Goal: Task Accomplishment & Management: Complete application form

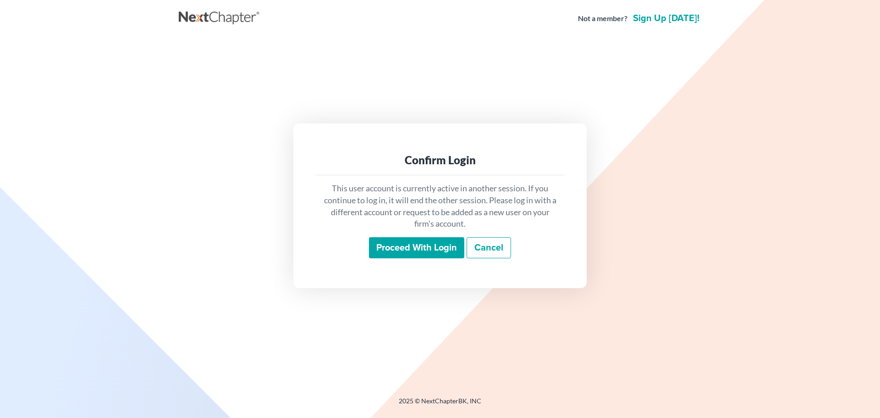
click at [408, 241] on input "Proceed with login" at bounding box center [416, 247] width 95 height 21
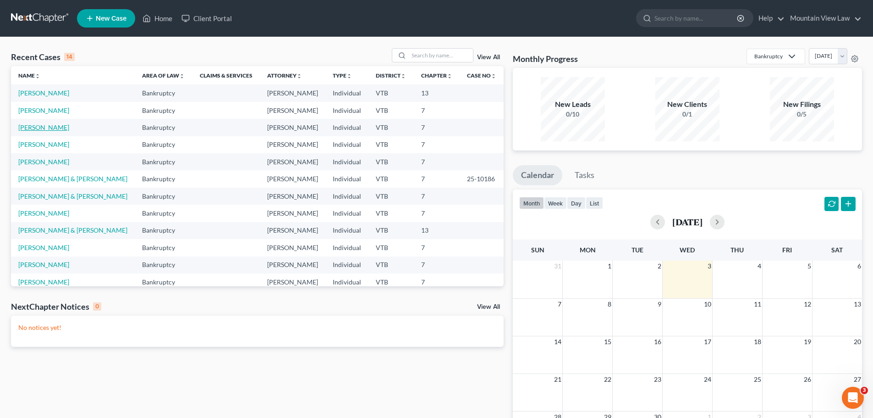
click at [47, 131] on link "[PERSON_NAME]" at bounding box center [43, 127] width 51 height 8
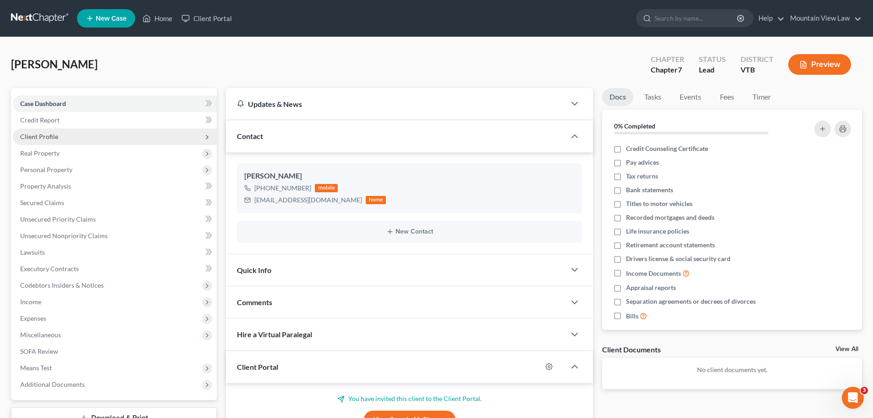
click at [68, 138] on span "Client Profile" at bounding box center [115, 136] width 204 height 17
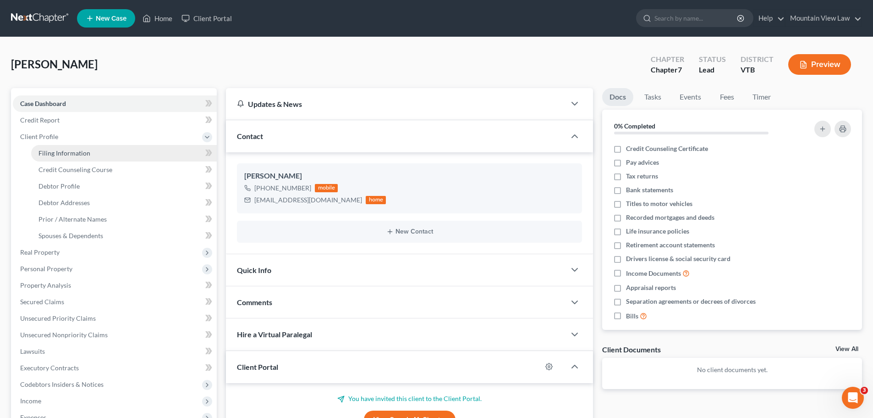
click at [83, 153] on span "Filing Information" at bounding box center [65, 153] width 52 height 8
select select "1"
select select "0"
select select "49"
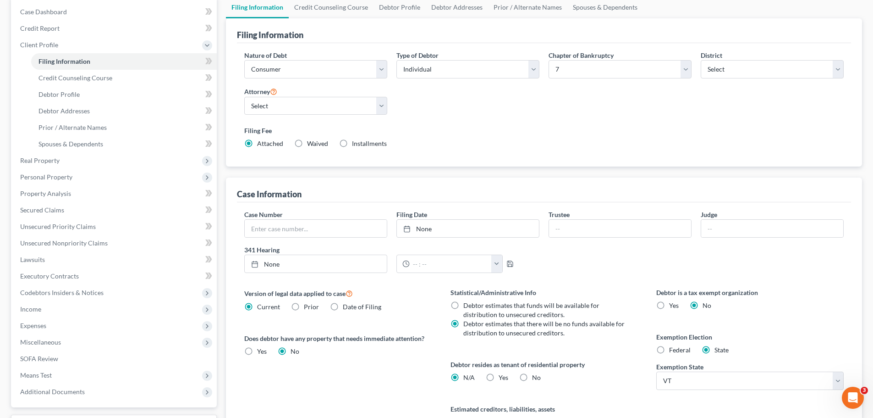
scroll to position [46, 0]
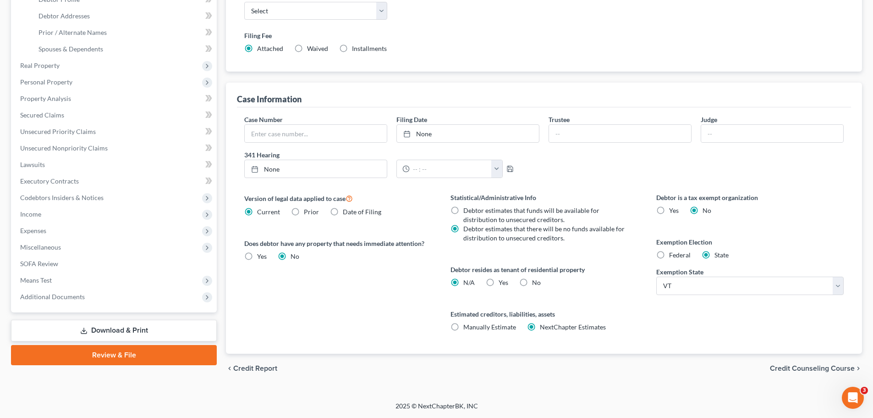
click at [786, 365] on span "Credit Counseling Course" at bounding box center [812, 367] width 85 height 7
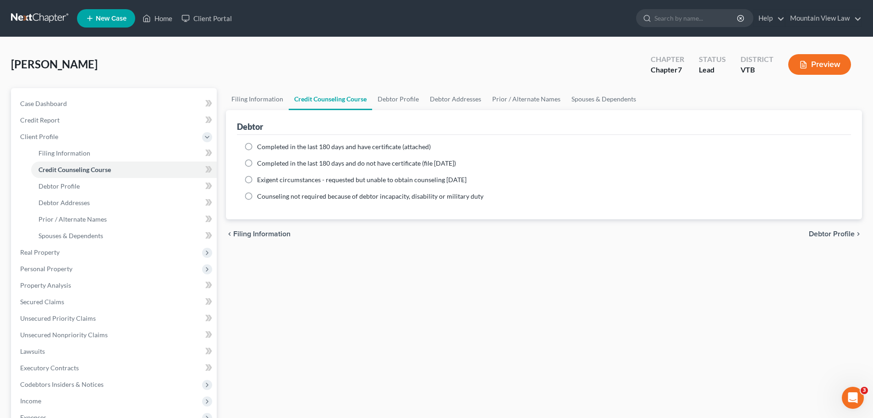
click at [257, 147] on label "Completed in the last 180 days and have certificate (attached)" at bounding box center [344, 146] width 174 height 9
click at [261, 147] on input "Completed in the last 180 days and have certificate (attached)" at bounding box center [264, 145] width 6 height 6
radio input "true"
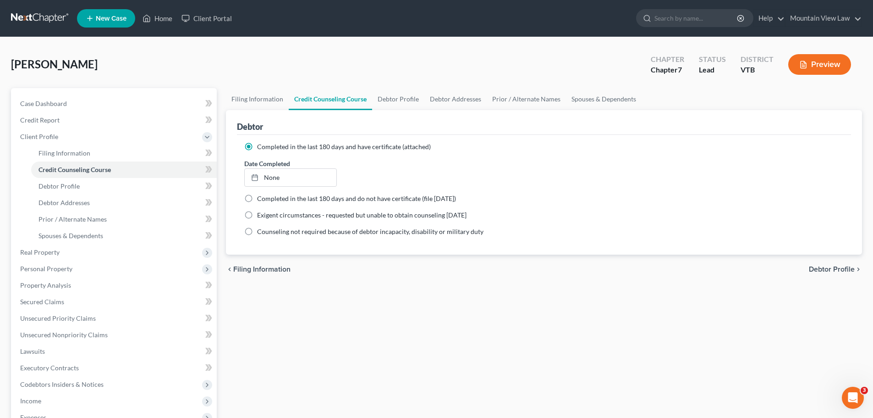
click at [383, 198] on span "Completed in the last 180 days and do not have certificate (file [DATE])" at bounding box center [356, 198] width 199 height 8
click at [267, 198] on input "Completed in the last 180 days and do not have certificate (file [DATE])" at bounding box center [264, 197] width 6 height 6
radio input "true"
radio input "false"
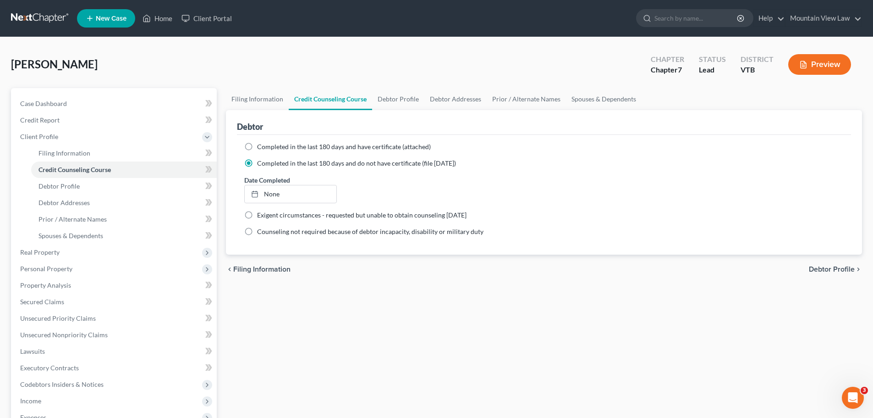
click at [818, 270] on span "Debtor Profile" at bounding box center [832, 268] width 46 height 7
select select "0"
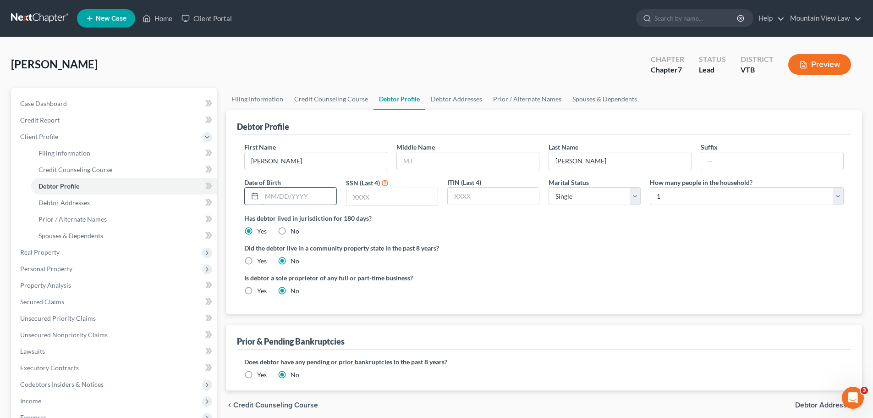
click at [273, 196] on input "text" at bounding box center [299, 196] width 74 height 17
click at [538, 274] on label "Is debtor a sole proprietor of any full or part-time business?" at bounding box center [391, 278] width 295 height 10
click at [268, 195] on input "text" at bounding box center [299, 196] width 74 height 17
type input "[DATE]"
click at [383, 194] on input "text" at bounding box center [392, 196] width 91 height 17
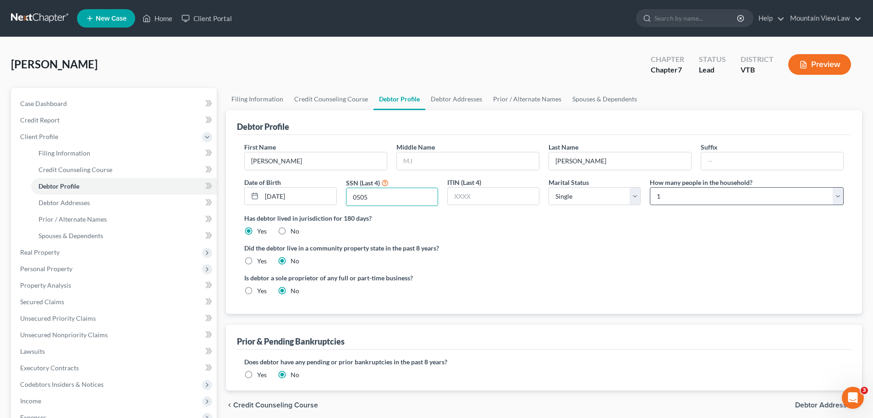
type input "0505"
click at [718, 193] on select "Select 1 2 3 4 5 6 7 8 9 10 11 12 13 14 15 16 17 18 19 20" at bounding box center [747, 196] width 194 height 18
select select "1"
click at [650, 187] on select "Select 1 2 3 4 5 6 7 8 9 10 11 12 13 14 15 16 17 18 19 20" at bounding box center [747, 196] width 194 height 18
click at [589, 238] on ng-include "First Name [PERSON_NAME] Middle Name Last Name [PERSON_NAME] Date of Birth [DEM…" at bounding box center [544, 222] width 600 height 160
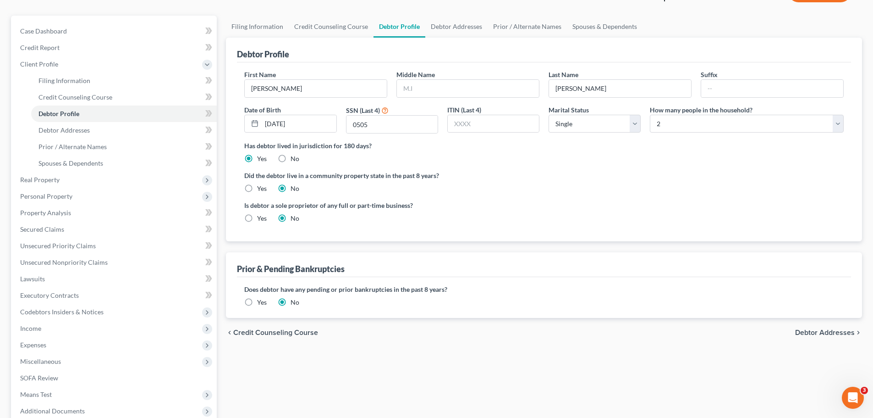
scroll to position [92, 0]
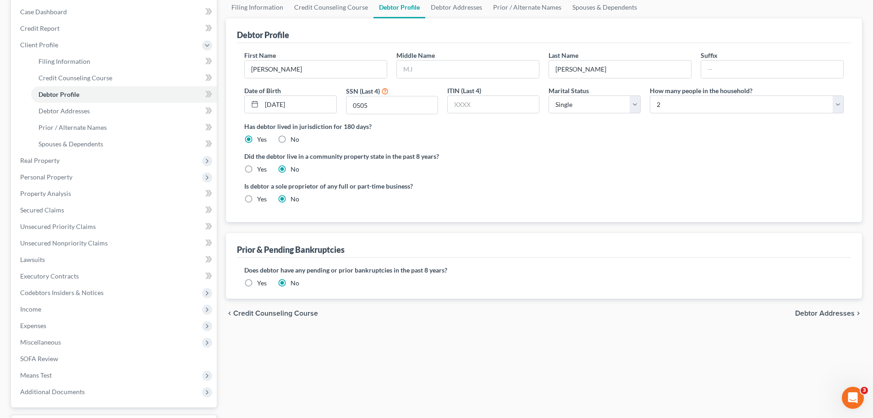
click at [804, 315] on span "Debtor Addresses" at bounding box center [825, 312] width 60 height 7
select select "0"
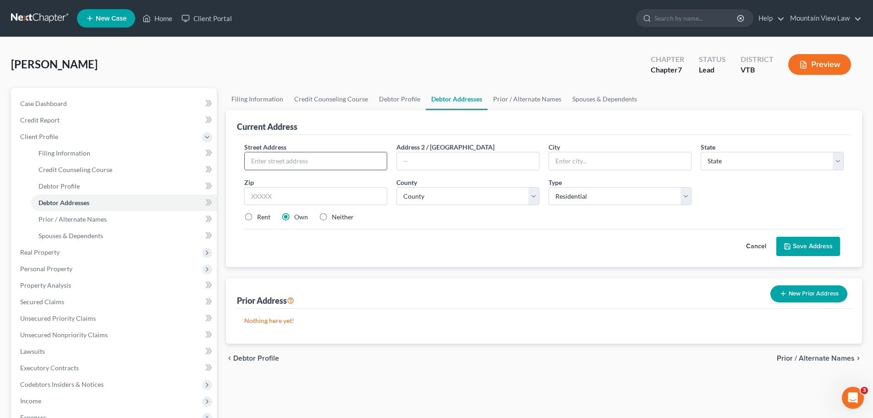
drag, startPoint x: 338, startPoint y: 159, endPoint x: 340, endPoint y: 154, distance: 5.4
click at [338, 159] on input "text" at bounding box center [316, 160] width 142 height 17
type input "[STREET_ADDRESS]"
click at [589, 161] on input "text" at bounding box center [620, 160] width 142 height 17
type input "[GEOGRAPHIC_DATA]"
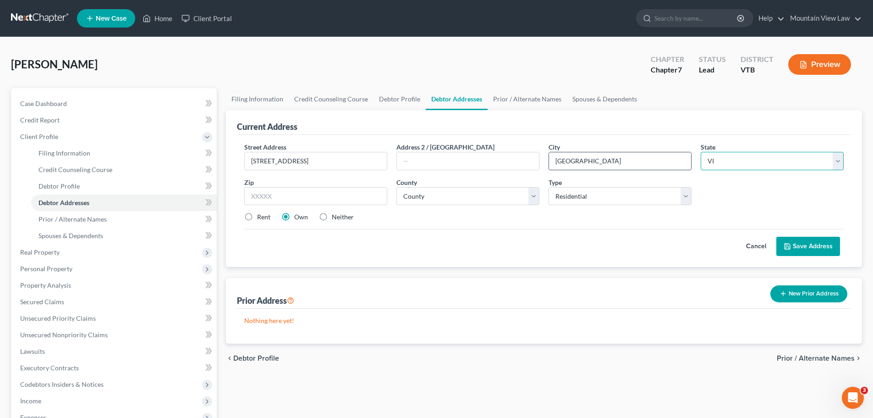
select select "49"
type input "05738"
type input "Cuttingsville"
click at [465, 199] on select "County [GEOGRAPHIC_DATA] [GEOGRAPHIC_DATA] [GEOGRAPHIC_DATA] [GEOGRAPHIC_DATA] …" at bounding box center [468, 196] width 143 height 18
select select "10"
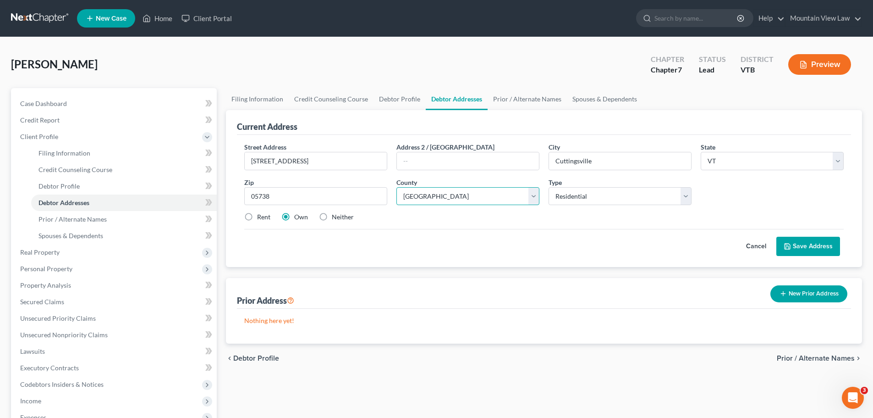
click at [397, 187] on select "County [GEOGRAPHIC_DATA] [GEOGRAPHIC_DATA] [GEOGRAPHIC_DATA] [GEOGRAPHIC_DATA] …" at bounding box center [468, 196] width 143 height 18
click at [806, 242] on button "Save Address" at bounding box center [809, 246] width 64 height 19
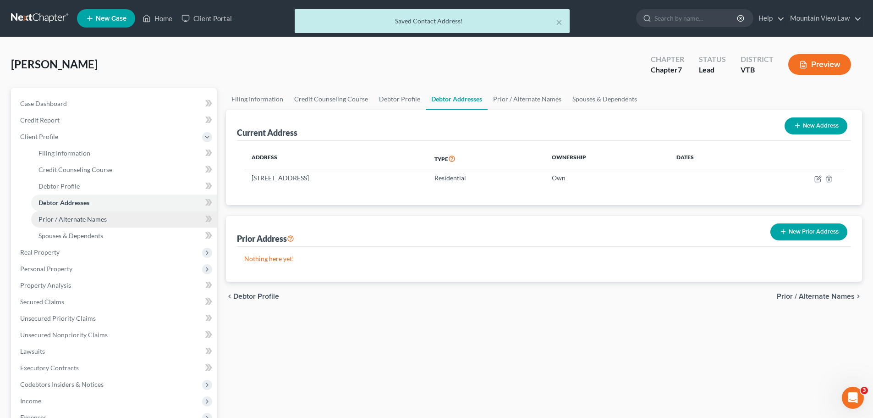
click at [131, 219] on link "Prior / Alternate Names" at bounding box center [124, 219] width 186 height 17
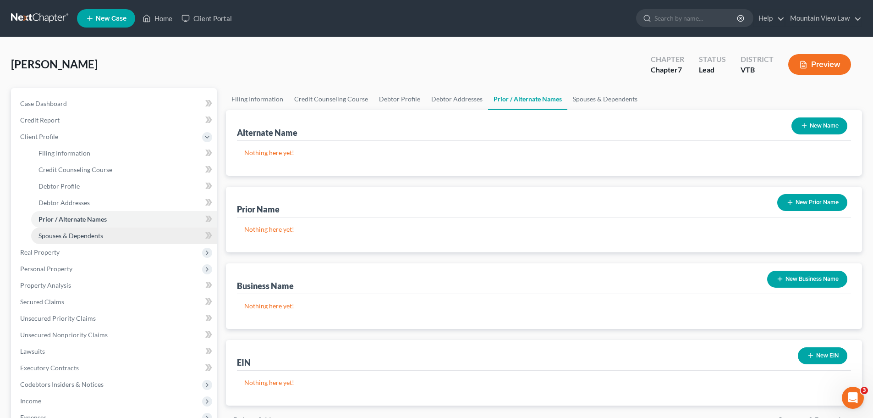
click at [117, 236] on link "Spouses & Dependents" at bounding box center [124, 235] width 186 height 17
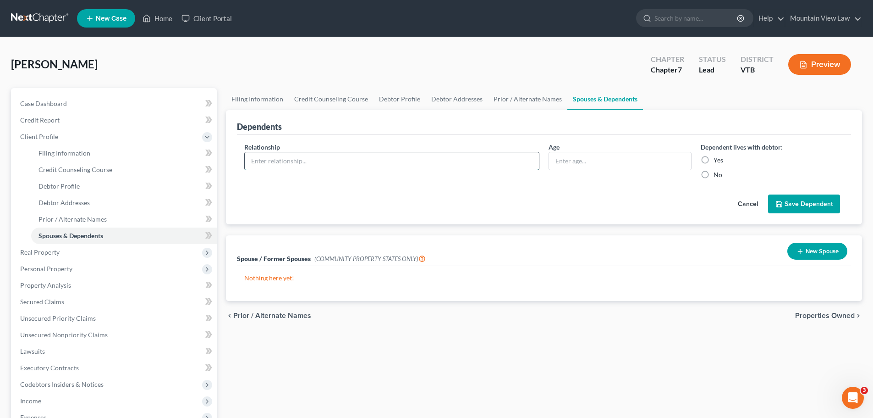
click at [373, 159] on input "text" at bounding box center [392, 160] width 294 height 17
type input "Son"
type input "44"
click at [714, 161] on label "Yes" at bounding box center [719, 159] width 10 height 9
click at [718, 161] on input "Yes" at bounding box center [721, 158] width 6 height 6
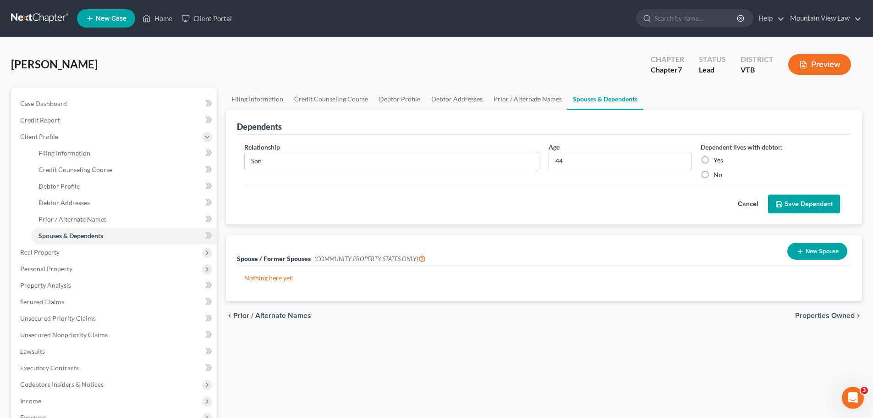
radio input "true"
click at [813, 206] on button "Save Dependent" at bounding box center [804, 203] width 72 height 19
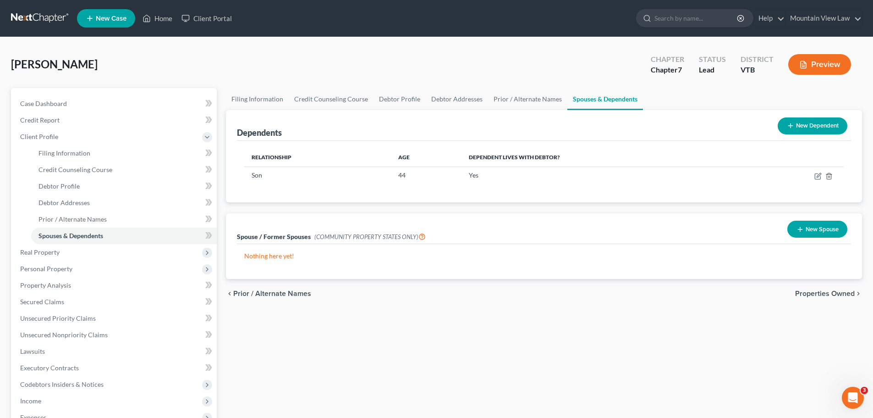
click at [825, 295] on span "Properties Owned" at bounding box center [825, 293] width 60 height 7
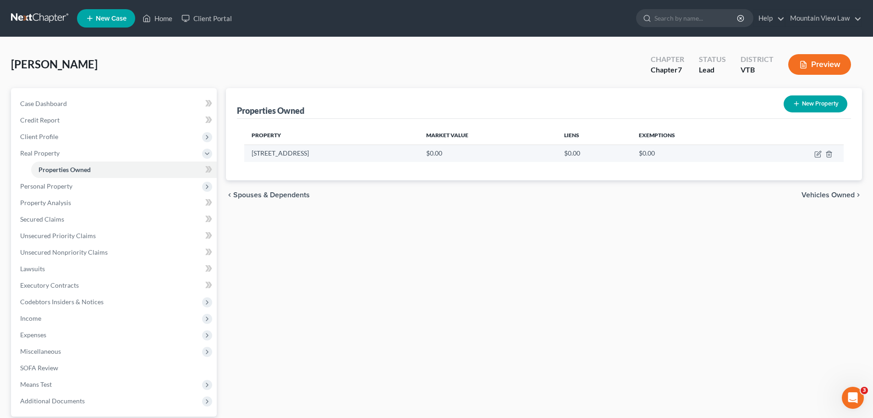
drag, startPoint x: 313, startPoint y: 154, endPoint x: 250, endPoint y: 158, distance: 63.0
click at [250, 158] on td "[STREET_ADDRESS]" at bounding box center [331, 152] width 175 height 17
copy td "[STREET_ADDRESS]"
click at [497, 169] on div "Property Market Value Liens Exemptions [STREET_ADDRESS] $0.00 $0.00 $0.00" at bounding box center [544, 149] width 614 height 61
click at [816, 155] on icon "button" at bounding box center [818, 153] width 7 height 7
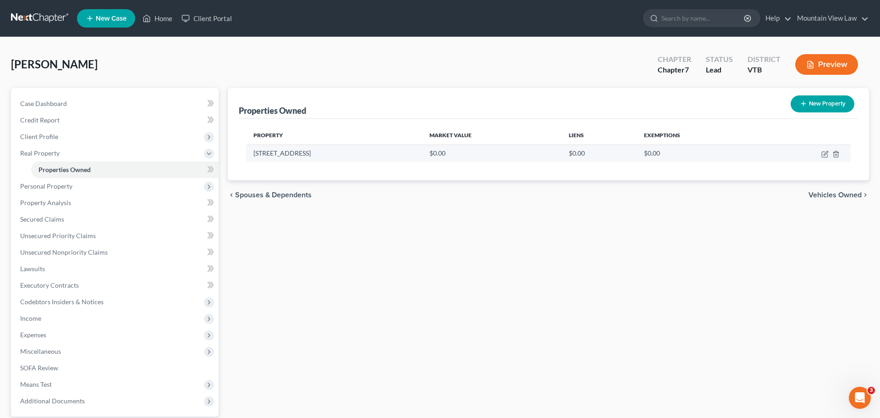
select select "49"
select select "10"
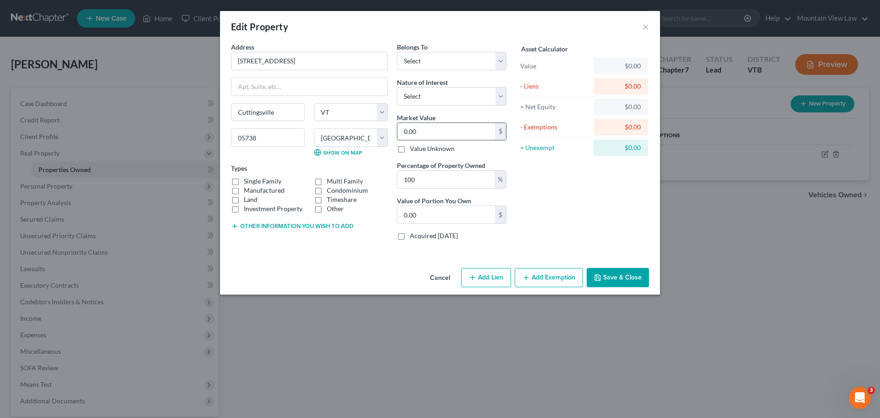
click at [435, 133] on input "0.00" at bounding box center [447, 131] width 98 height 17
type input "2"
type input "2.00"
type input "25"
type input "25.00"
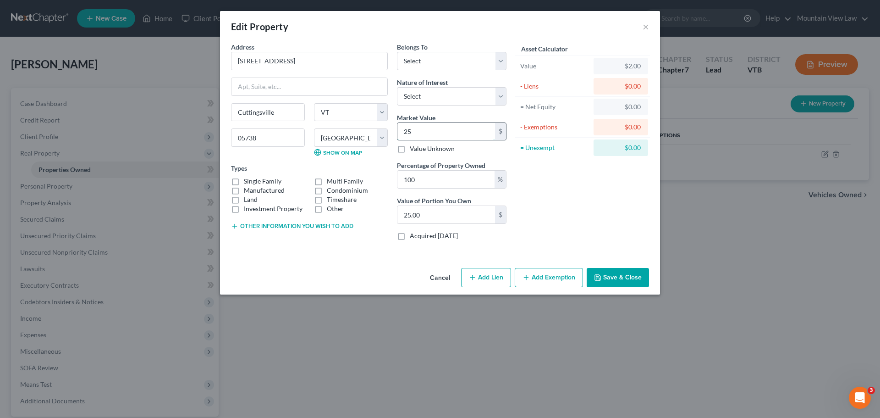
type input "250"
type input "250.00"
type input "2500"
type input "2,500.00"
type input "2,5000"
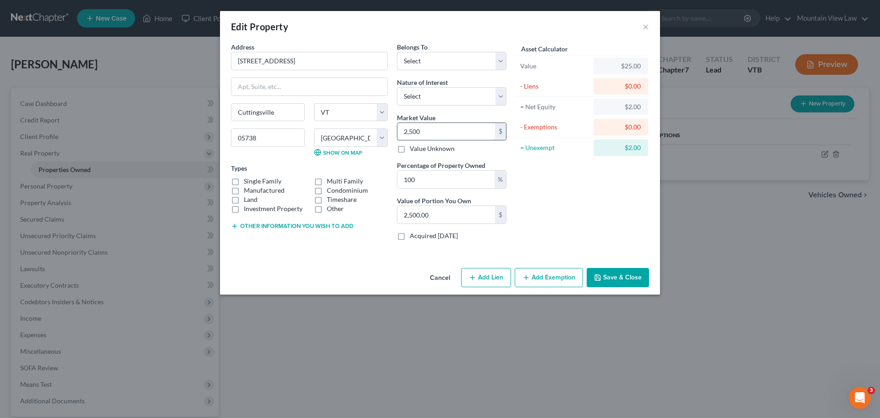
type input "25,000.00"
type input "25,0000"
type input "250,000.00"
type input "250,000"
click at [244, 181] on label "Single Family" at bounding box center [263, 181] width 38 height 9
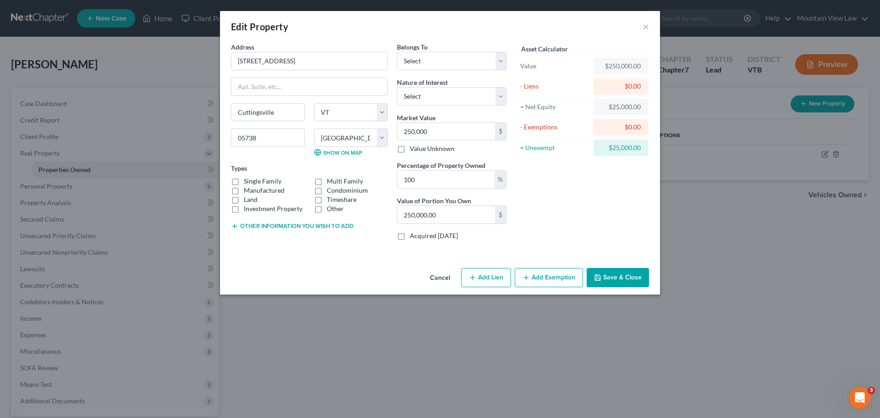
click at [248, 181] on input "Single Family" at bounding box center [251, 180] width 6 height 6
checkbox input "true"
click at [502, 94] on select "Select Fee Simple Joint Tenant Life Estate Equitable Interest Future Interest T…" at bounding box center [452, 96] width 110 height 18
select select "0"
click at [397, 87] on select "Select Fee Simple Joint Tenant Life Estate Equitable Interest Future Interest T…" at bounding box center [452, 96] width 110 height 18
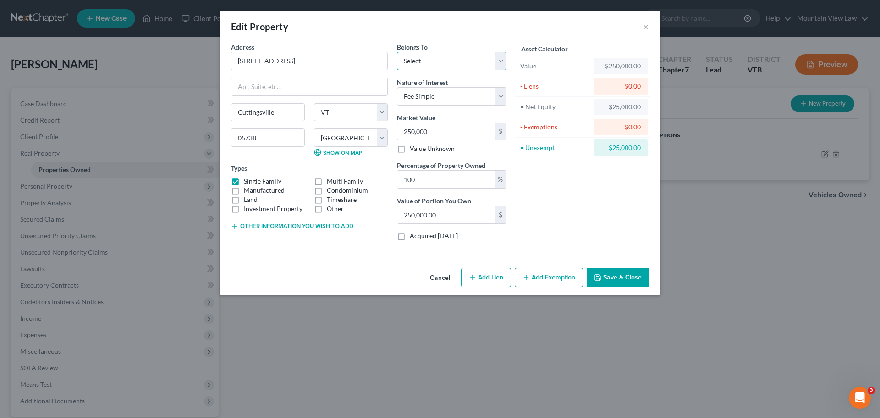
click at [504, 60] on select "Select Debtor 1 Only Debtor 2 Only Debtor 1 And Debtor 2 Only At Least One Of T…" at bounding box center [452, 61] width 110 height 18
select select "0"
click at [397, 52] on select "Select Debtor 1 Only Debtor 2 Only Debtor 1 And Debtor 2 Only At Least One Of T…" at bounding box center [452, 61] width 110 height 18
click at [559, 234] on div "Asset Calculator Value $250,000.00 - Liens $0.00 = Net Equity $25,000.00 - Exem…" at bounding box center [582, 144] width 143 height 205
click at [442, 215] on input "250,000.00" at bounding box center [447, 214] width 98 height 17
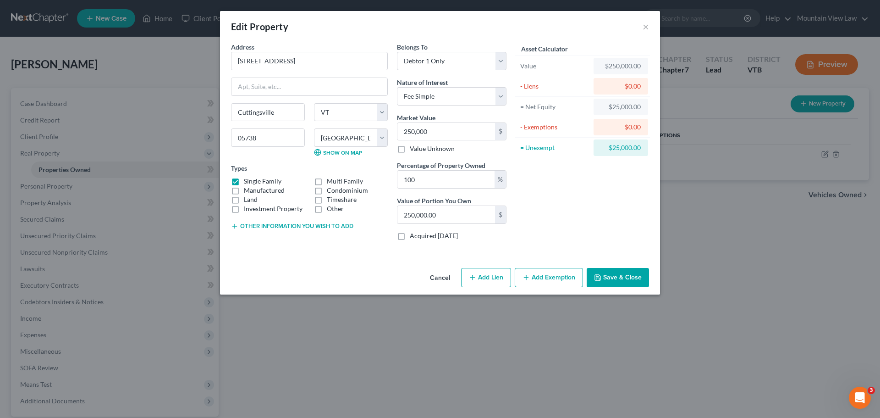
click at [556, 223] on div "Asset Calculator Value $250,000.00 - Liens $0.00 = Net Equity $25,000.00 - Exem…" at bounding box center [582, 144] width 143 height 205
click at [447, 212] on input "250,000.00" at bounding box center [447, 214] width 98 height 17
type input "0.00"
type input "1"
type input "0.01"
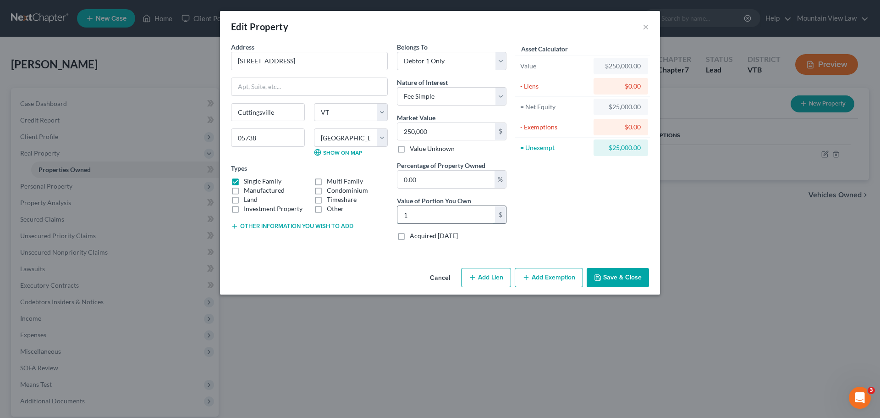
type input "14"
type input "0.06"
type input "143"
type input "0.57"
type input "1,430"
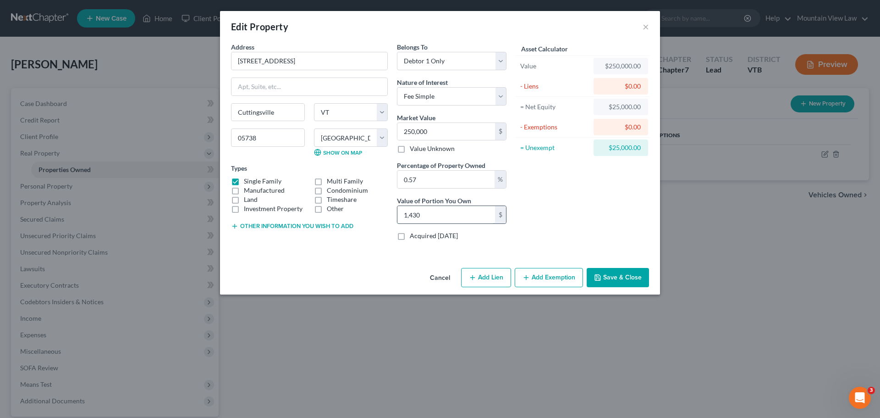
type input "5.72"
type input "14,300"
type input "57.20"
type input "143,000"
drag, startPoint x: 440, startPoint y: 212, endPoint x: 403, endPoint y: 209, distance: 36.8
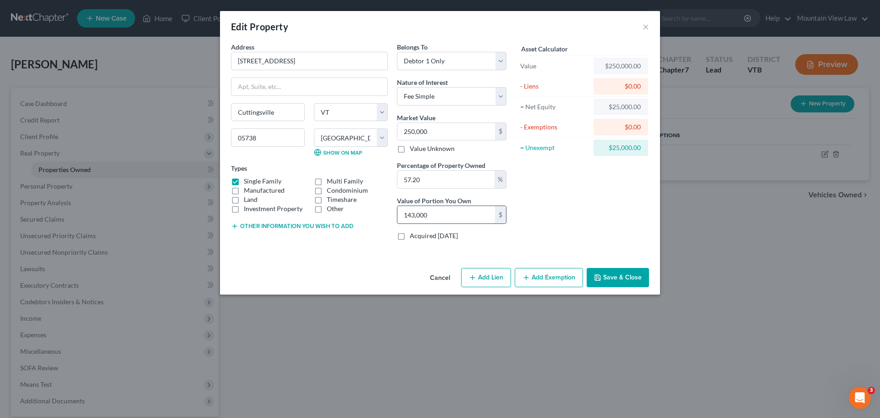
click at [403, 209] on input "143,000" at bounding box center [447, 214] width 98 height 17
type input "0.00"
type input "2"
type input "0.01"
type input "25"
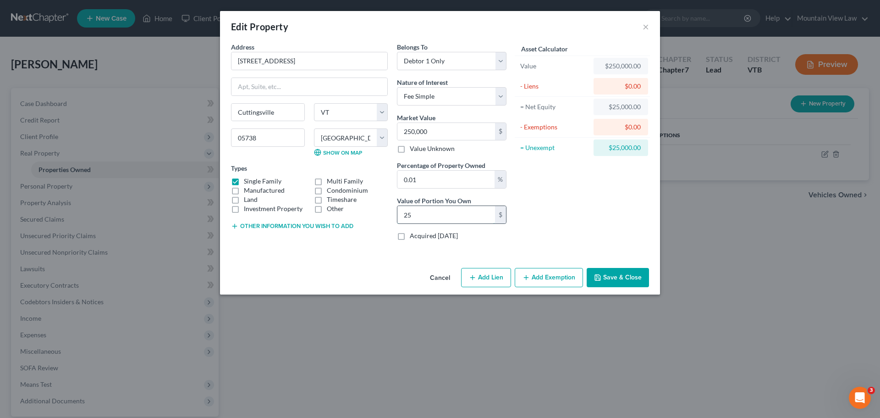
type input "0.10"
type input "250"
type input "1"
type input "2,500"
type input "10"
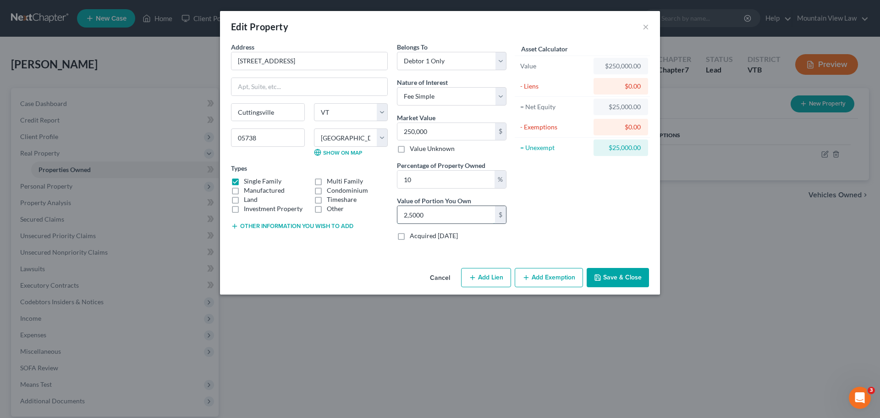
type input "25,000"
type input "100"
type input "250,000"
click at [561, 238] on div "Asset Calculator Value $250,000.00 - Liens $0.00 = Net Equity $25,000.00 - Exem…" at bounding box center [582, 144] width 143 height 205
click at [485, 281] on button "Add Lien" at bounding box center [486, 277] width 50 height 19
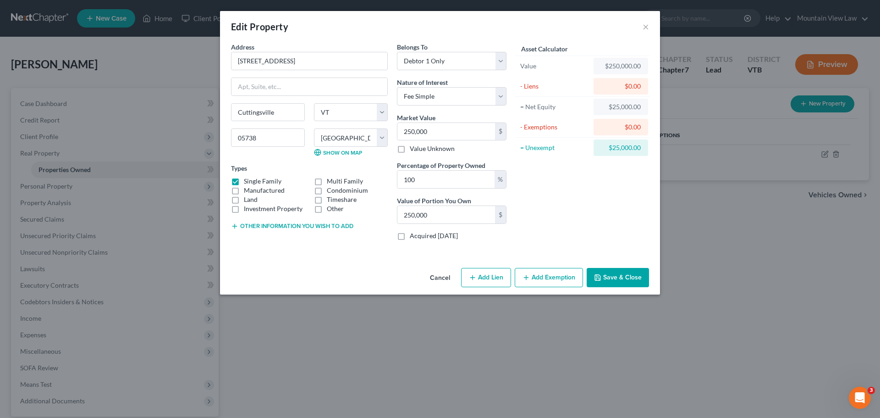
select select "0"
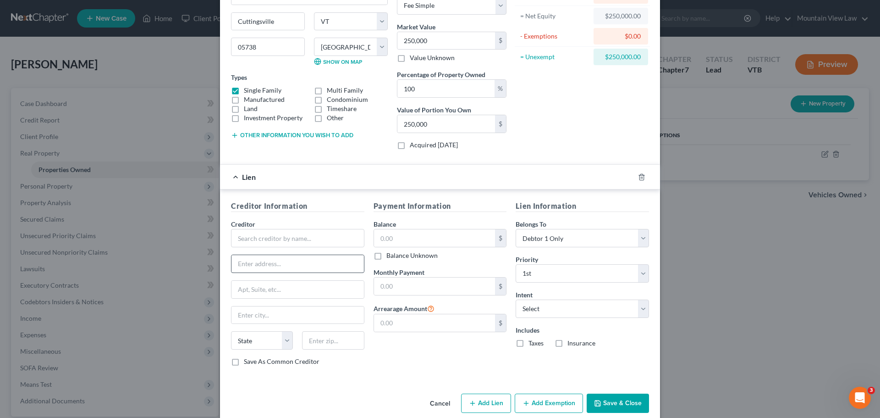
scroll to position [92, 0]
click at [309, 237] on input "text" at bounding box center [297, 237] width 133 height 18
type input "Green Mountain Credit Union"
click at [398, 236] on input "text" at bounding box center [434, 236] width 121 height 17
type input "160,000"
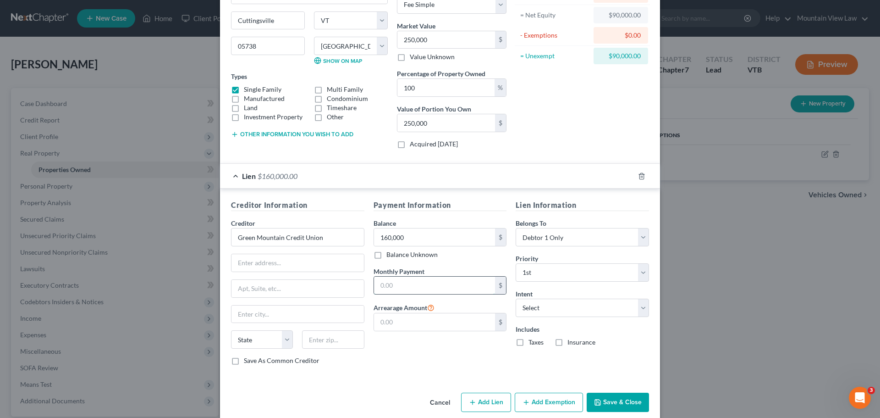
click at [457, 283] on input "text" at bounding box center [434, 284] width 121 height 17
type input "1,160"
click at [441, 325] on input "text" at bounding box center [434, 321] width 121 height 17
click at [591, 309] on select "Select Surrender Redeem Reaffirm Avoid Other" at bounding box center [582, 307] width 133 height 18
select select "2"
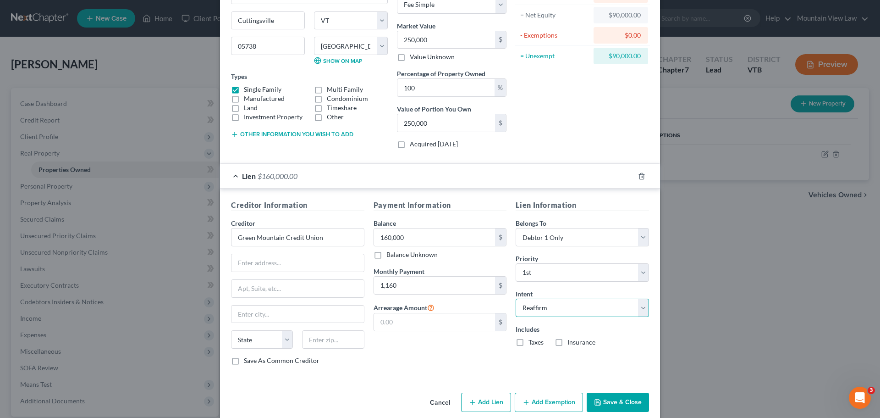
click at [516, 298] on select "Select Surrender Redeem Reaffirm Avoid Other" at bounding box center [582, 307] width 133 height 18
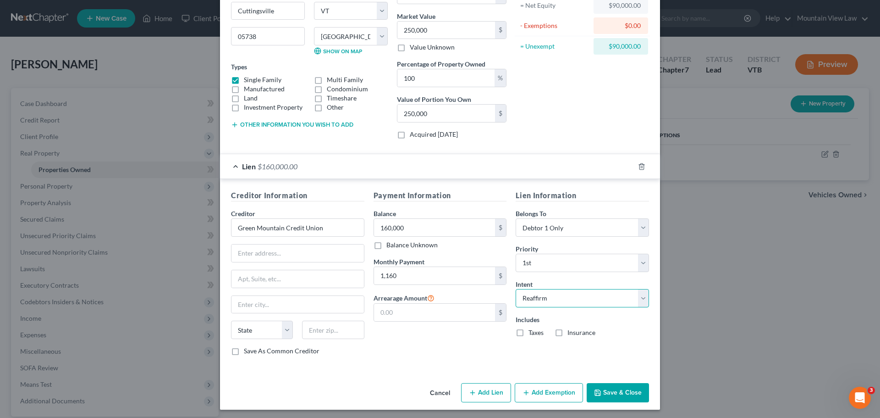
scroll to position [104, 0]
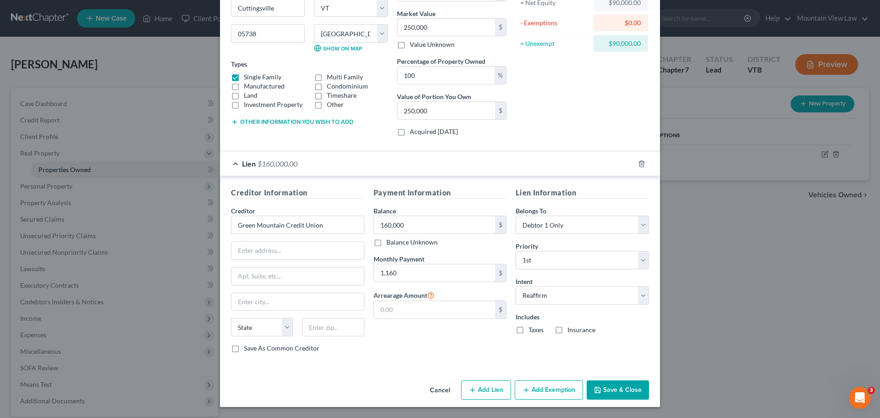
click at [550, 390] on button "Add Exemption" at bounding box center [549, 389] width 68 height 19
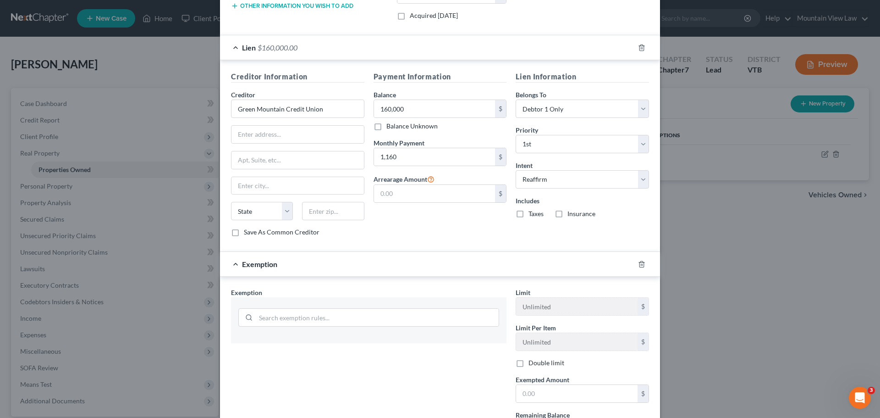
scroll to position [287, 0]
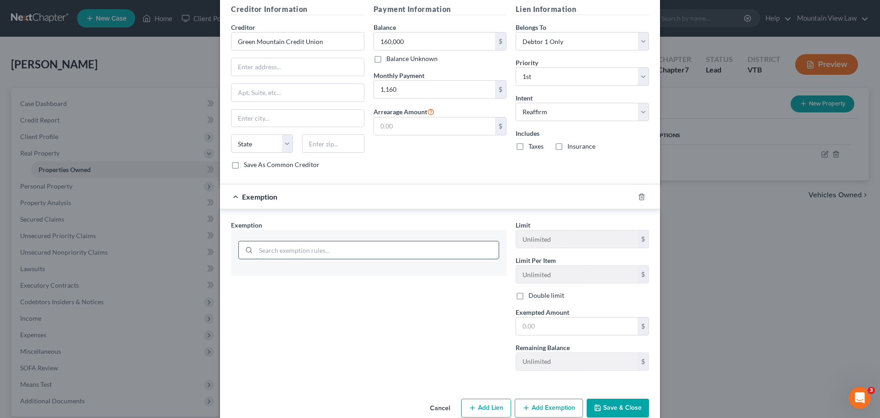
click at [347, 252] on input "search" at bounding box center [377, 249] width 243 height 17
type input "homestead"
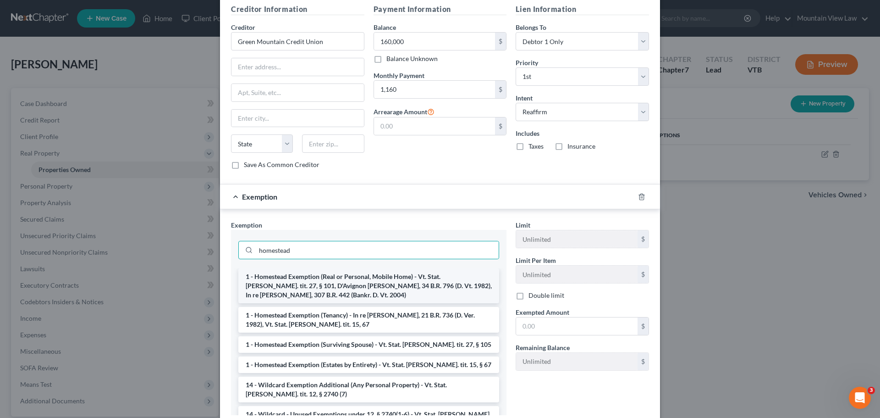
click at [375, 284] on li "1 - Homestead Exemption (Real or Personal, Mobile Home) - Vt. Stat. [PERSON_NAM…" at bounding box center [368, 285] width 261 height 35
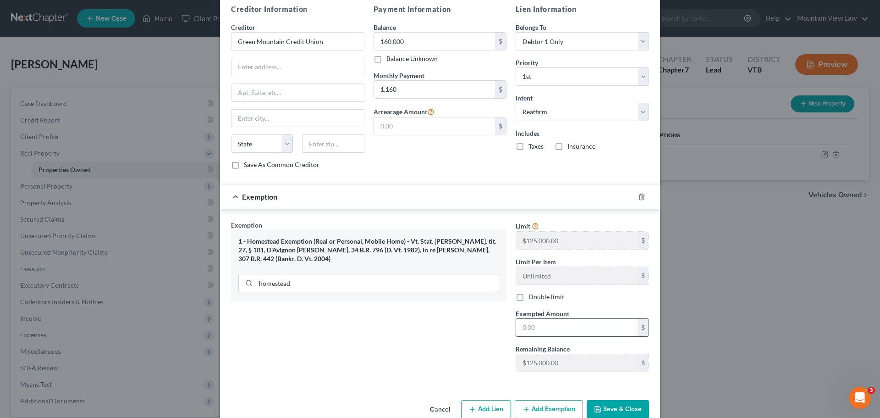
click at [552, 333] on input "text" at bounding box center [576, 327] width 121 height 17
type input "125,000"
click at [455, 351] on div "Exemption Set must be selected for CA. Exemption * 1 - Homestead Exemption (Rea…" at bounding box center [368, 299] width 285 height 159
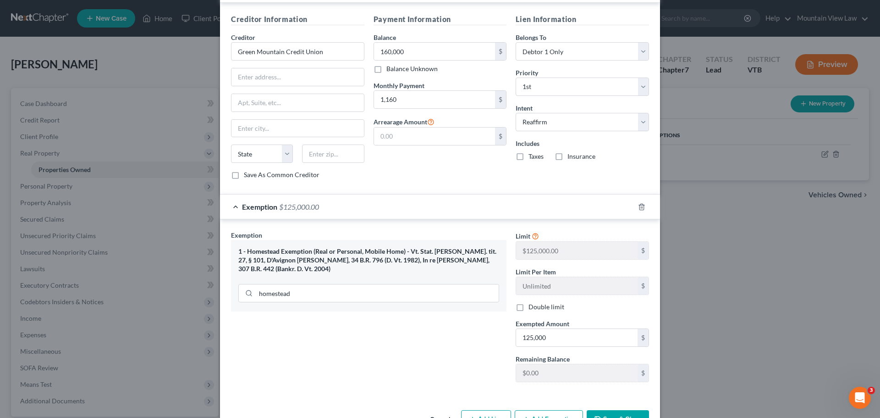
scroll to position [261, 0]
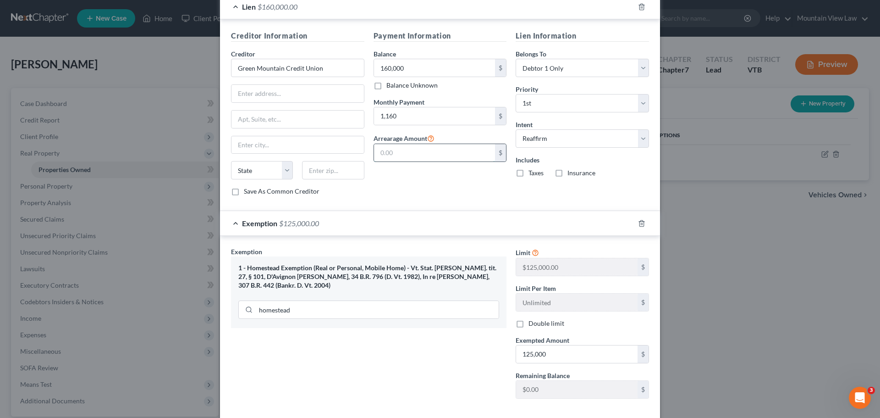
click at [402, 150] on input "text" at bounding box center [434, 152] width 121 height 17
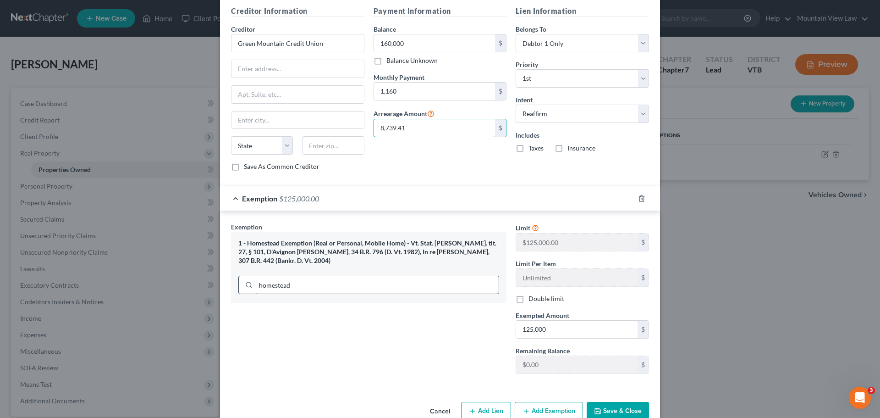
scroll to position [307, 0]
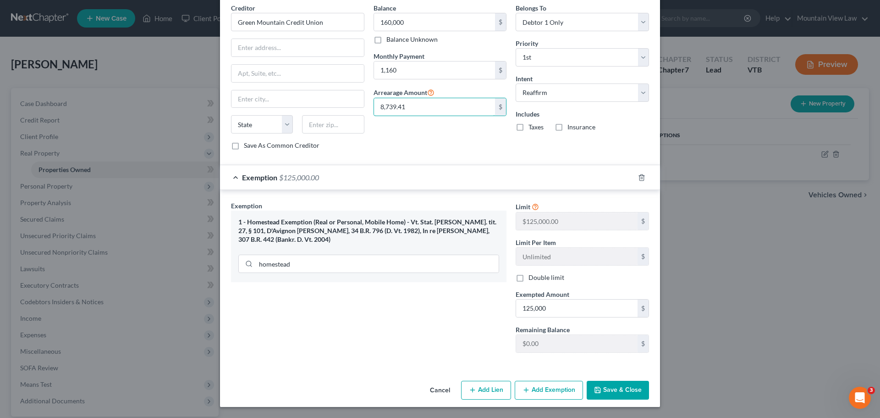
type input "8,739.41"
click at [642, 389] on button "Save & Close" at bounding box center [618, 390] width 62 height 19
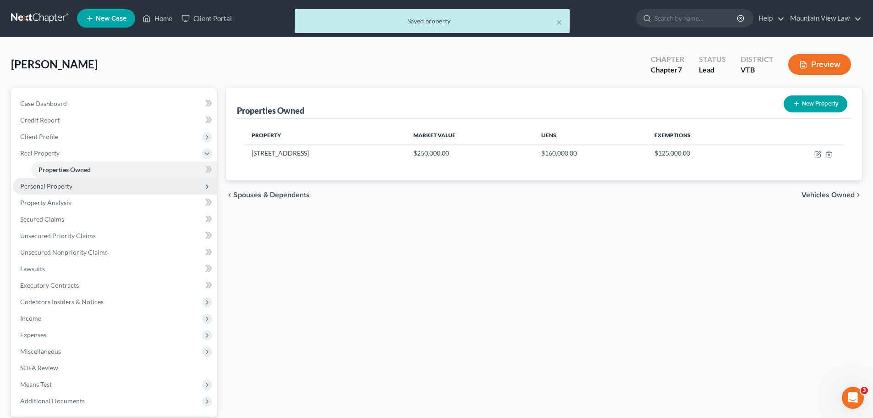
click at [110, 187] on span "Personal Property" at bounding box center [115, 186] width 204 height 17
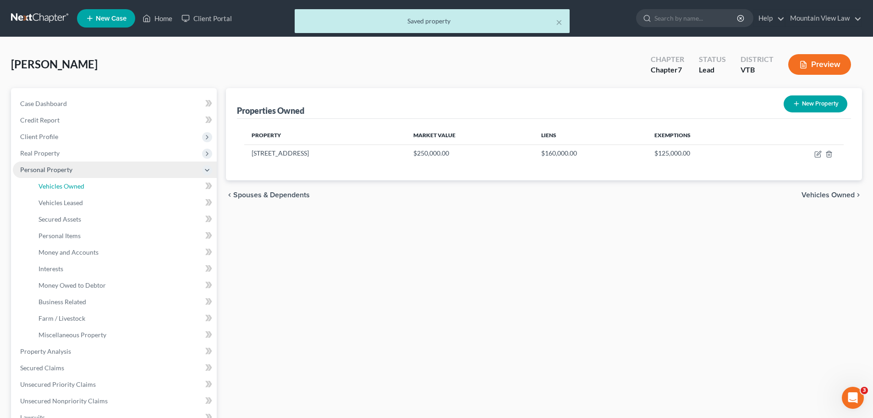
click at [110, 187] on link "Vehicles Owned" at bounding box center [124, 186] width 186 height 17
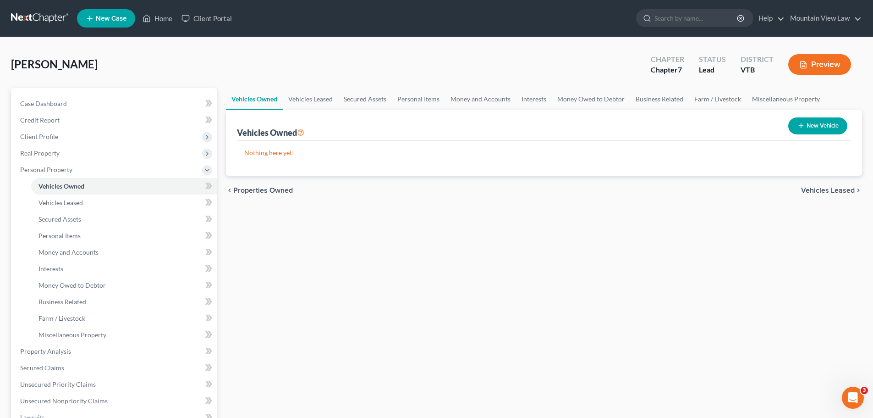
click at [812, 125] on button "New Vehicle" at bounding box center [818, 125] width 59 height 17
select select "0"
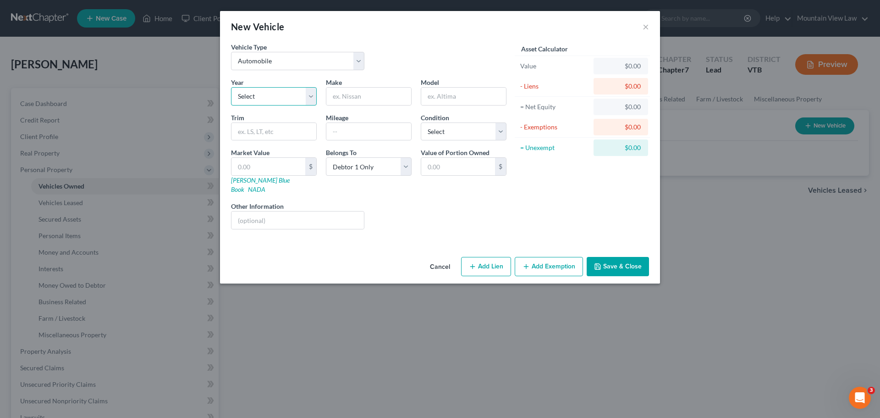
click at [314, 96] on select "Select 2026 2025 2024 2023 2022 2021 2020 2019 2018 2017 2016 2015 2014 2013 20…" at bounding box center [274, 96] width 86 height 18
select select "17"
click at [231, 87] on select "Select 2026 2025 2024 2023 2022 2021 2020 2019 2018 2017 2016 2015 2014 2013 20…" at bounding box center [274, 96] width 86 height 18
click at [372, 94] on input "text" at bounding box center [368, 96] width 85 height 17
type input "Vovlo"
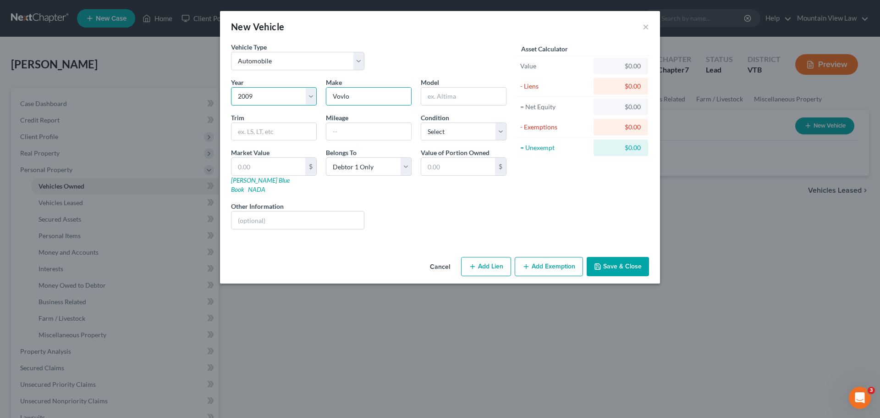
click at [310, 98] on select "Select 2026 2025 2024 2023 2022 2021 2020 2019 2018 2017 2016 2015 2014 2013 20…" at bounding box center [274, 96] width 86 height 18
select select "14"
click at [231, 87] on select "Select 2026 2025 2024 2023 2022 2021 2020 2019 2018 2017 2016 2015 2014 2013 20…" at bounding box center [274, 96] width 86 height 18
drag, startPoint x: 360, startPoint y: 96, endPoint x: 326, endPoint y: 100, distance: 34.2
click at [326, 100] on div "Vovlo" at bounding box center [369, 96] width 86 height 18
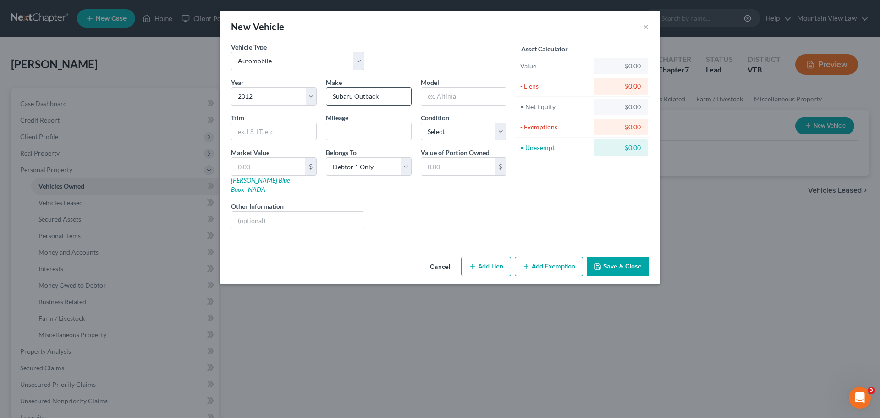
drag, startPoint x: 389, startPoint y: 96, endPoint x: 355, endPoint y: 101, distance: 34.3
click at [355, 101] on input "Subaru Outback" at bounding box center [368, 96] width 85 height 17
type input "Subaru"
click at [447, 96] on input "text" at bounding box center [463, 96] width 85 height 17
paste input "Outback"
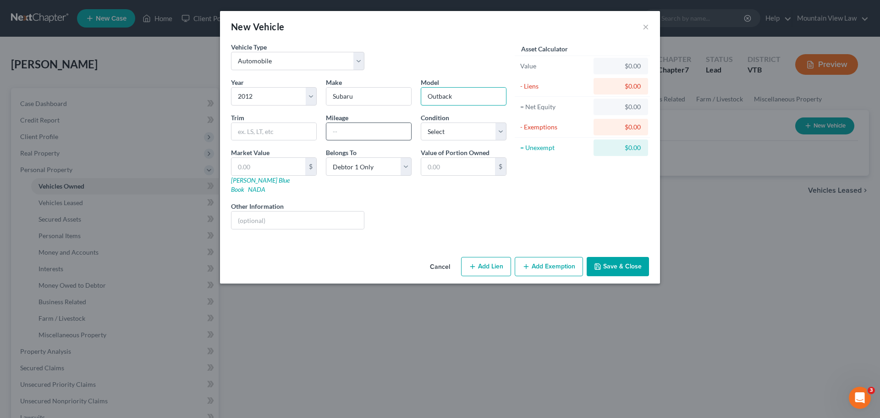
type input "Outback"
click at [384, 133] on input "text" at bounding box center [368, 131] width 85 height 17
click at [400, 221] on div "Year Select 2026 2025 2024 2023 2022 2021 2020 2019 2018 2017 2016 2015 2014 20…" at bounding box center [368, 156] width 285 height 159
click at [359, 131] on input "text" at bounding box center [368, 131] width 85 height 17
type input "189000"
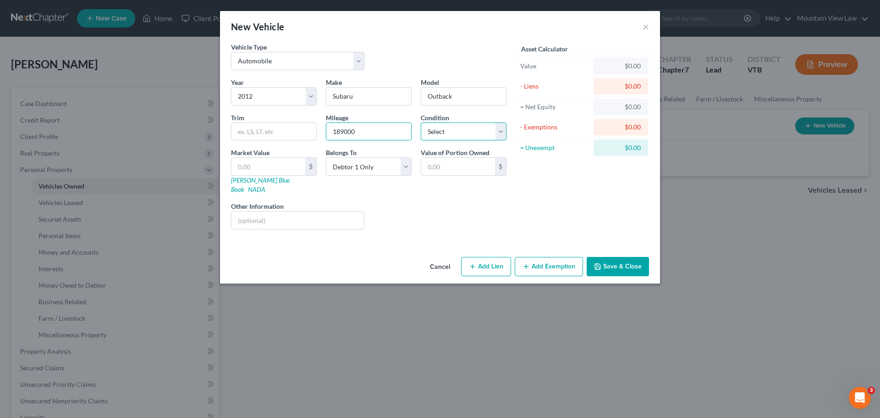
click at [461, 129] on select "Select Excellent Very Good Good Fair Poor" at bounding box center [464, 131] width 86 height 18
select select "3"
click at [421, 122] on select "Select Excellent Very Good Good Fair Poor" at bounding box center [464, 131] width 86 height 18
click at [292, 166] on input "text" at bounding box center [269, 166] width 74 height 17
type input "3"
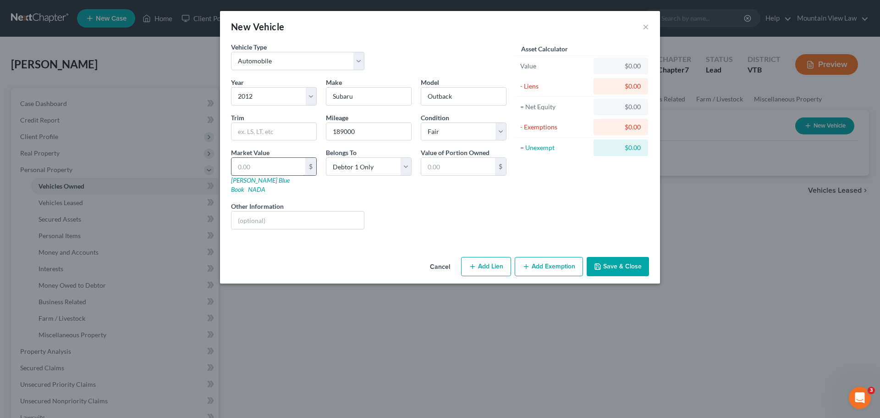
type input "3.00"
type input "30"
type input "30.00"
type input "300"
type input "300.00"
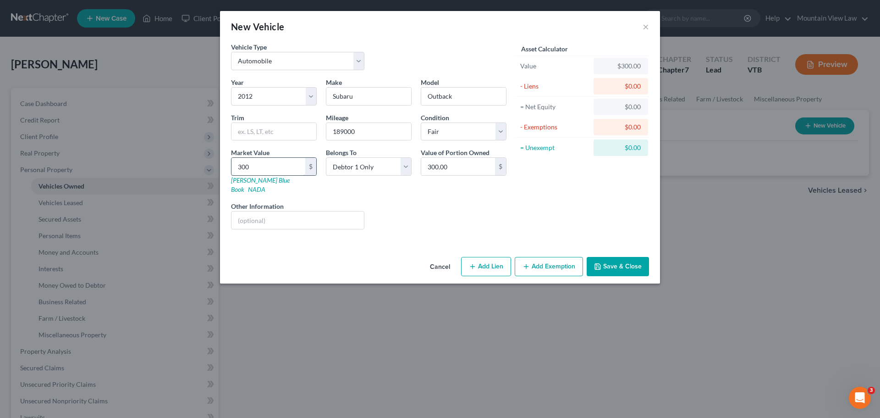
type input "3000"
type input "3,000.00"
type input "3,00"
type input "300.00"
type input "30"
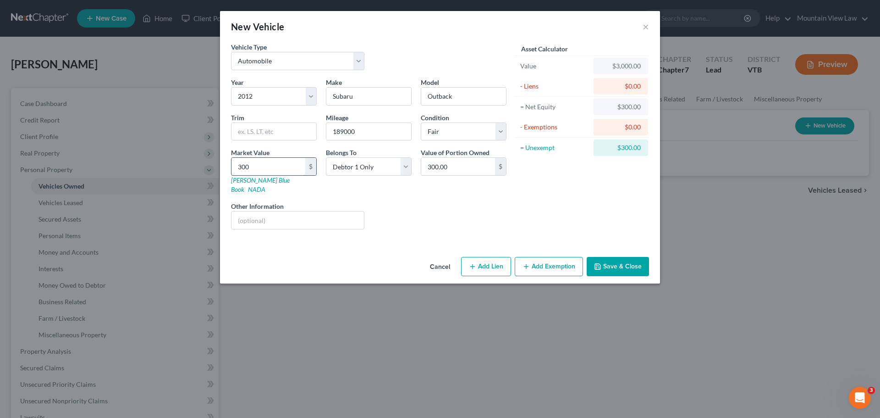
type input "30.00"
type input "3"
type input "3.00"
type input "2"
type input "2.00"
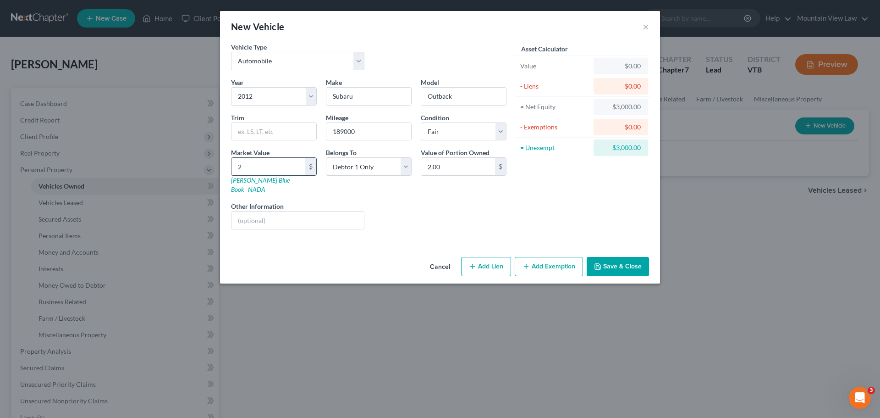
type input "20"
type input "20.00"
type input "200"
type input "200.00"
type input "2000"
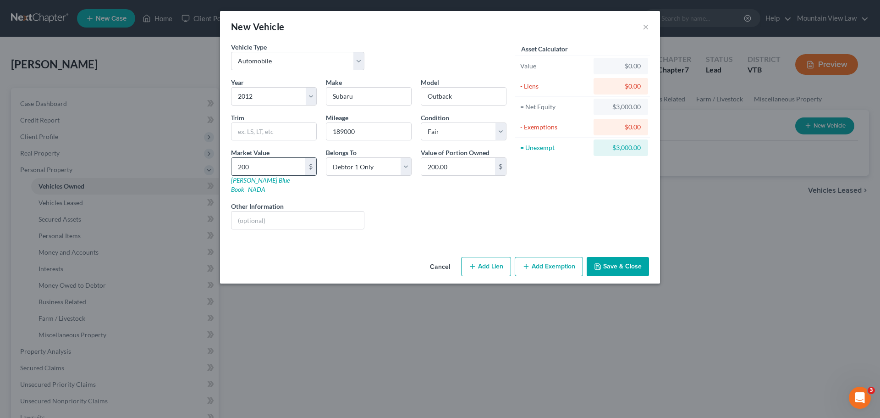
type input "2,000.00"
type input "2,000"
click at [455, 201] on div "Liens Select" at bounding box center [440, 215] width 143 height 28
click at [542, 261] on button "Add Exemption" at bounding box center [549, 266] width 68 height 19
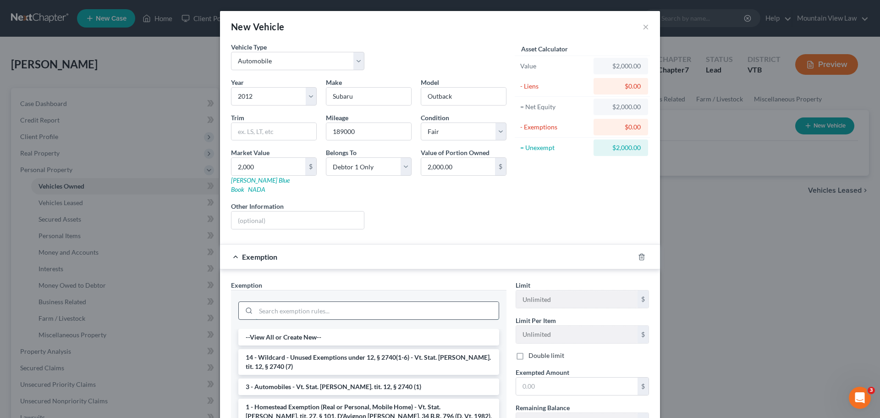
click at [362, 302] on input "search" at bounding box center [377, 310] width 243 height 17
click at [381, 381] on li "3 - Automobiles - Vt. Stat. [PERSON_NAME]. tit. 12, § 2740 (1)" at bounding box center [368, 386] width 261 height 17
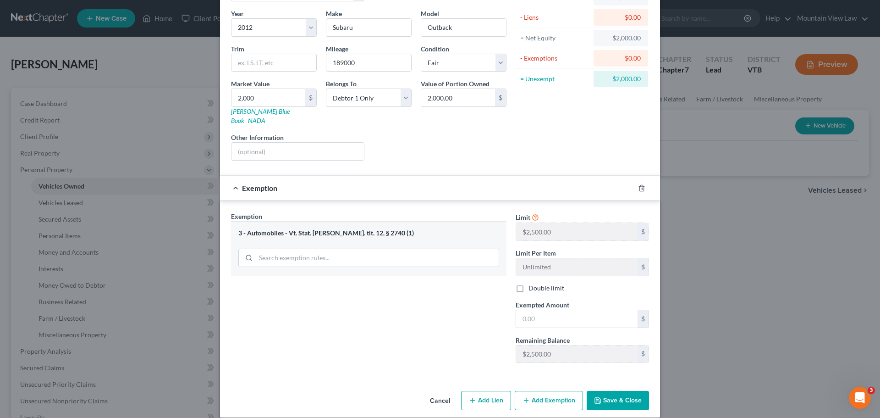
scroll to position [70, 0]
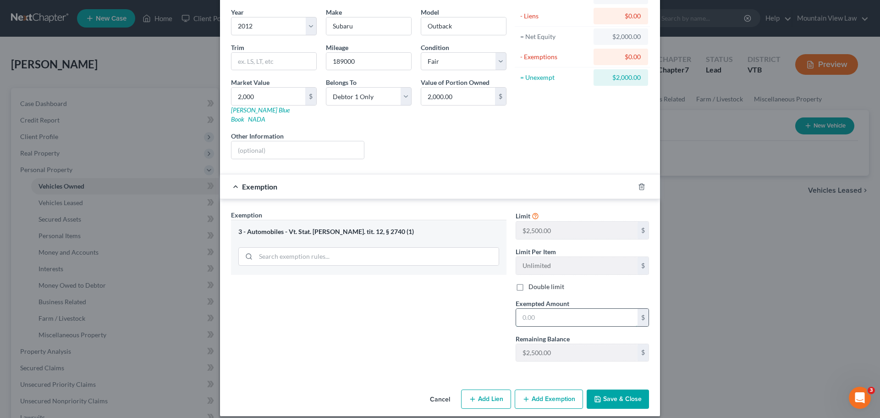
click at [539, 311] on input "text" at bounding box center [576, 317] width 121 height 17
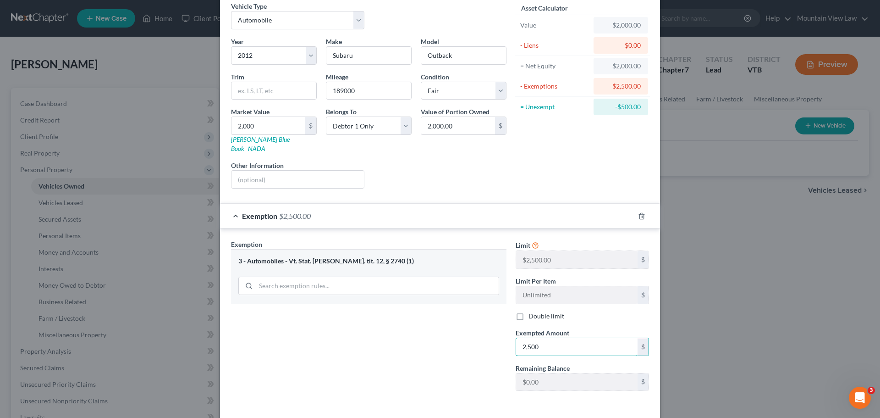
scroll to position [24, 0]
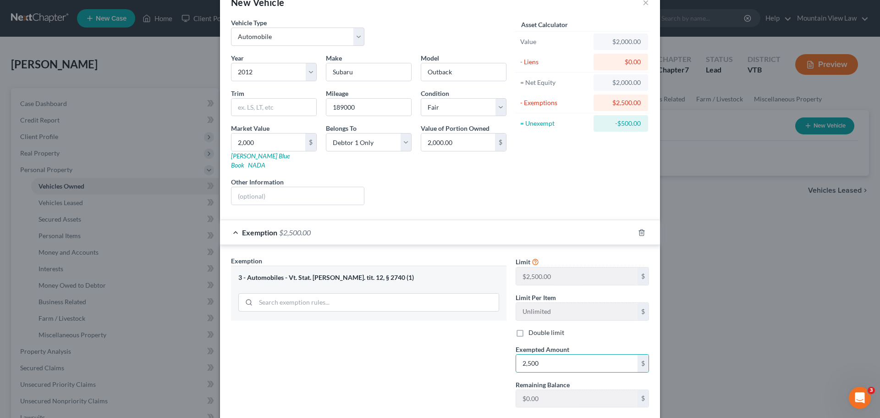
click at [480, 177] on div "Liens Select" at bounding box center [440, 191] width 143 height 28
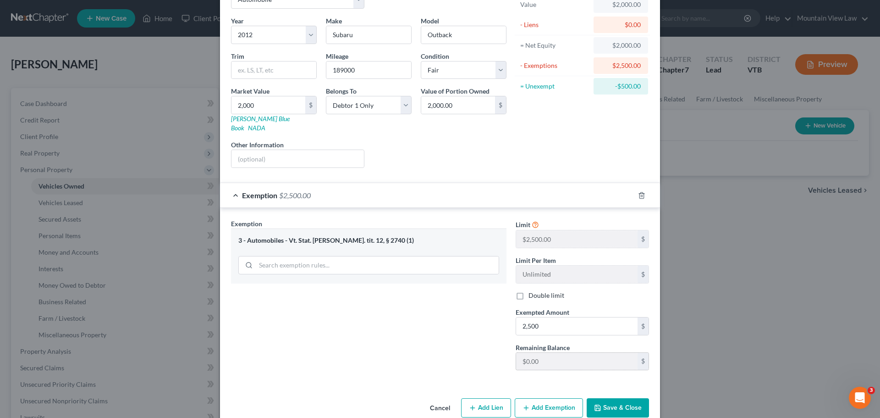
scroll to position [70, 0]
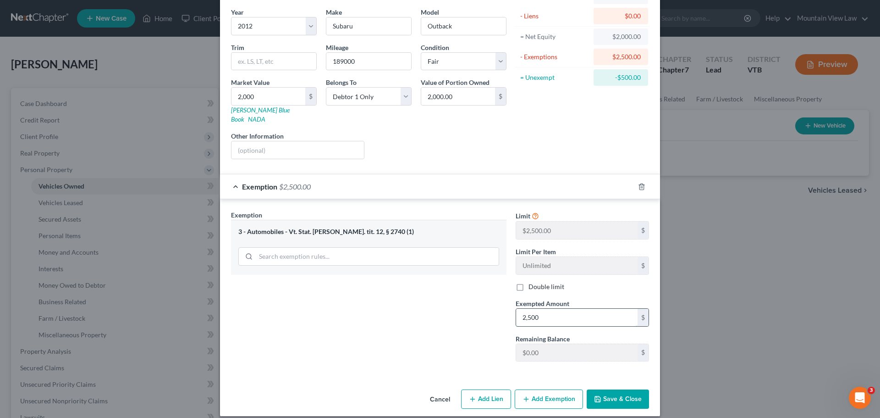
click at [527, 309] on input "2,500" at bounding box center [576, 317] width 121 height 17
type input "2,000"
click at [622, 390] on button "Save & Close" at bounding box center [618, 398] width 62 height 19
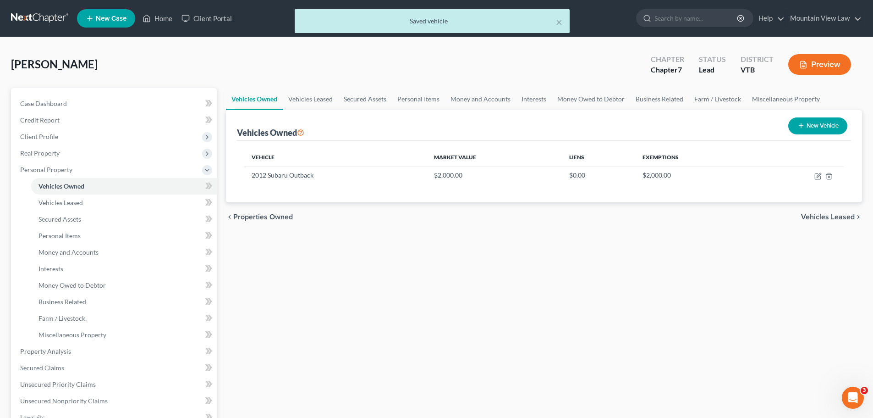
click at [826, 128] on button "New Vehicle" at bounding box center [818, 125] width 59 height 17
select select "0"
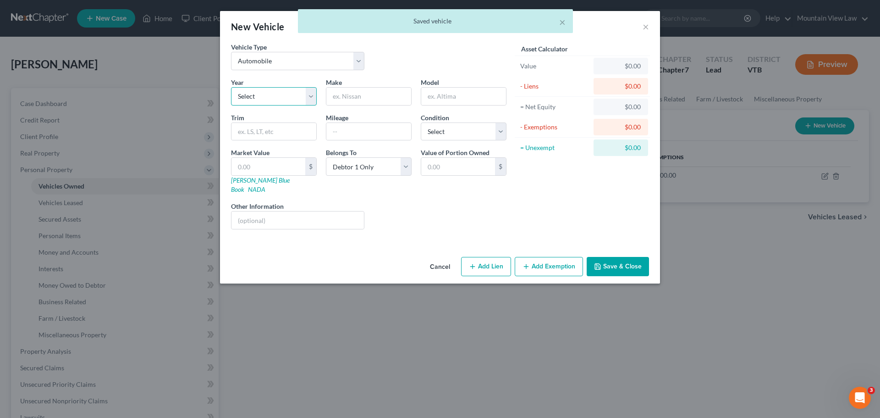
click at [277, 96] on select "Select 2026 2025 2024 2023 2022 2021 2020 2019 2018 2017 2016 2015 2014 2013 20…" at bounding box center [274, 96] width 86 height 18
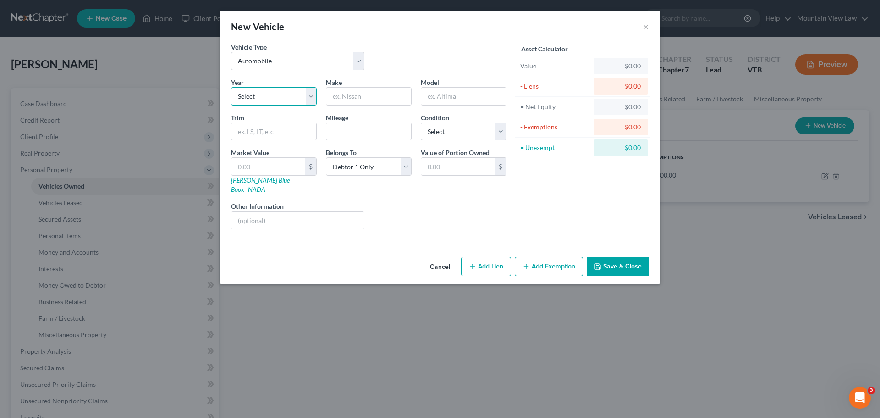
select select "17"
click at [231, 87] on select "Select 2026 2025 2024 2023 2022 2021 2020 2019 2018 2017 2016 2015 2014 2013 20…" at bounding box center [274, 96] width 86 height 18
click at [390, 92] on input "text" at bounding box center [368, 96] width 85 height 17
type input "Volvo"
click at [454, 91] on input "text" at bounding box center [463, 96] width 85 height 17
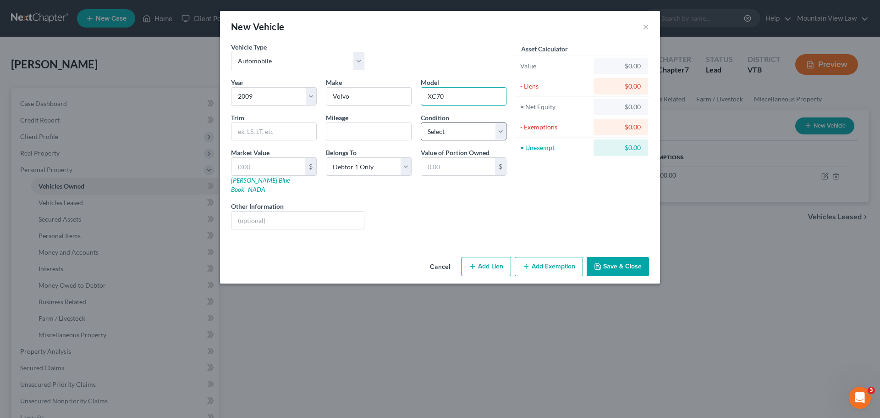
type input "XC70"
click at [436, 136] on select "Select Excellent Very Good Good Fair Poor" at bounding box center [464, 131] width 86 height 18
select select "4"
click at [421, 122] on select "Select Excellent Very Good Good Fair Poor" at bounding box center [464, 131] width 86 height 18
click at [473, 263] on icon "button" at bounding box center [472, 266] width 7 height 7
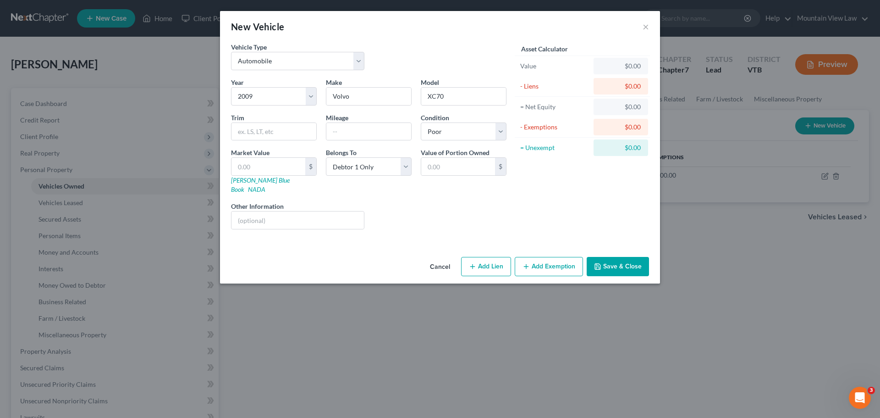
select select "0"
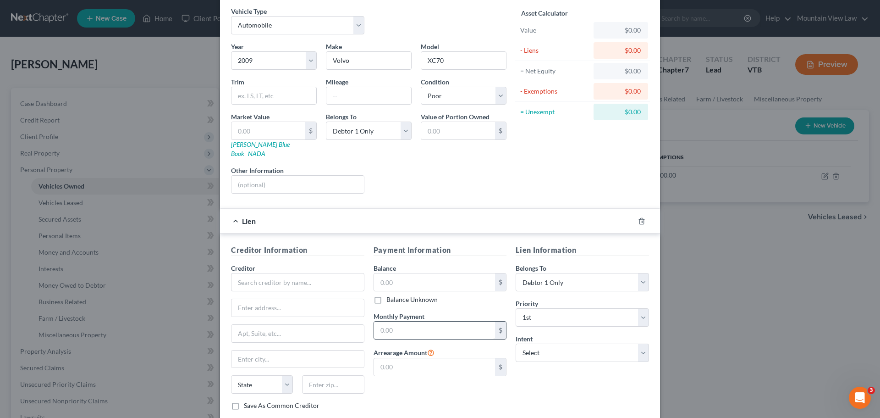
scroll to position [84, 0]
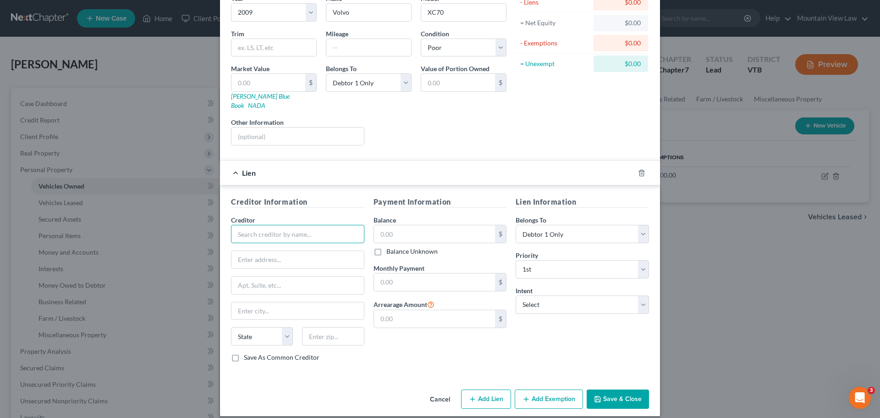
click at [325, 225] on input "text" at bounding box center [297, 234] width 133 height 18
type input "Green Mountain Credit Union"
click at [559, 299] on select "Select Surrender Redeem Reaffirm Avoid Other" at bounding box center [582, 304] width 133 height 18
select select "0"
click at [516, 295] on select "Select Surrender Redeem Reaffirm Avoid Other" at bounding box center [582, 304] width 133 height 18
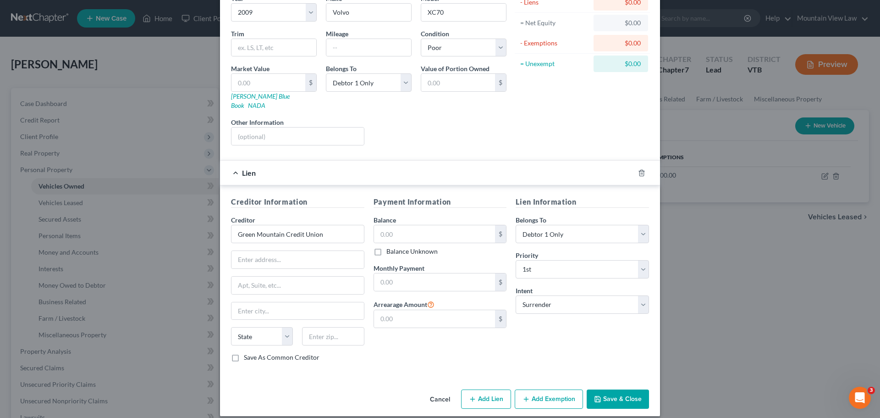
click at [512, 348] on div "Lien Information Belongs To * Select Debtor 1 Only Debtor 2 Only Debtor 1 And D…" at bounding box center [582, 282] width 143 height 173
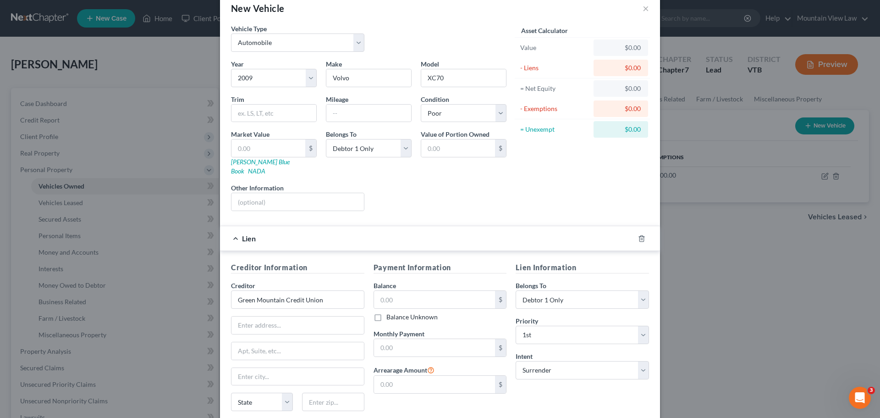
scroll to position [0, 0]
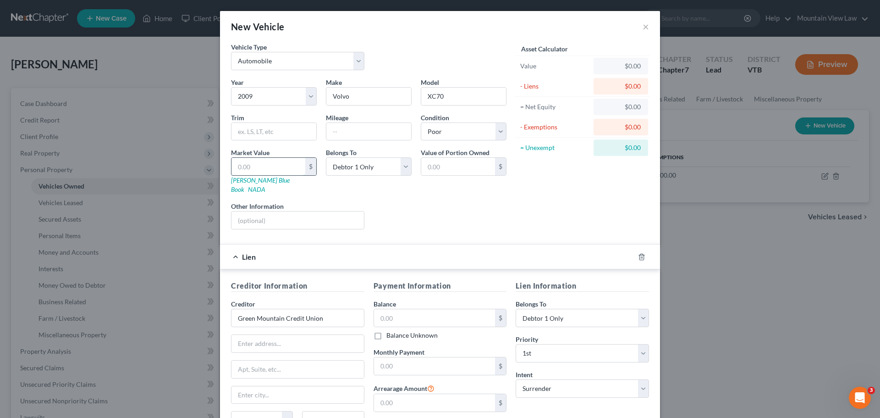
click at [270, 168] on input "text" at bounding box center [269, 166] width 74 height 17
click at [423, 204] on div "Liens Select" at bounding box center [440, 215] width 143 height 28
click at [278, 168] on input "text" at bounding box center [269, 166] width 74 height 17
type input "2"
type input "2.00"
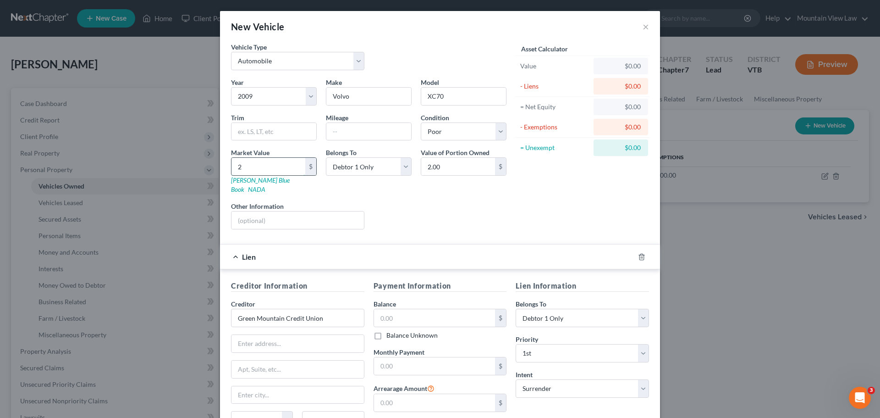
type input "20"
type input "20.00"
type input "200"
type input "200.00"
type input "200"
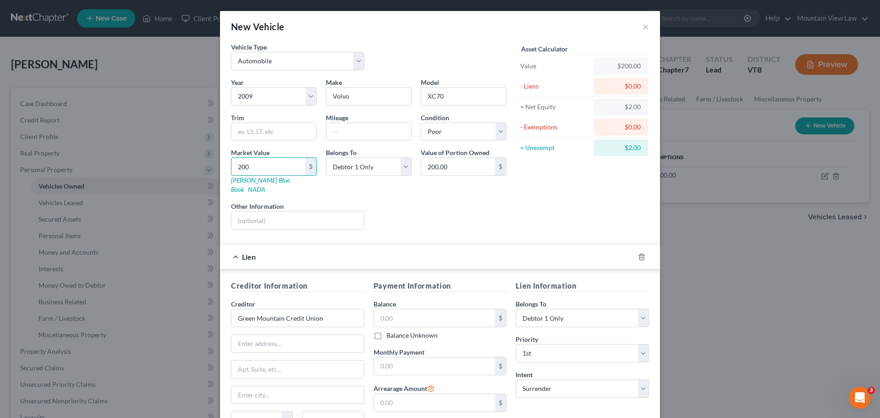
click at [485, 224] on div "Year Select 2026 2025 2024 2023 2022 2021 2020 2019 2018 2017 2016 2015 2014 20…" at bounding box center [368, 156] width 285 height 159
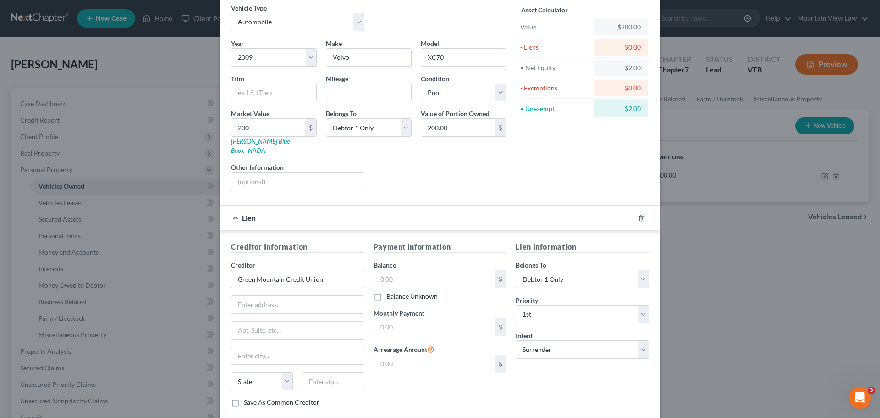
scroll to position [84, 0]
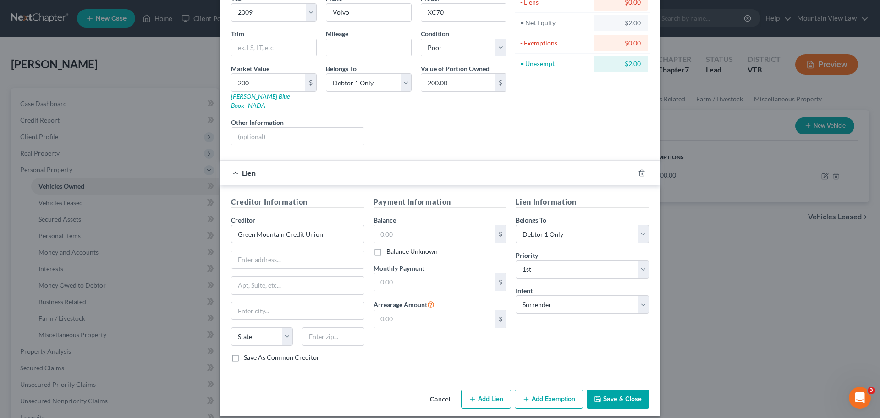
click at [622, 393] on button "Save & Close" at bounding box center [618, 398] width 62 height 19
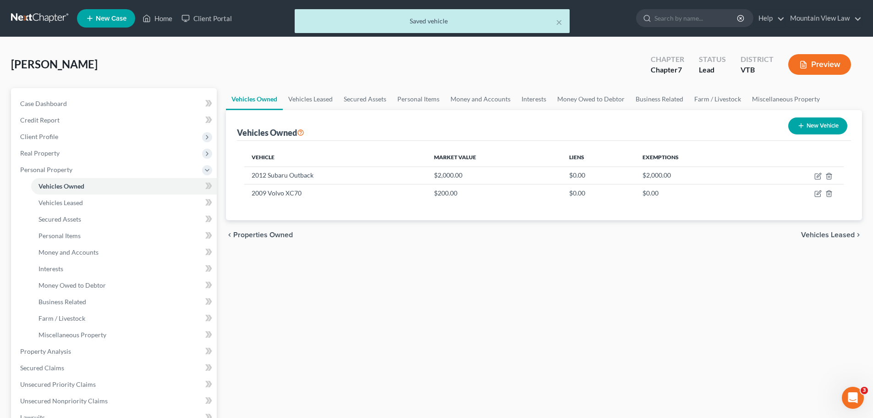
click at [818, 127] on button "New Vehicle" at bounding box center [818, 125] width 59 height 17
select select "0"
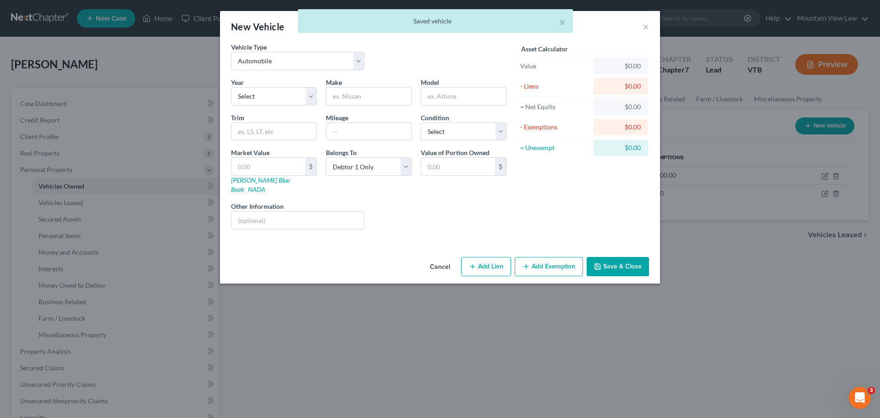
click at [283, 12] on div "× Saved vehicle" at bounding box center [435, 23] width 880 height 28
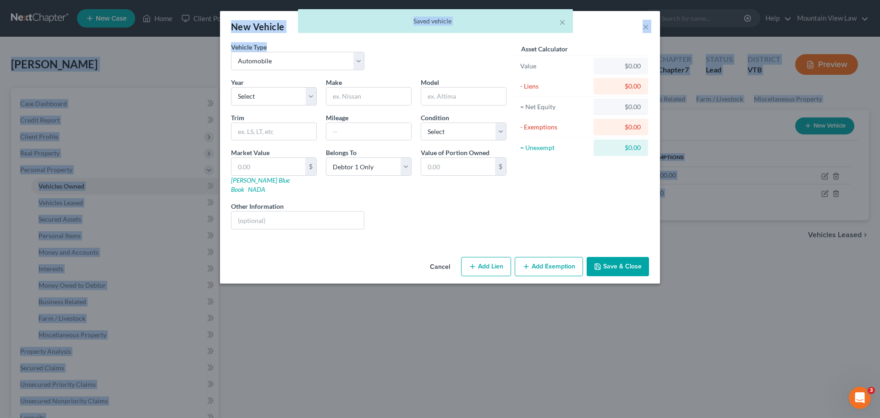
drag, startPoint x: 283, startPoint y: 18, endPoint x: 309, endPoint y: 49, distance: 39.7
click at [309, 49] on body "Home New Case Client Portal Mountain View Law [PERSON_NAME][EMAIL_ADDRESS][DOMA…" at bounding box center [440, 326] width 880 height 652
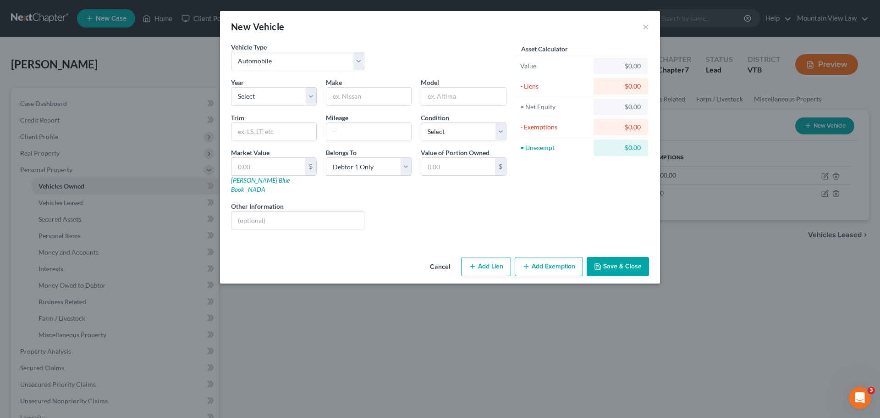
click at [287, 79] on div "Year Select 2026 2025 2024 2023 2022 2021 2020 2019 2018 2017 2016 2015 2014 20…" at bounding box center [273, 91] width 95 height 28
click at [366, 98] on input "text" at bounding box center [368, 96] width 85 height 17
type input "Subarau"
type input "[PERSON_NAME]"
click at [290, 99] on select "Select 2026 2025 2024 2023 2022 2021 2020 2019 2018 2017 2016 2015 2014 2013 20…" at bounding box center [274, 96] width 86 height 18
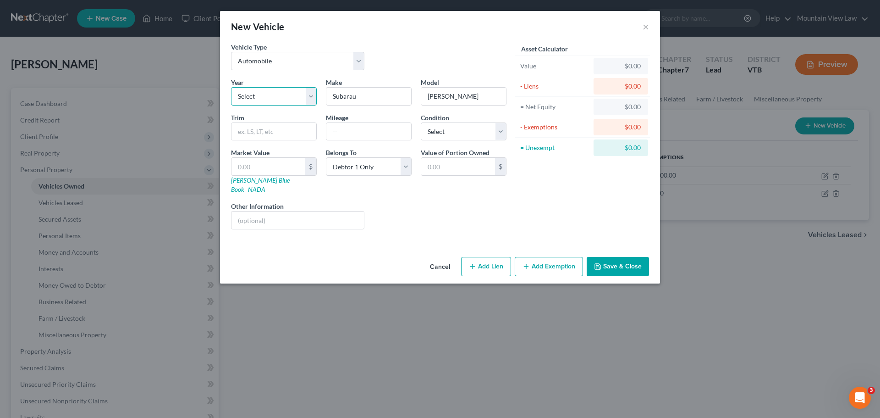
select select "14"
click at [231, 87] on select "Select 2026 2025 2024 2023 2022 2021 2020 2019 2018 2017 2016 2015 2014 2013 20…" at bounding box center [274, 96] width 86 height 18
click at [359, 131] on input "text" at bounding box center [368, 131] width 85 height 17
type input "1"
type input "215000"
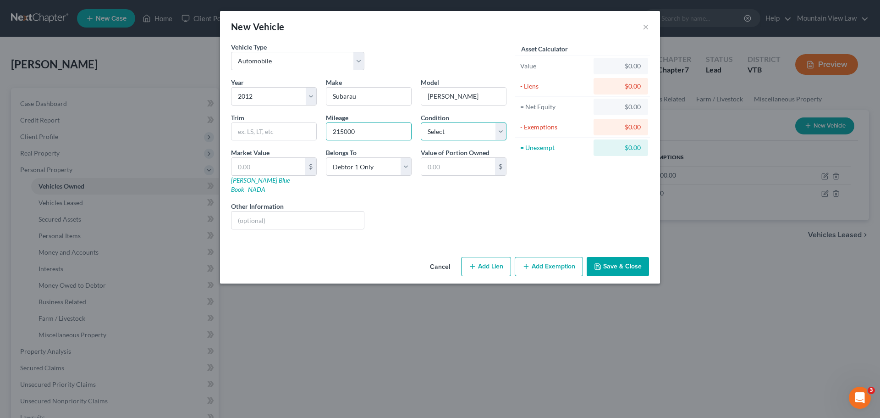
click at [487, 136] on select "Select Excellent Very Good Good Fair Poor" at bounding box center [464, 131] width 86 height 18
select select "3"
click at [421, 122] on select "Select Excellent Very Good Good Fair Poor" at bounding box center [464, 131] width 86 height 18
click at [293, 165] on input "text" at bounding box center [269, 166] width 74 height 17
type input "2"
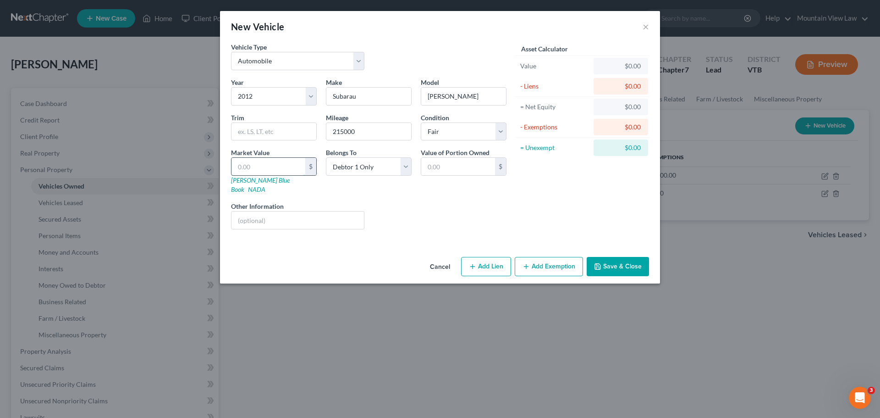
type input "2.00"
type input "20"
type input "20.00"
type input "200"
type input "200.00"
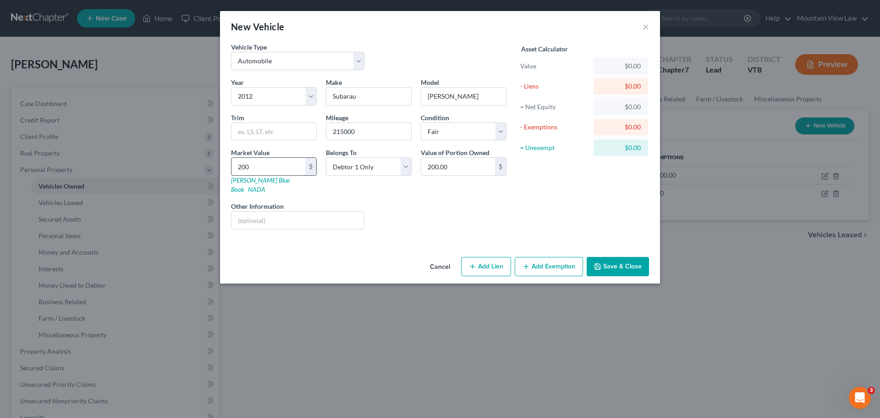
type input "2000"
type input "2,000.00"
click at [396, 171] on select "Select Debtor 1 Only Debtor 2 Only Debtor 1 And Debtor 2 Only At Least One Of T…" at bounding box center [369, 166] width 86 height 18
click at [493, 207] on div "Liens Select" at bounding box center [440, 215] width 143 height 28
type input "1"
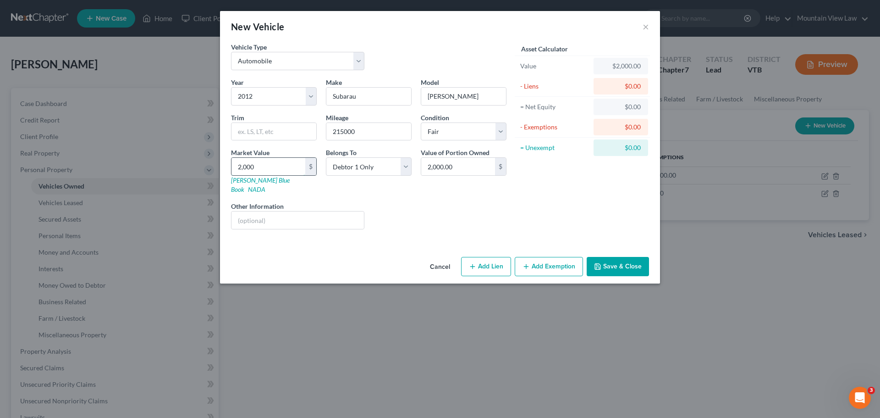
type input "1.00"
type input "10"
type input "10.00"
type input "100"
type input "100.00"
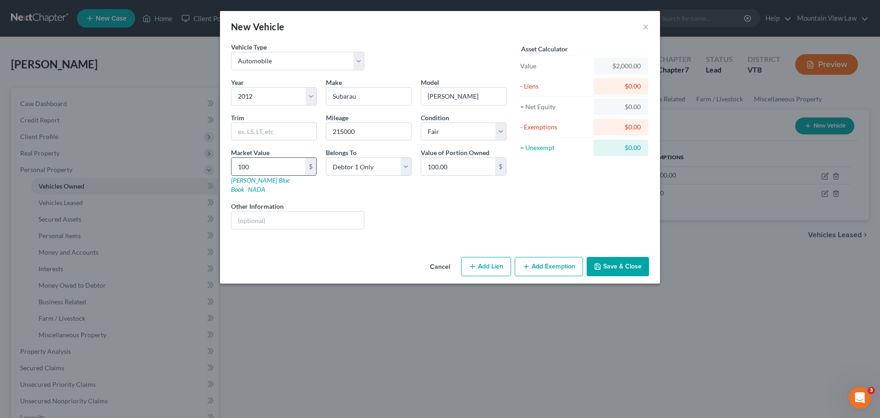
type input "1000"
type input "1,000.00"
type input "1,000"
click at [514, 203] on div "Asset Calculator Value $1,000.00 - Liens $0.00 = Net Equity $2,000.00 - Exempti…" at bounding box center [582, 139] width 143 height 194
click at [553, 257] on button "Add Exemption" at bounding box center [549, 266] width 68 height 19
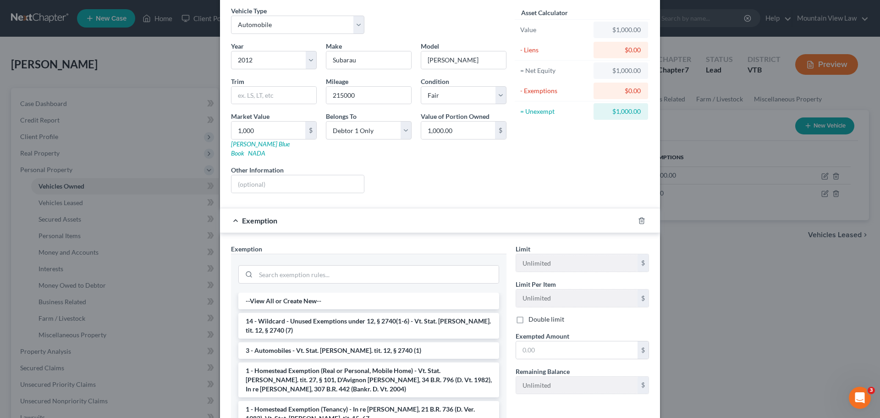
scroll to position [92, 0]
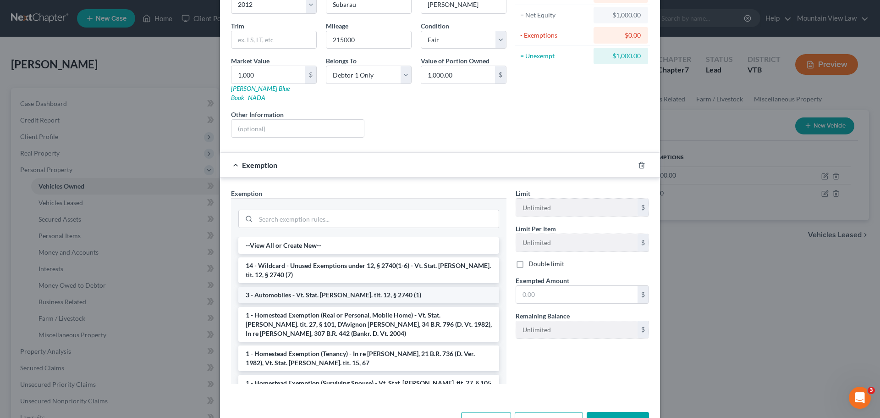
click at [373, 287] on li "3 - Automobiles - Vt. Stat. [PERSON_NAME]. tit. 12, § 2740 (1)" at bounding box center [368, 295] width 261 height 17
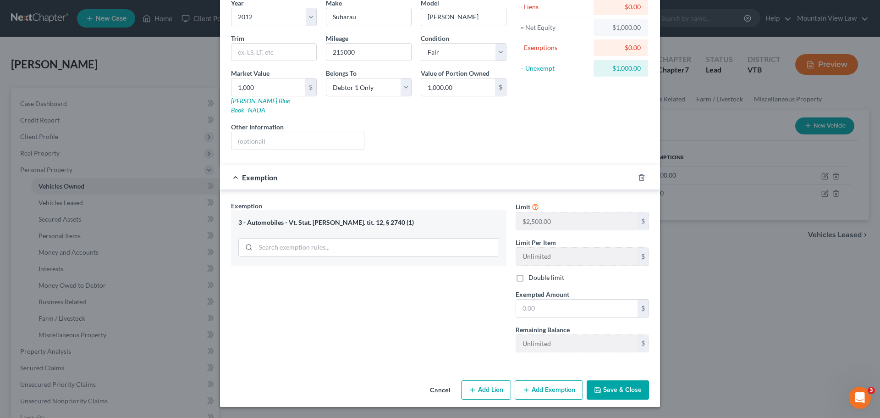
scroll to position [70, 0]
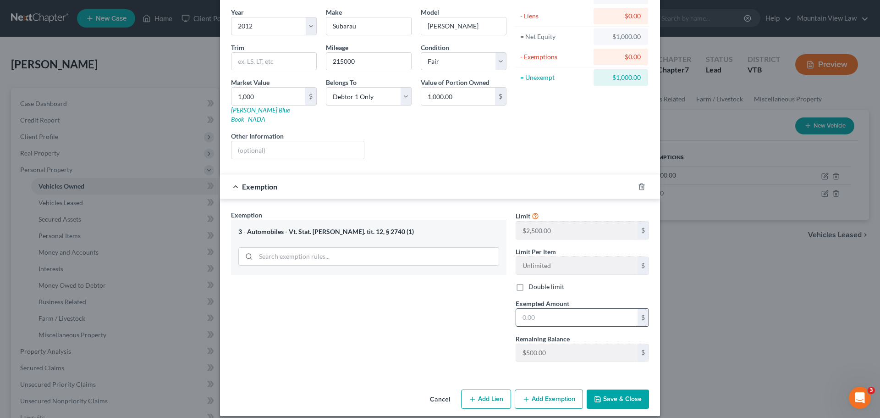
click at [546, 309] on input "text" at bounding box center [576, 317] width 121 height 17
type input "500"
drag, startPoint x: 441, startPoint y: 313, endPoint x: 451, endPoint y: 318, distance: 11.1
click at [442, 313] on div "Exemption Set must be selected for CA. Exemption * 3 - Automobiles - Vt. Stat. …" at bounding box center [368, 289] width 285 height 159
click at [549, 393] on button "Add Exemption" at bounding box center [549, 398] width 68 height 19
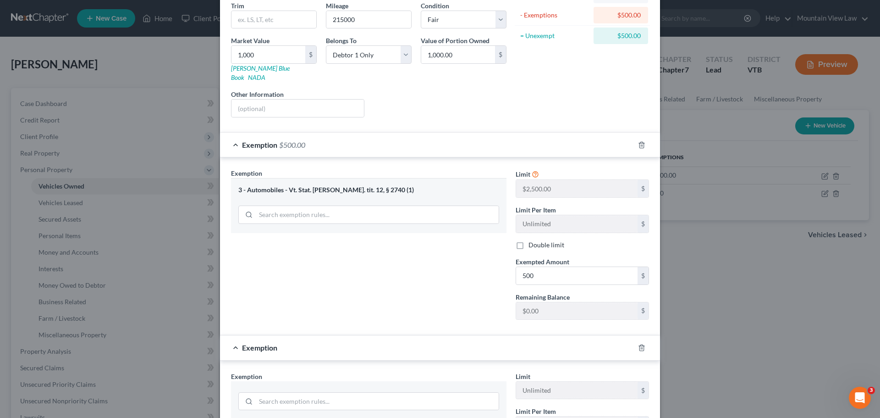
scroll to position [162, 0]
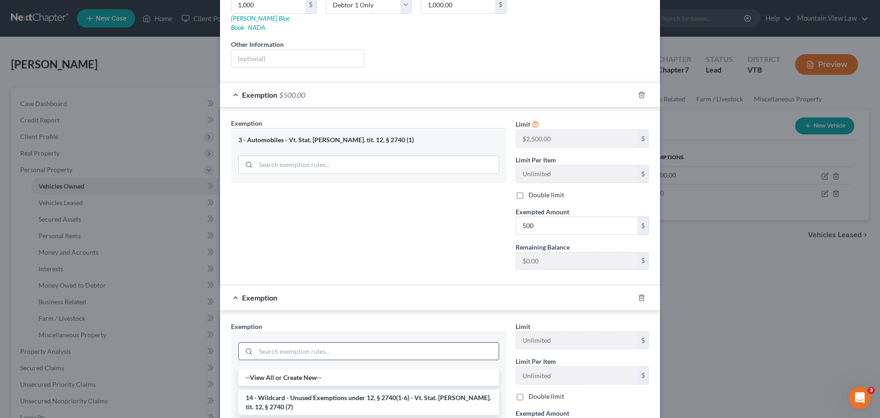
click at [322, 342] on input "search" at bounding box center [377, 350] width 243 height 17
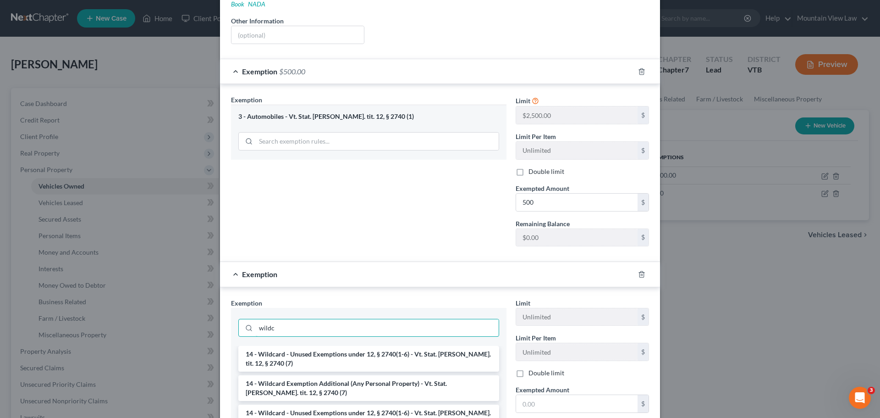
scroll to position [208, 0]
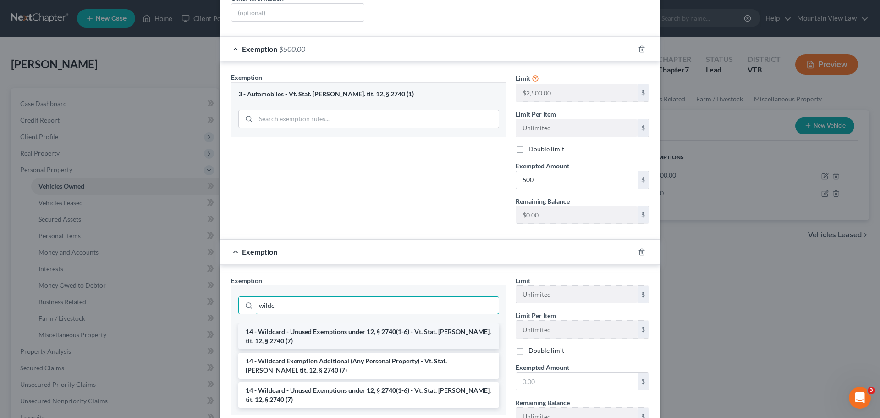
type input "wildc"
click at [386, 331] on li "14 - Wildcard - Unused Exemptions under 12, § 2740(1-6) - Vt. Stat. [PERSON_NAM…" at bounding box center [368, 336] width 261 height 26
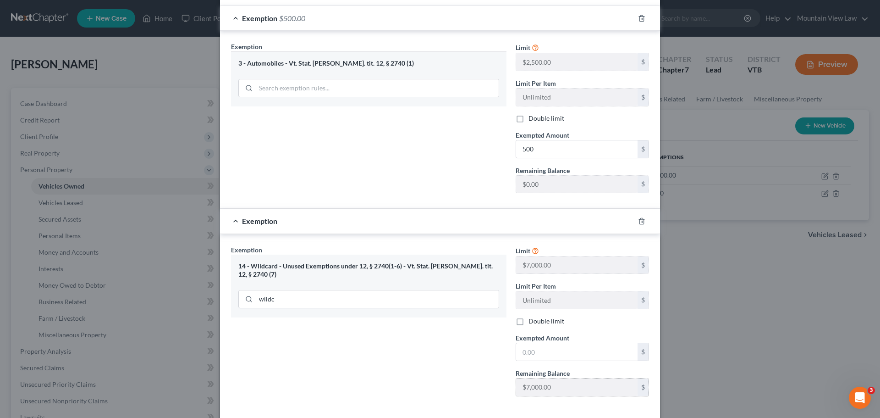
scroll to position [273, 0]
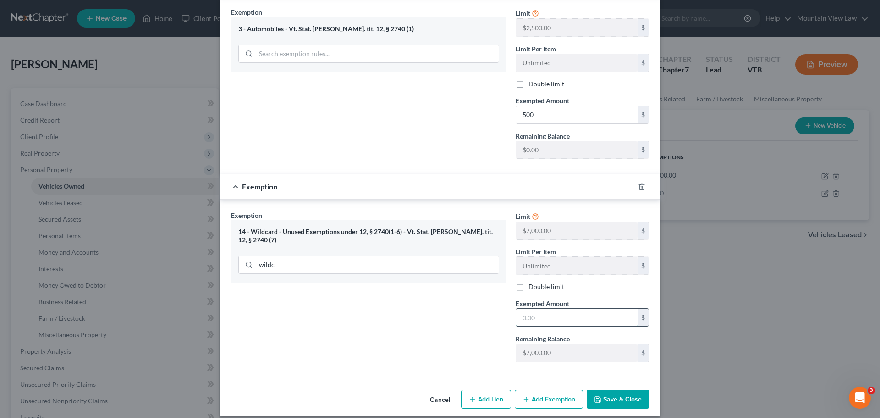
click at [547, 309] on input "text" at bounding box center [576, 317] width 121 height 17
type input "500"
click at [449, 309] on div "Exemption Set must be selected for CA. Exemption * 14 - Wildcard - Unused Exemp…" at bounding box center [368, 289] width 285 height 159
click at [617, 390] on button "Save & Close" at bounding box center [618, 399] width 62 height 19
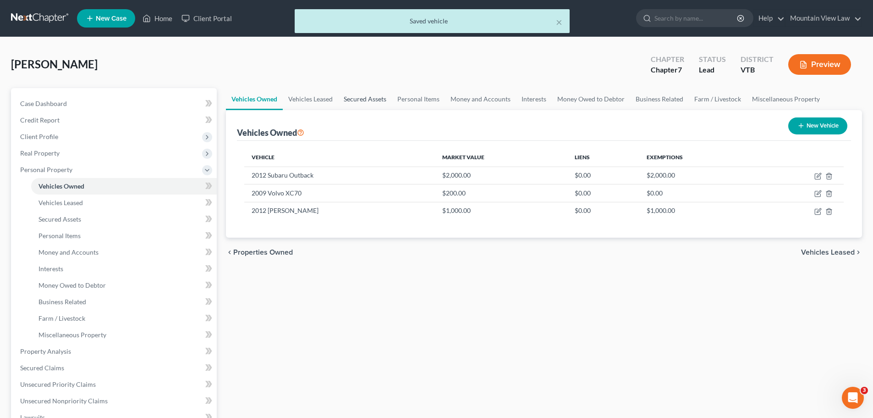
click at [358, 102] on link "Secured Assets" at bounding box center [365, 99] width 54 height 22
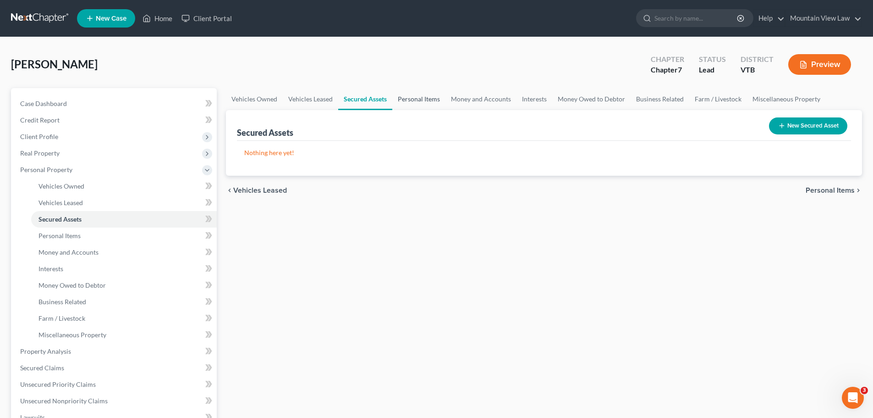
click at [425, 97] on link "Personal Items" at bounding box center [418, 99] width 53 height 22
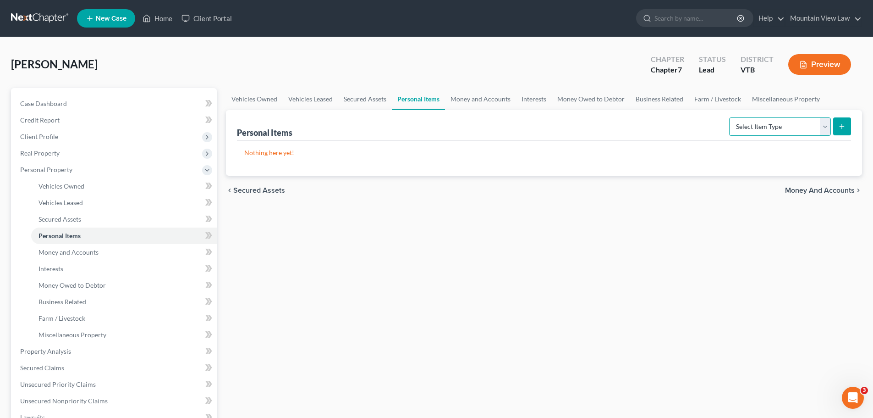
click at [790, 127] on select "Select Item Type Clothing Collectibles Of Value Electronics Firearms Household …" at bounding box center [780, 126] width 102 height 18
select select "clothing"
click at [730, 117] on select "Select Item Type Clothing Collectibles Of Value Electronics Firearms Household …" at bounding box center [780, 126] width 102 height 18
click at [842, 126] on line "submit" at bounding box center [842, 126] width 0 height 4
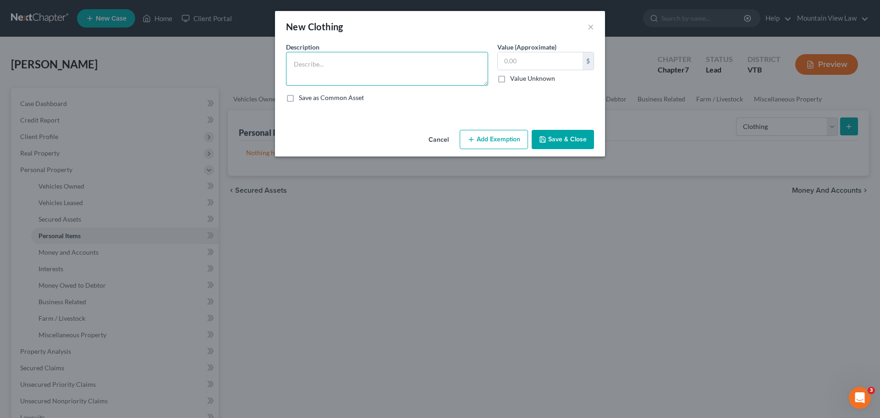
click at [364, 69] on textarea at bounding box center [387, 69] width 202 height 34
type textarea "Clothing"
click at [548, 53] on input "text" at bounding box center [540, 60] width 85 height 17
type input "200"
click at [492, 140] on button "Add Exemption" at bounding box center [494, 139] width 68 height 19
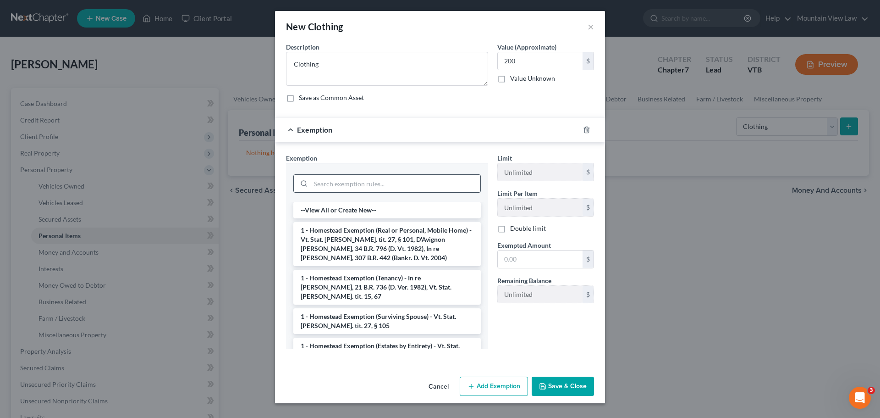
click at [403, 187] on input "search" at bounding box center [396, 183] width 170 height 17
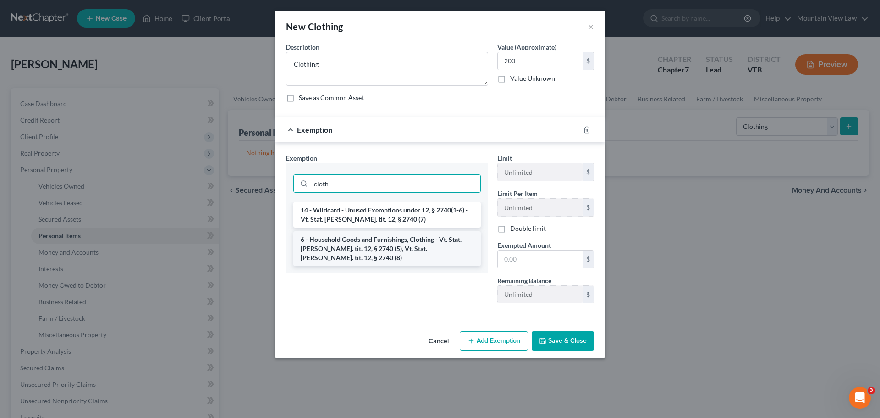
type input "cloth"
click at [401, 248] on li "6 - Household Goods and Furnishings, Clothing - Vt. Stat. [PERSON_NAME]. tit. 1…" at bounding box center [387, 248] width 188 height 35
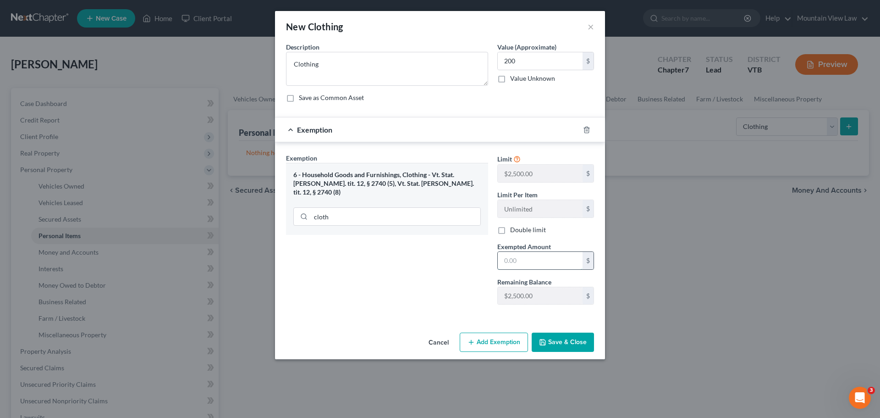
click at [522, 263] on input "text" at bounding box center [540, 260] width 85 height 17
type input "200"
click at [445, 273] on div "Exemption Set must be selected for CA. Exemption * 6 - Household Goods and Furn…" at bounding box center [387, 232] width 211 height 159
click at [573, 342] on button "Save & Close" at bounding box center [563, 341] width 62 height 19
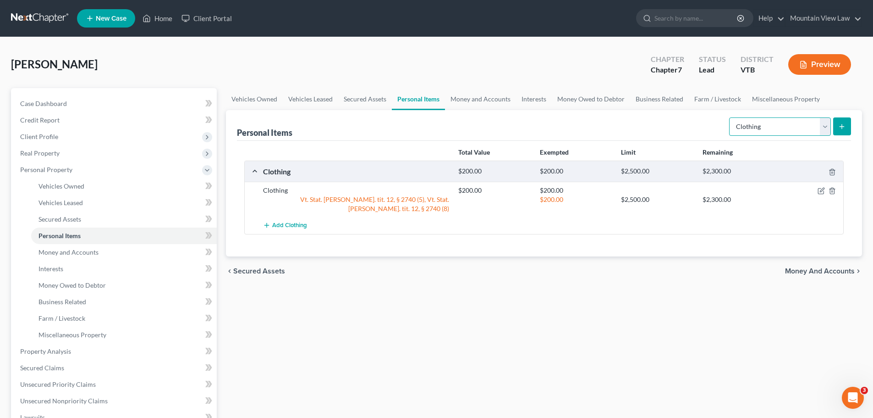
click at [828, 128] on select "Select Item Type Clothing Collectibles Of Value Electronics Firearms Household …" at bounding box center [780, 126] width 102 height 18
select select "electronics"
click at [730, 117] on select "Select Item Type Clothing Collectibles Of Value Electronics Firearms Household …" at bounding box center [780, 126] width 102 height 18
click at [842, 127] on line "submit" at bounding box center [842, 126] width 0 height 4
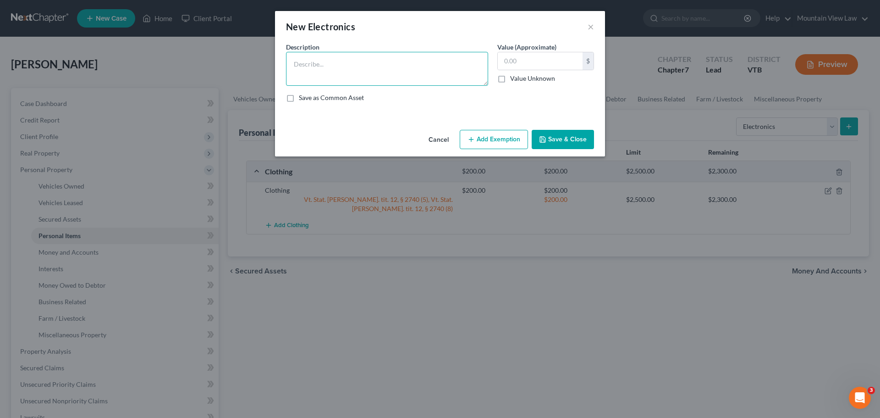
click at [441, 60] on textarea at bounding box center [387, 69] width 202 height 34
type textarea "TVs, Phone"
click at [540, 61] on input "text" at bounding box center [540, 60] width 85 height 17
type input "2"
type input "300"
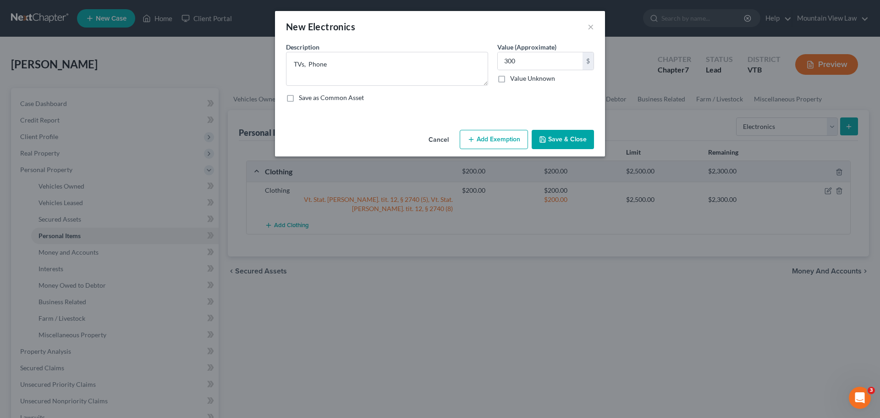
click at [563, 101] on div "Save as Common Asset" at bounding box center [440, 97] width 308 height 9
click at [514, 134] on button "Add Exemption" at bounding box center [494, 139] width 68 height 19
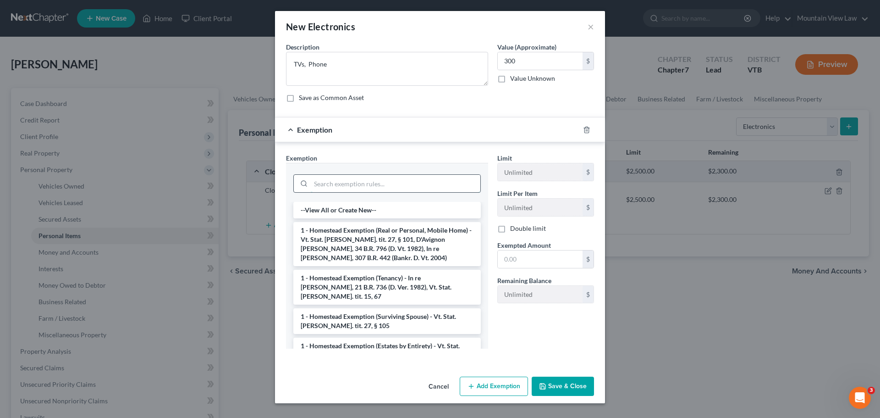
click at [408, 187] on input "search" at bounding box center [396, 183] width 170 height 17
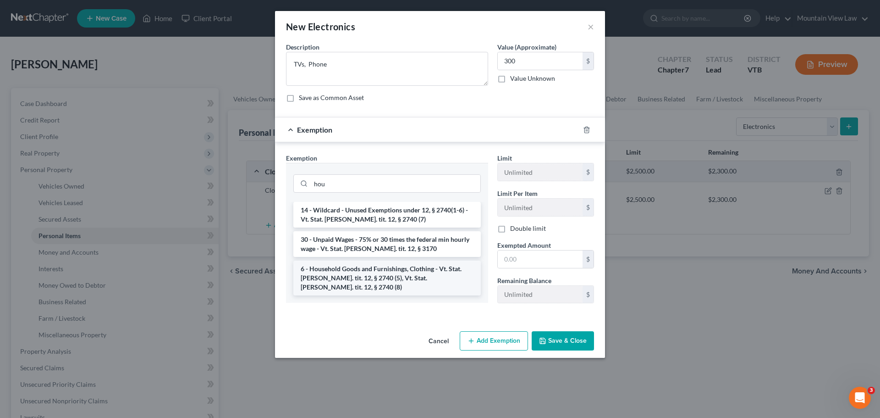
click at [393, 277] on li "6 - Household Goods and Furnishings, Clothing - Vt. Stat. [PERSON_NAME]. tit. 1…" at bounding box center [387, 277] width 188 height 35
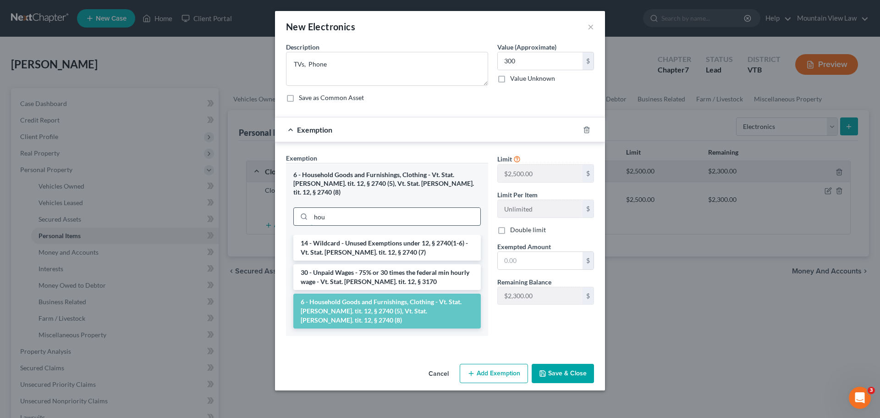
drag, startPoint x: 361, startPoint y: 210, endPoint x: 307, endPoint y: 213, distance: 54.2
click at [307, 213] on div "hou" at bounding box center [387, 216] width 188 height 18
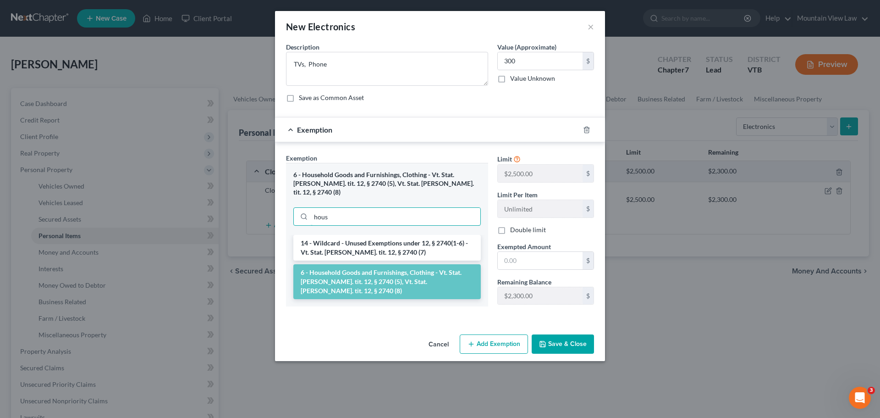
type input "hous"
click at [411, 266] on li "6 - Household Goods and Furnishings, Clothing - Vt. Stat. [PERSON_NAME]. tit. 1…" at bounding box center [387, 281] width 188 height 35
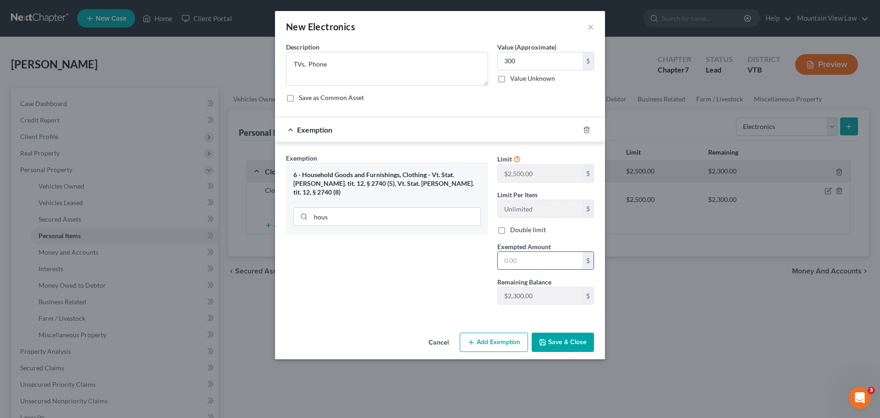
click at [529, 261] on input "text" at bounding box center [540, 260] width 85 height 17
type input "200"
drag, startPoint x: 470, startPoint y: 257, endPoint x: 523, endPoint y: 309, distance: 73.9
click at [470, 257] on div "Exemption Set must be selected for CA. Exemption * 6 - Household Goods and Furn…" at bounding box center [387, 232] width 211 height 159
click at [574, 344] on button "Save & Close" at bounding box center [563, 341] width 62 height 19
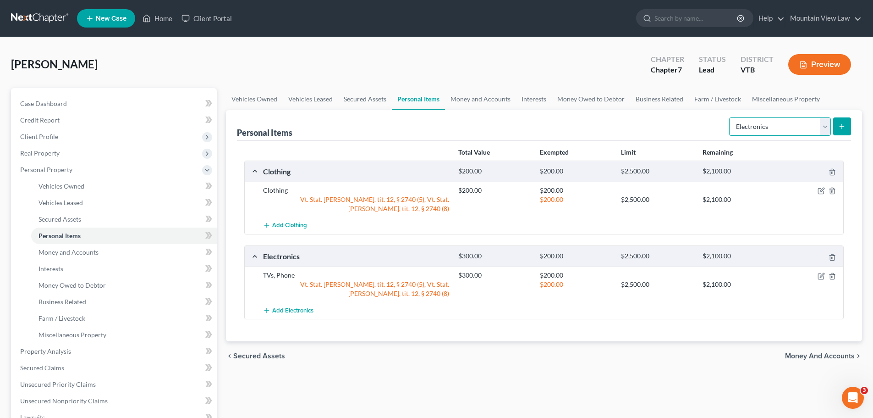
click at [796, 129] on select "Select Item Type Clothing Collectibles Of Value Electronics Firearms Household …" at bounding box center [780, 126] width 102 height 18
select select "household_goods"
click at [730, 117] on select "Select Item Type Clothing Collectibles Of Value Electronics Firearms Household …" at bounding box center [780, 126] width 102 height 18
click at [845, 127] on icon "submit" at bounding box center [842, 126] width 7 height 7
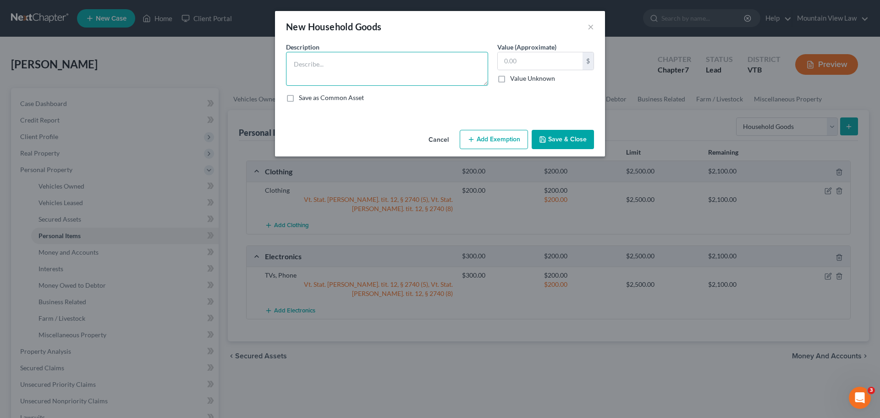
click at [368, 66] on textarea at bounding box center [387, 69] width 202 height 34
drag, startPoint x: 348, startPoint y: 65, endPoint x: 350, endPoint y: 69, distance: 5.3
click at [348, 65] on textarea "Plates, Cookware, utensils," at bounding box center [387, 69] width 202 height 34
type textarea "Plates, Cookware, Utensils,"
click at [544, 63] on input "text" at bounding box center [540, 60] width 85 height 17
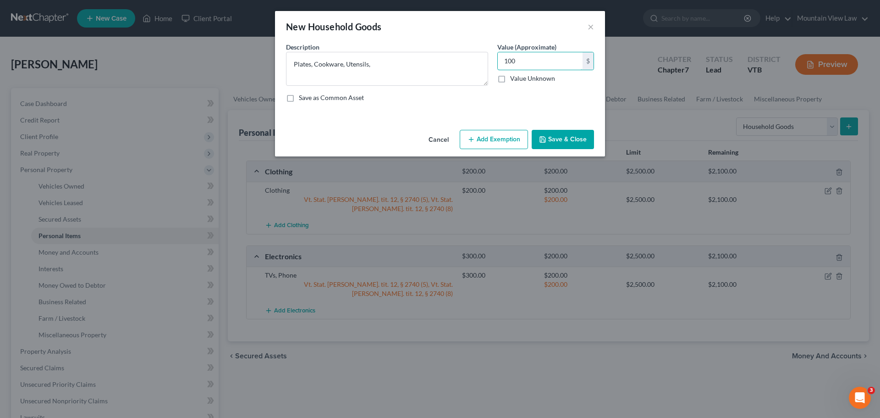
type input "100"
click at [547, 103] on div "Description * Plates, Cookware, Utensils, Value (Approximate) 100.00 $ Value Un…" at bounding box center [440, 75] width 317 height 67
click at [509, 142] on button "Add Exemption" at bounding box center [494, 139] width 68 height 19
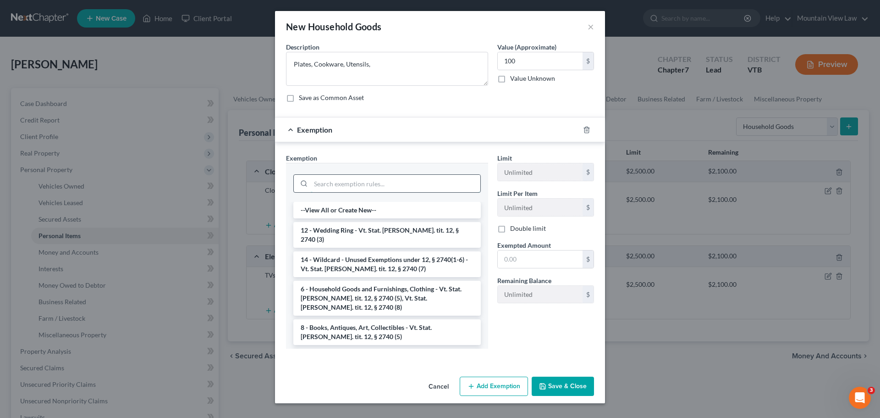
click at [395, 180] on input "search" at bounding box center [396, 183] width 170 height 17
click at [415, 281] on li "6 - Household Goods and Furnishings, Clothing - Vt. Stat. [PERSON_NAME]. tit. 1…" at bounding box center [387, 298] width 188 height 35
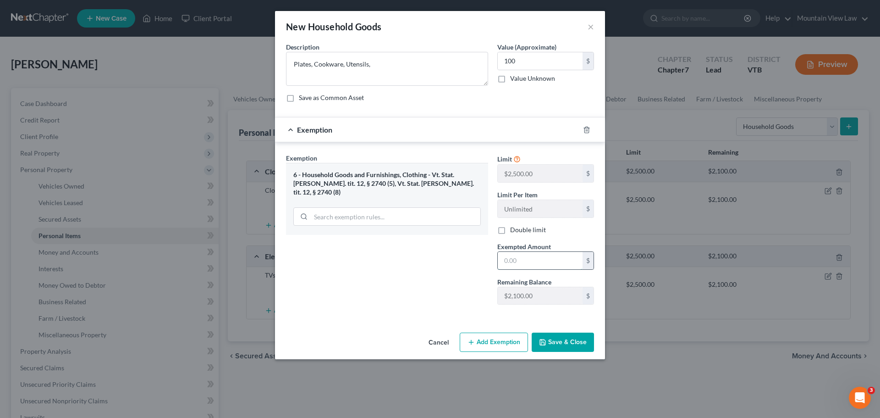
click at [536, 260] on input "text" at bounding box center [540, 260] width 85 height 17
type input "2"
type input "100"
click at [470, 287] on div "Exemption Set must be selected for CA. Exemption * 6 - Household Goods and Furn…" at bounding box center [387, 232] width 211 height 159
click at [563, 340] on button "Save & Close" at bounding box center [563, 341] width 62 height 19
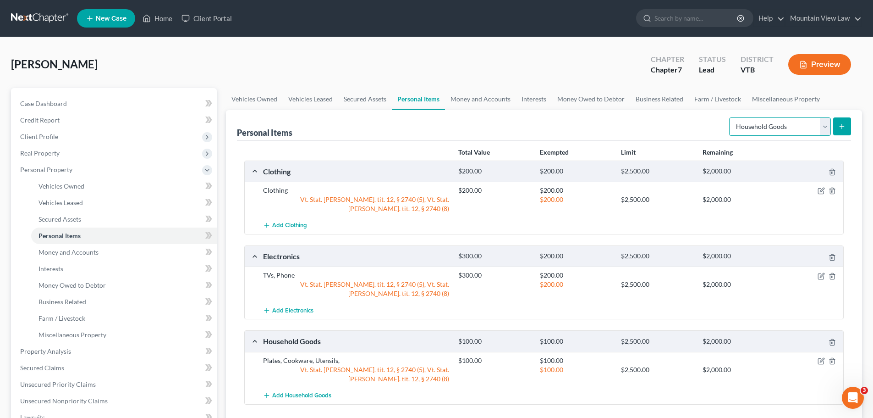
click at [790, 123] on select "Select Item Type Clothing Collectibles Of Value Electronics Firearms Household …" at bounding box center [780, 126] width 102 height 18
select select "jewelry"
click at [730, 117] on select "Select Item Type Clothing Collectibles Of Value Electronics Firearms Household …" at bounding box center [780, 126] width 102 height 18
click at [842, 134] on button "submit" at bounding box center [843, 126] width 18 height 18
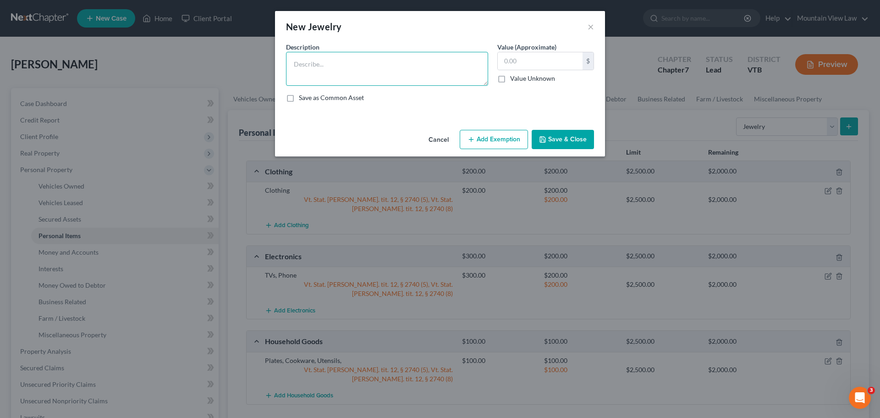
click at [427, 76] on textarea at bounding box center [387, 69] width 202 height 34
type textarea "Wedding Ring"
click at [501, 142] on button "Add Exemption" at bounding box center [494, 139] width 68 height 19
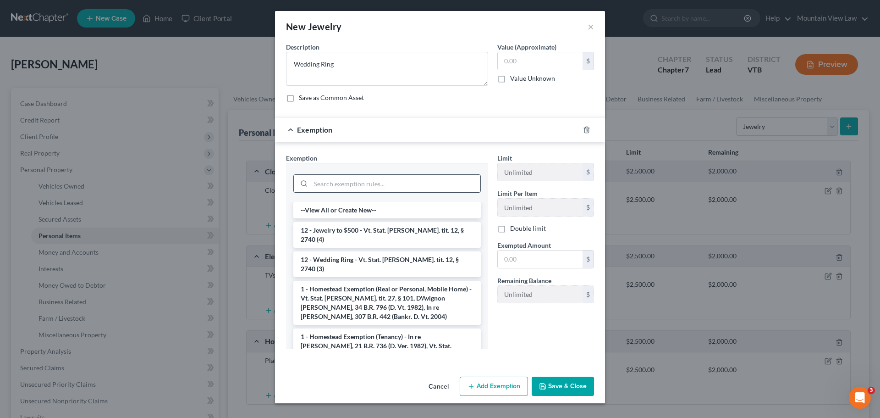
click at [389, 189] on input "search" at bounding box center [396, 183] width 170 height 17
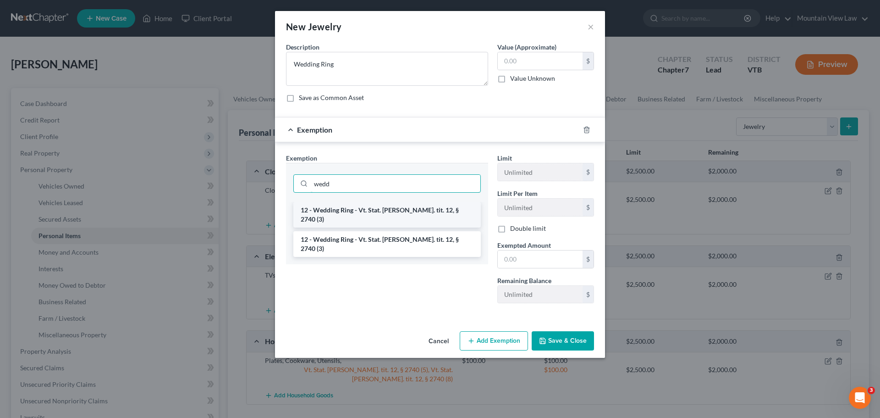
type input "wedd"
click at [417, 210] on li "12 - Wedding Ring - Vt. Stat. [PERSON_NAME]. tit. 12, § 2740 (3)" at bounding box center [387, 215] width 188 height 26
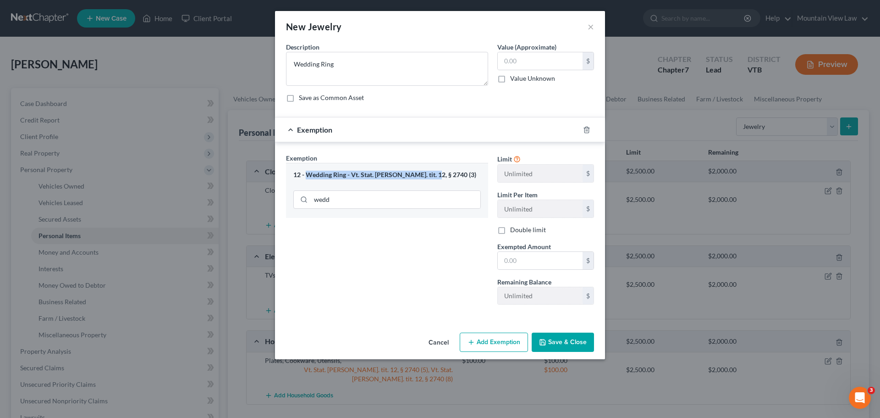
drag, startPoint x: 308, startPoint y: 173, endPoint x: 430, endPoint y: 174, distance: 122.4
click at [430, 174] on div "12 - Wedding Ring - Vt. Stat. [PERSON_NAME]. tit. 12, § 2740 (3)" at bounding box center [387, 175] width 188 height 9
click at [435, 175] on div "12 - Wedding Ring - Vt. Stat. [PERSON_NAME]. tit. 12, § 2740 (3)" at bounding box center [387, 175] width 188 height 9
click at [524, 61] on input "text" at bounding box center [540, 60] width 85 height 17
type input "3,000"
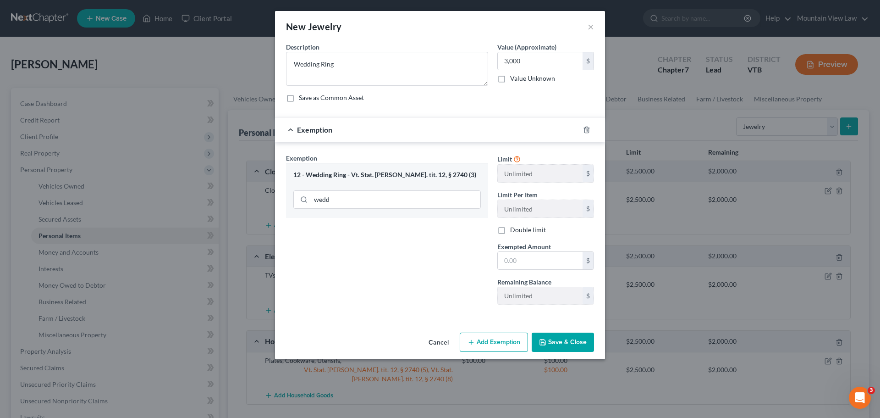
click at [585, 329] on div "An exemption set must first be selected from the Filing Information section. Co…" at bounding box center [440, 185] width 330 height 287
click at [573, 339] on button "Save & Close" at bounding box center [563, 341] width 62 height 19
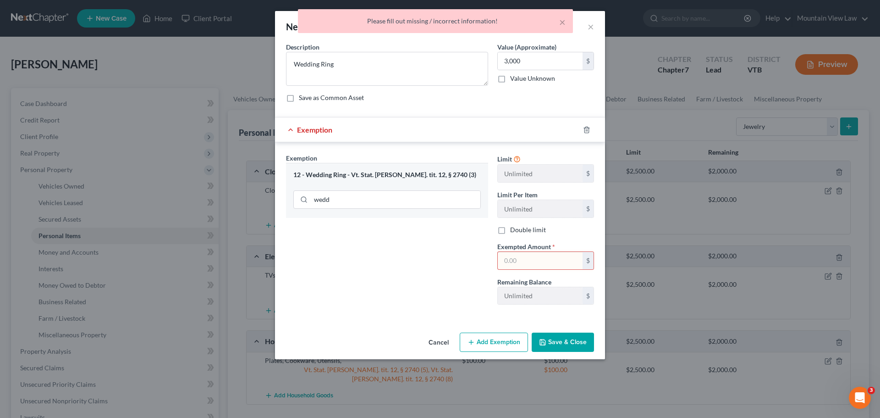
click at [552, 259] on input "text" at bounding box center [540, 260] width 85 height 17
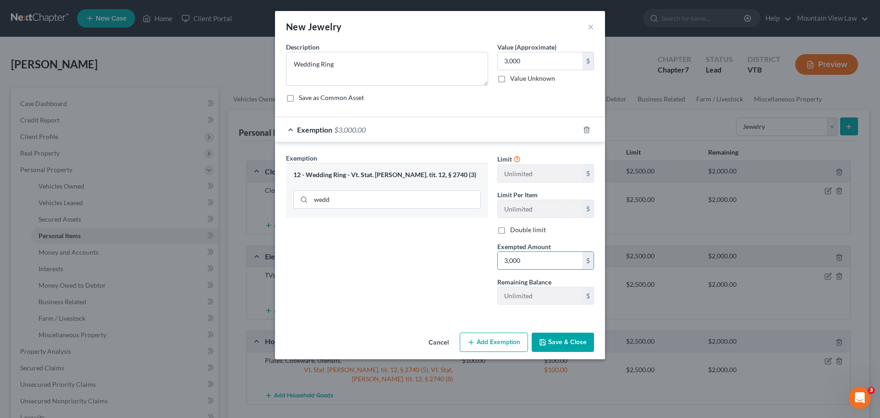
type input "3,000"
click at [558, 340] on button "Save & Close" at bounding box center [563, 341] width 62 height 19
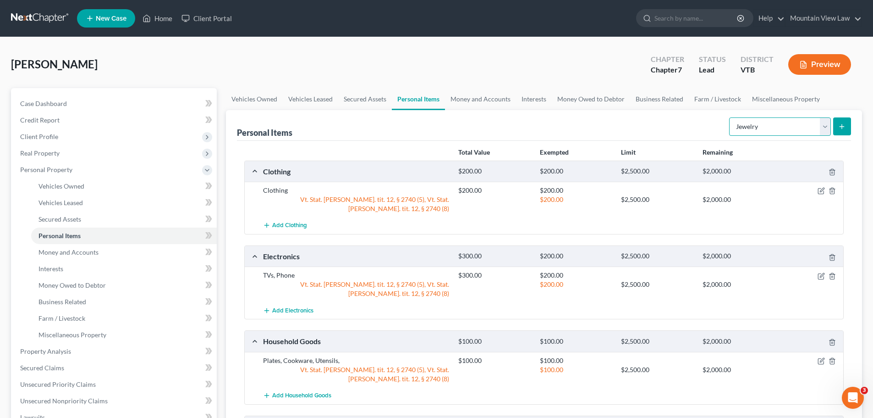
click at [775, 127] on select "Select Item Type Clothing Collectibles Of Value Electronics Firearms Household …" at bounding box center [780, 126] width 102 height 18
select select "pets"
click at [730, 117] on select "Select Item Type Clothing Collectibles Of Value Electronics Firearms Household …" at bounding box center [780, 126] width 102 height 18
click at [845, 124] on icon "submit" at bounding box center [842, 126] width 7 height 7
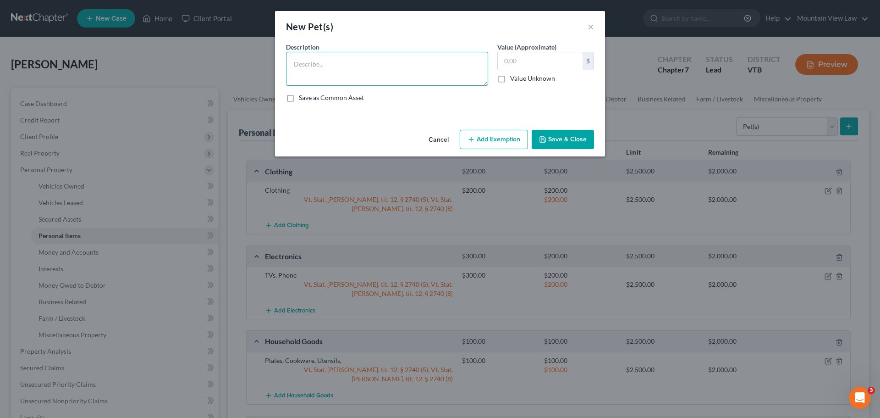
click at [410, 72] on textarea at bounding box center [387, 69] width 202 height 34
type textarea "Dog"
click at [534, 64] on input "text" at bounding box center [540, 60] width 85 height 17
type input "200"
click at [495, 139] on button "Add Exemption" at bounding box center [494, 139] width 68 height 19
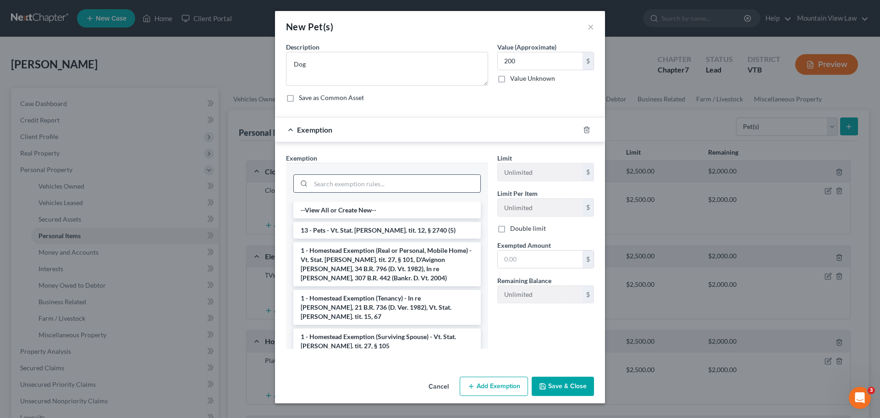
click at [372, 186] on input "search" at bounding box center [396, 183] width 170 height 17
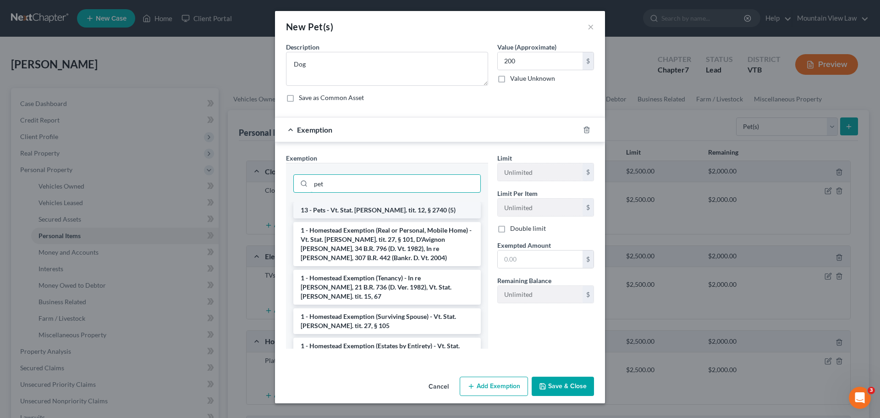
type input "pet"
click at [396, 209] on li "13 - Pets - Vt. Stat. [PERSON_NAME]. tit. 12, § 2740 (5)" at bounding box center [387, 210] width 188 height 17
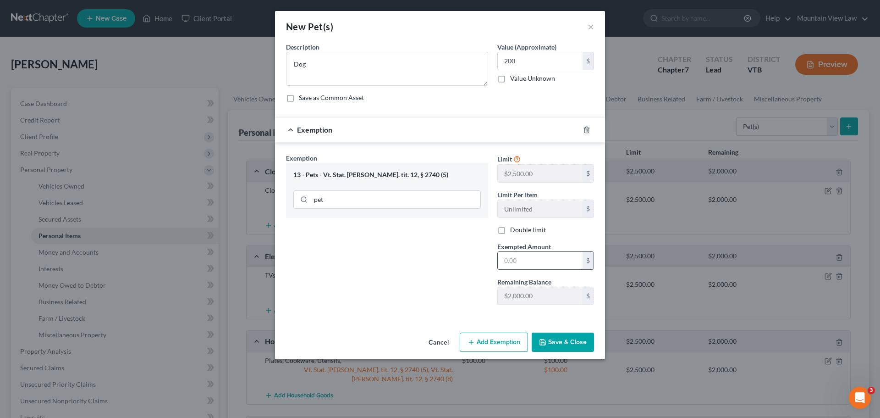
click at [532, 260] on input "text" at bounding box center [540, 260] width 85 height 17
type input "200"
click at [436, 273] on div "Exemption Set must be selected for CA. Exemption * 13 - Pets - Vt. Stat. [PERSO…" at bounding box center [387, 232] width 211 height 159
click at [574, 341] on button "Save & Close" at bounding box center [563, 341] width 62 height 19
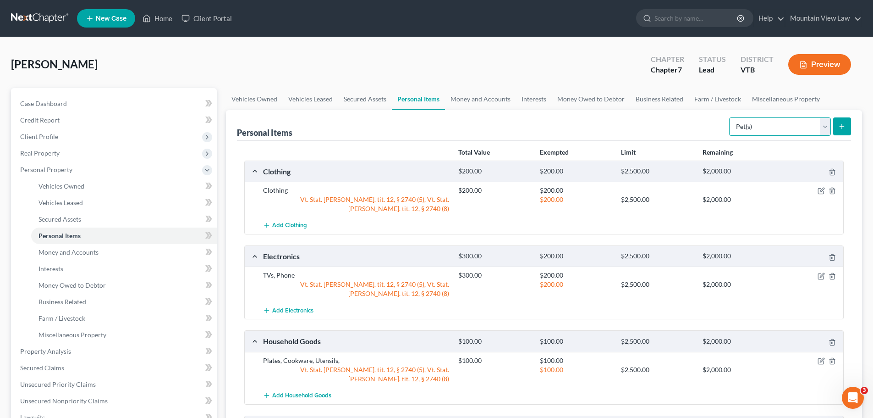
click at [798, 128] on select "Select Item Type Clothing Collectibles Of Value Electronics Firearms Household …" at bounding box center [780, 126] width 102 height 18
click at [690, 119] on div "Personal Items Select Item Type Clothing Collectibles Of Value Electronics Fire…" at bounding box center [544, 125] width 614 height 31
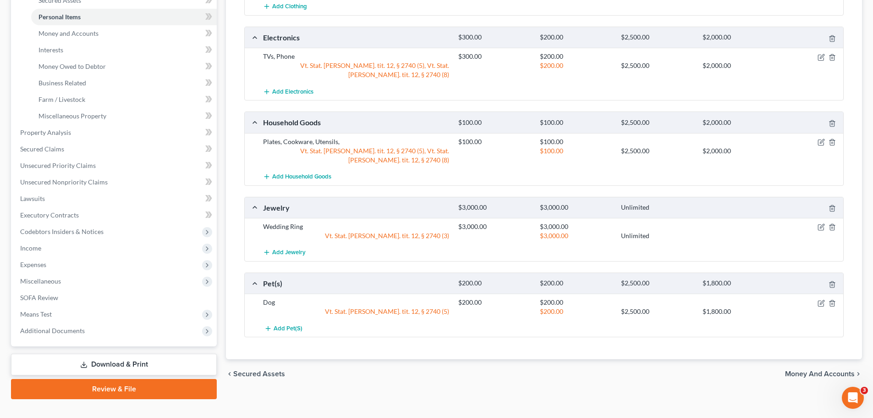
scroll to position [229, 0]
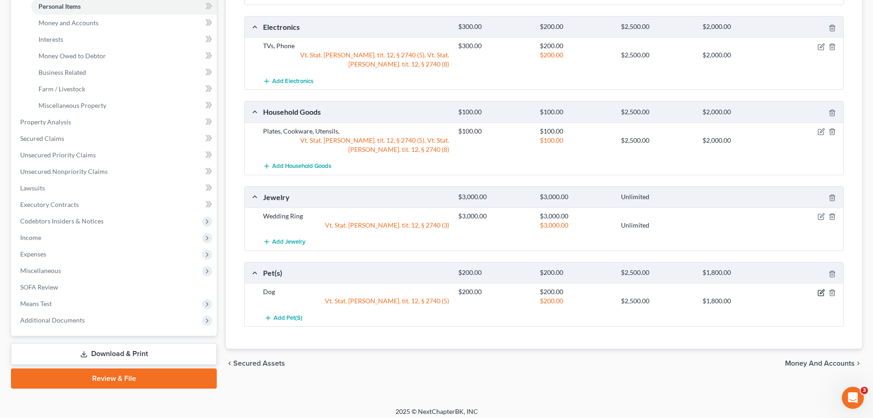
click at [823, 289] on icon "button" at bounding box center [822, 291] width 4 height 4
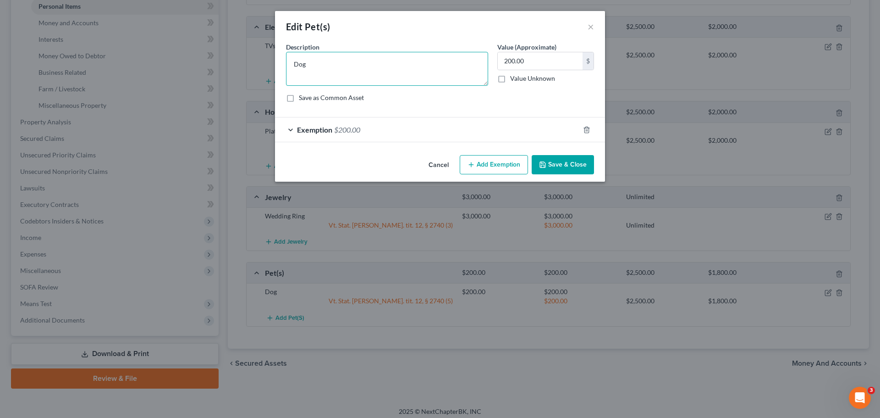
click at [357, 68] on textarea "Dog" at bounding box center [387, 69] width 202 height 34
click at [312, 65] on textarea "Dog - nglish Bulldog" at bounding box center [387, 69] width 202 height 34
type textarea "Dog - English Bulldog"
click at [566, 165] on button "Save & Close" at bounding box center [563, 164] width 62 height 19
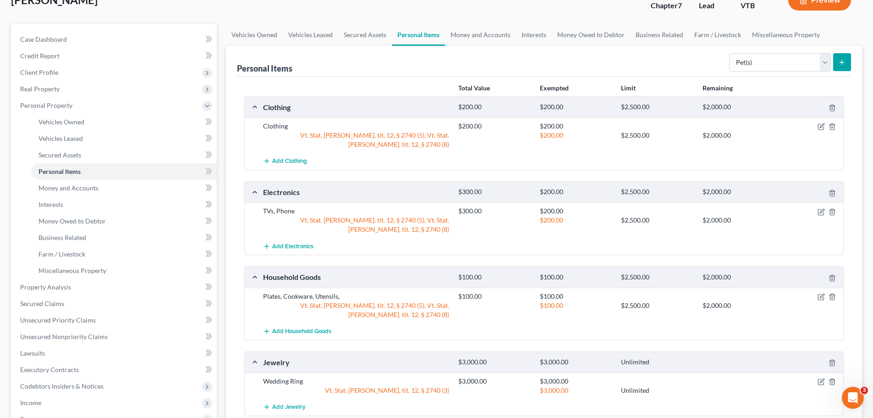
scroll to position [46, 0]
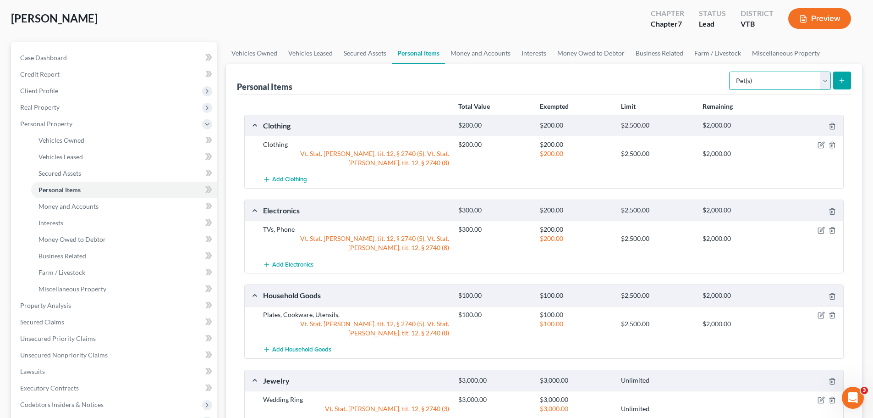
click at [786, 88] on select "Select Item Type Clothing Collectibles Of Value Electronics Firearms Household …" at bounding box center [780, 81] width 102 height 18
click at [679, 82] on div "Personal Items Select Item Type Clothing Collectibles Of Value Electronics Fire…" at bounding box center [544, 79] width 614 height 31
click at [495, 55] on link "Money and Accounts" at bounding box center [480, 53] width 71 height 22
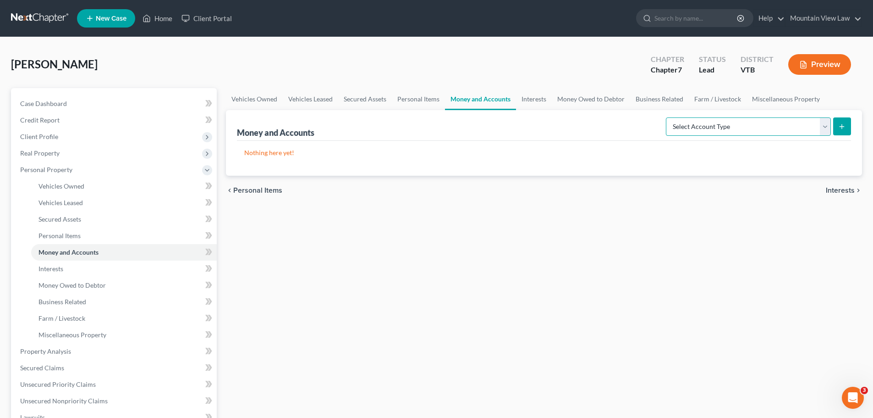
click at [732, 130] on select "Select Account Type Brokerage Cash on Hand Certificates of Deposit Checking Acc…" at bounding box center [748, 126] width 165 height 18
select select "checking"
click at [668, 117] on select "Select Account Type Brokerage Cash on Hand Certificates of Deposit Checking Acc…" at bounding box center [748, 126] width 165 height 18
click at [844, 125] on icon "submit" at bounding box center [842, 126] width 7 height 7
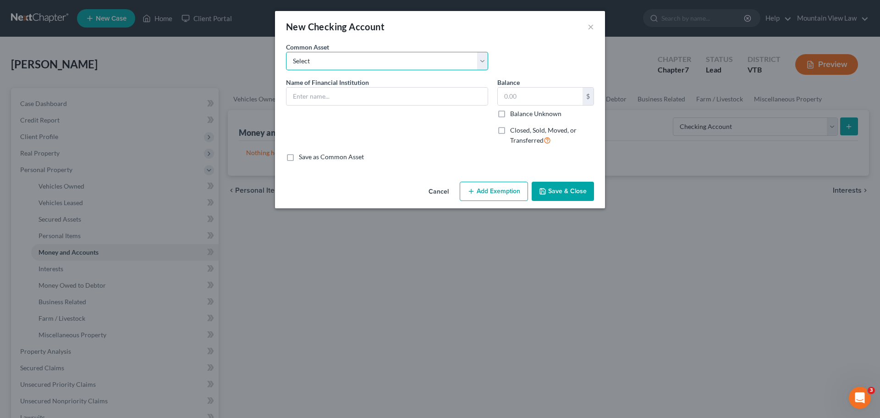
click at [380, 61] on select "Select EastRise Credit Union Northfield Savings Bank" at bounding box center [387, 61] width 202 height 18
click at [388, 42] on div "New Checking Account ×" at bounding box center [440, 26] width 330 height 31
click at [365, 91] on input "text" at bounding box center [387, 96] width 201 height 17
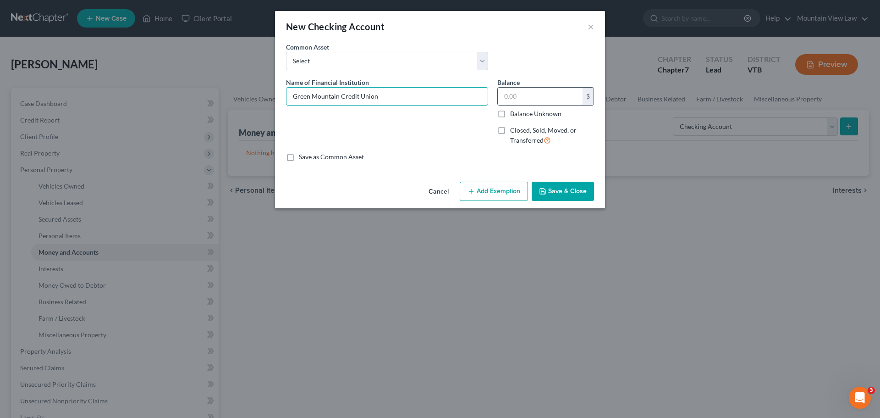
type input "Green Mountain Credit Union"
click at [534, 89] on input "text" at bounding box center [540, 96] width 85 height 17
type input "200"
click at [510, 114] on label "Balance Unknown" at bounding box center [535, 113] width 51 height 9
click at [514, 114] on input "Balance Unknown" at bounding box center [517, 112] width 6 height 6
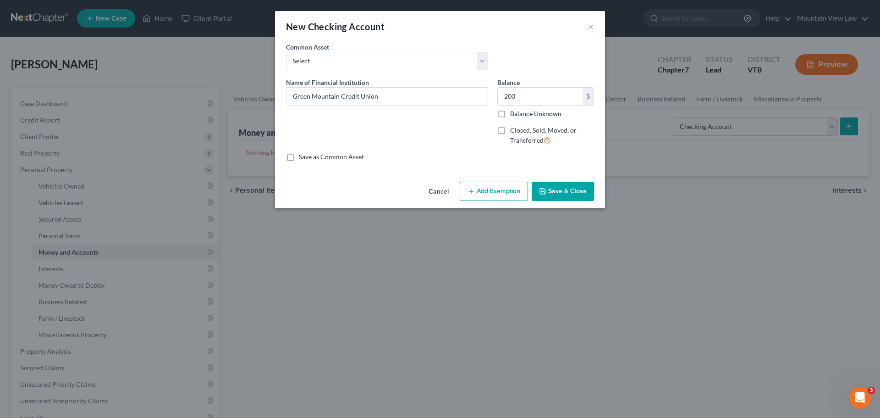
checkbox input "true"
type input "0.00"
click at [495, 190] on button "Add Exemption" at bounding box center [494, 191] width 68 height 19
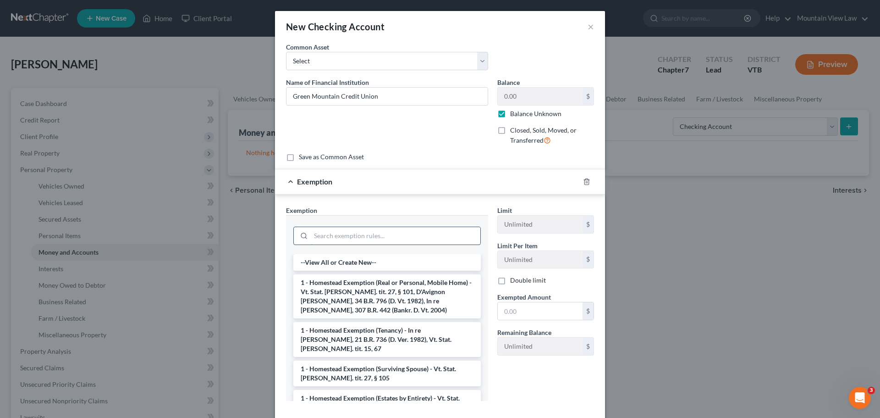
click at [393, 232] on input "search" at bounding box center [396, 235] width 170 height 17
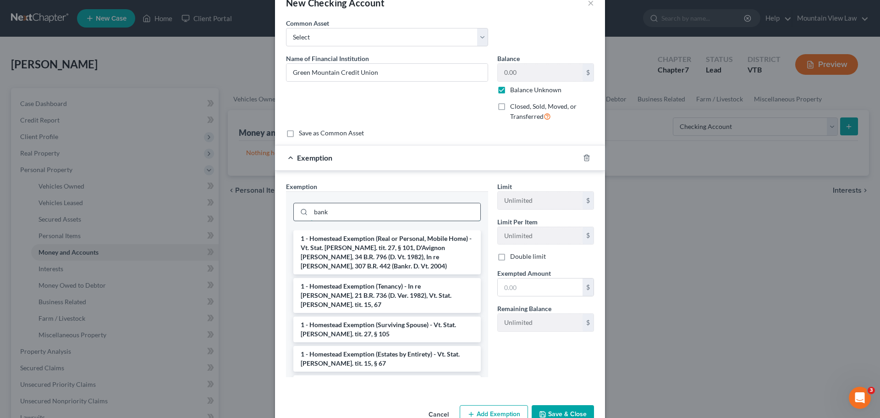
scroll to position [46, 0]
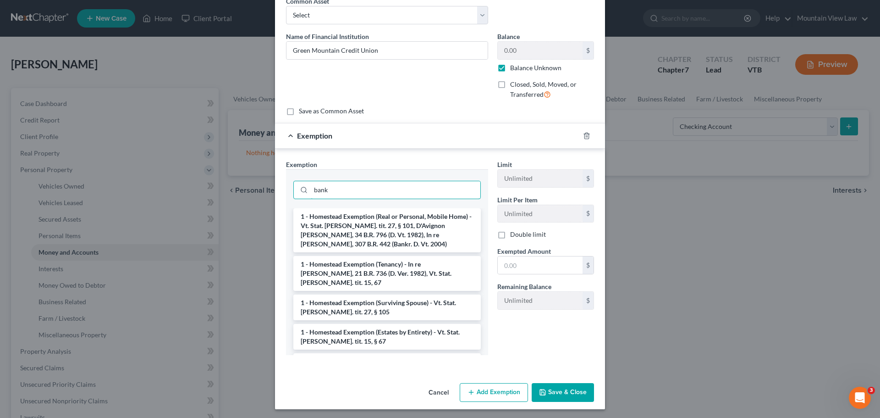
type input "bank"
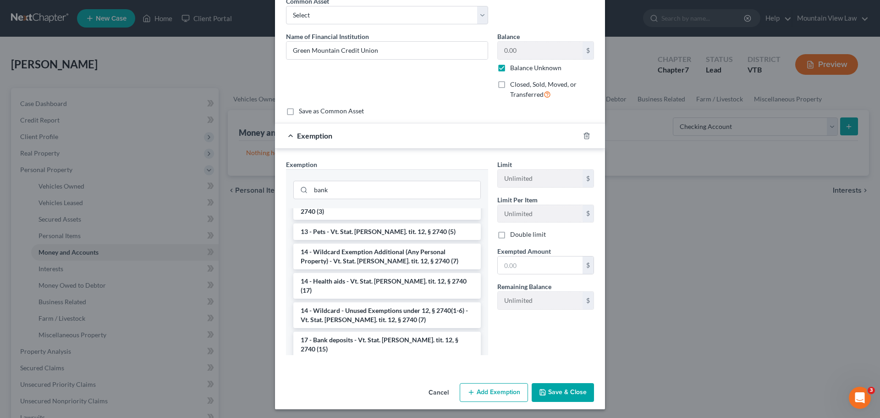
scroll to position [246, 0]
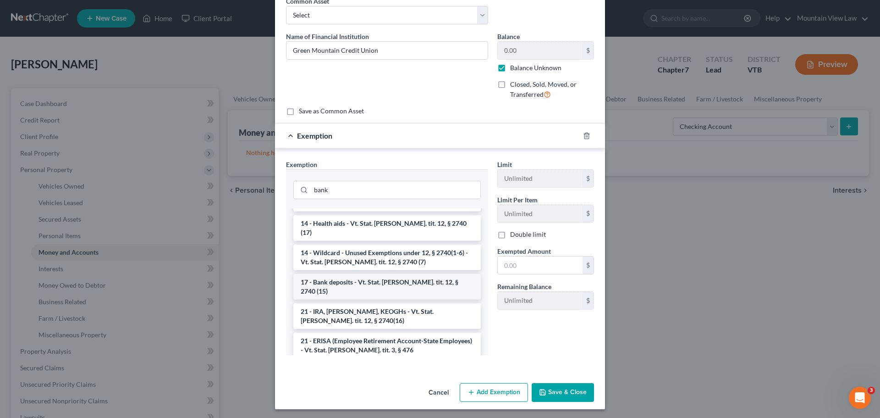
click at [414, 274] on li "17 - Bank deposits - Vt. Stat. [PERSON_NAME]. tit. 12, § 2740 (15)" at bounding box center [387, 287] width 188 height 26
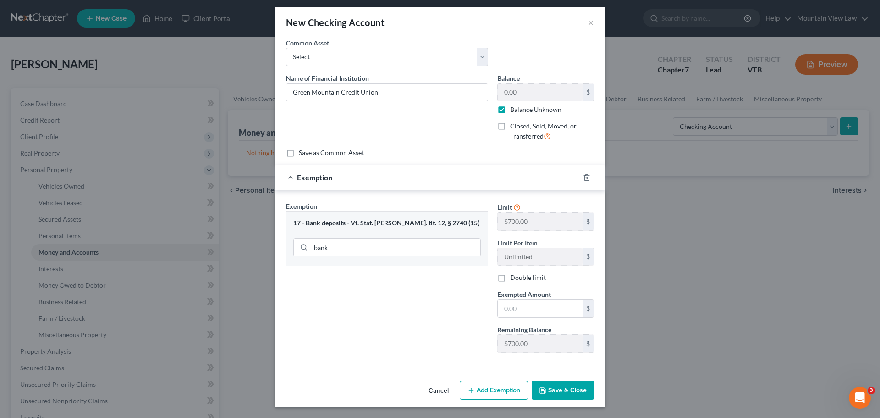
click at [497, 387] on button "Add Exemption" at bounding box center [494, 390] width 68 height 19
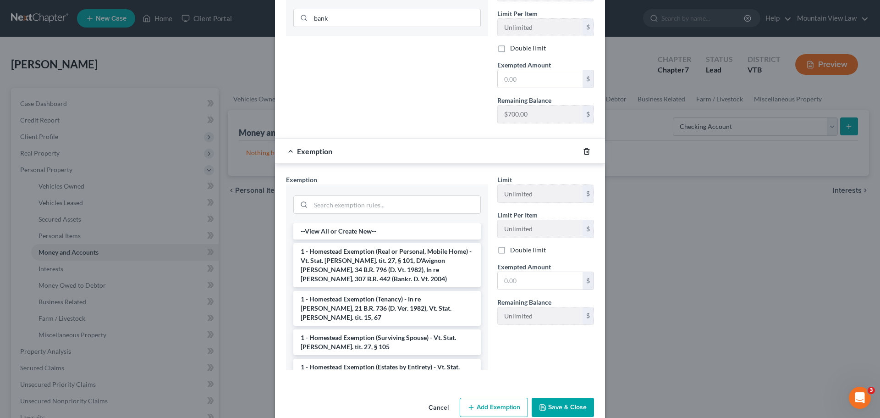
click at [586, 152] on icon "button" at bounding box center [586, 151] width 7 height 7
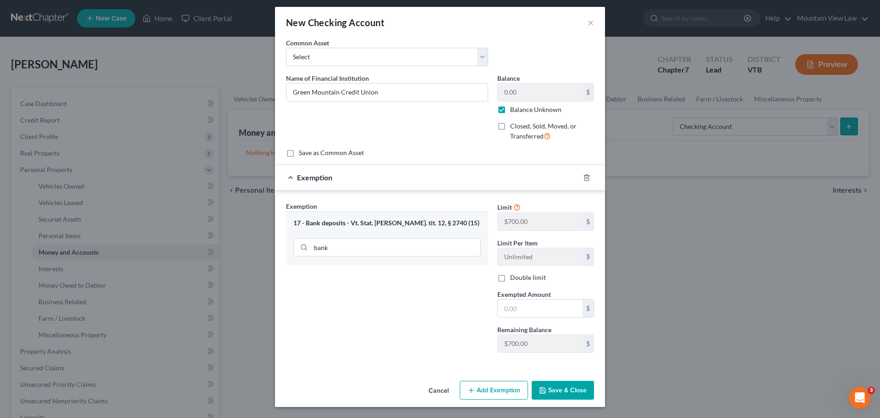
click at [577, 393] on button "Save & Close" at bounding box center [563, 390] width 62 height 19
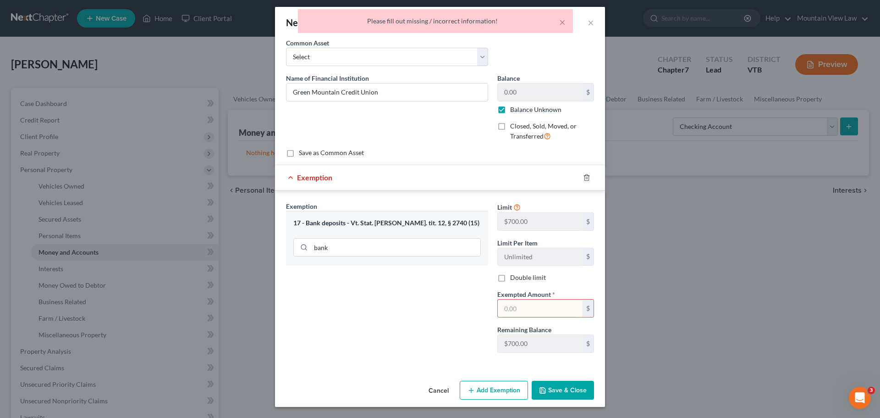
click at [527, 313] on input "text" at bounding box center [540, 307] width 85 height 17
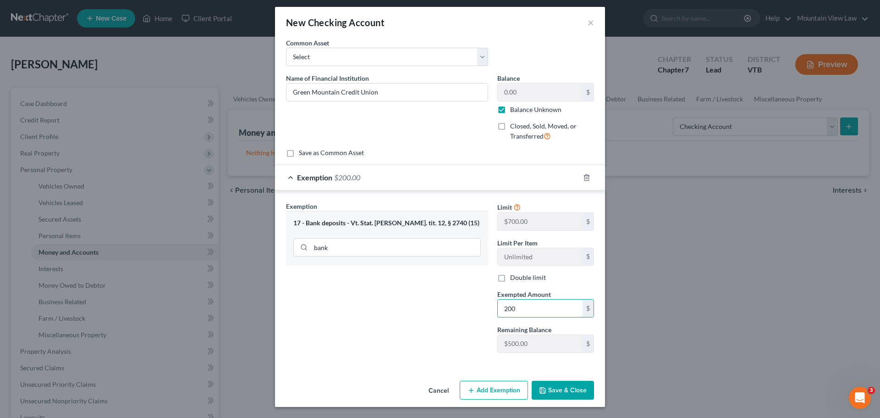
type input "200"
click at [566, 392] on button "Save & Close" at bounding box center [563, 390] width 62 height 19
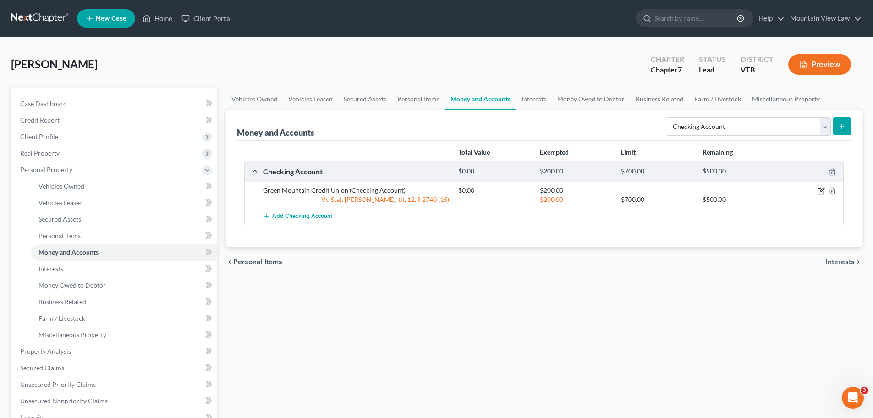
click at [820, 192] on icon "button" at bounding box center [821, 190] width 7 height 7
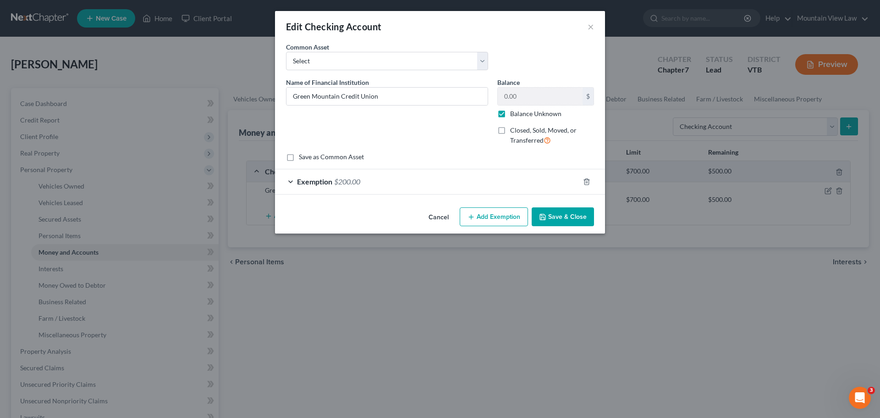
click at [510, 115] on label "Balance Unknown" at bounding box center [535, 113] width 51 height 9
click at [514, 115] on input "Balance Unknown" at bounding box center [517, 112] width 6 height 6
checkbox input "false"
click at [521, 97] on input "0.00" at bounding box center [540, 96] width 85 height 17
type input "20"
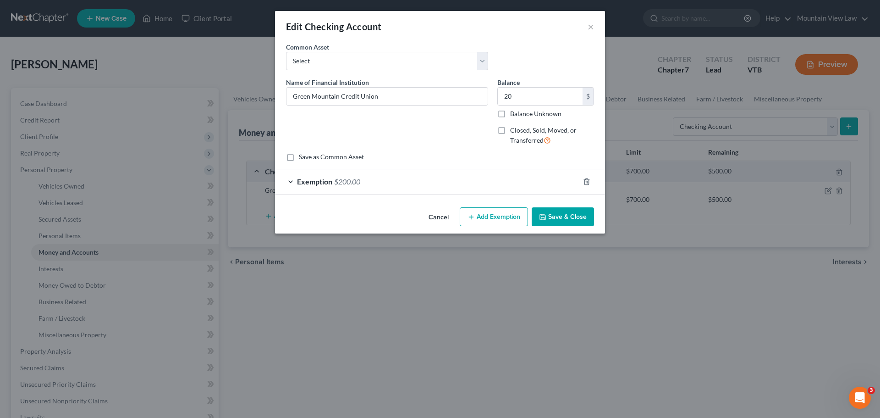
click at [526, 186] on div "Exemption $200.00" at bounding box center [427, 181] width 304 height 24
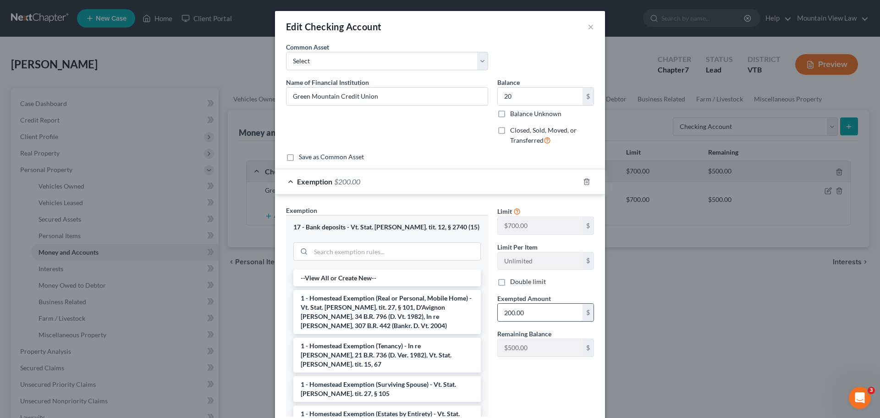
click at [524, 315] on input "200.00" at bounding box center [540, 312] width 85 height 17
click at [511, 311] on input "200.00" at bounding box center [540, 312] width 85 height 17
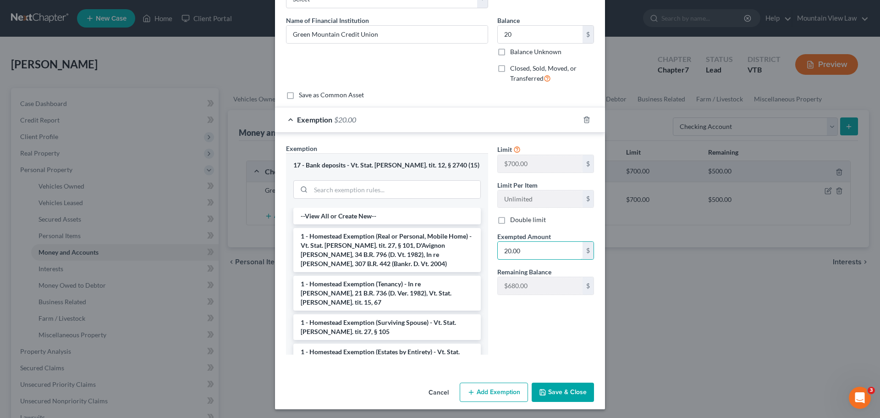
scroll to position [64, 0]
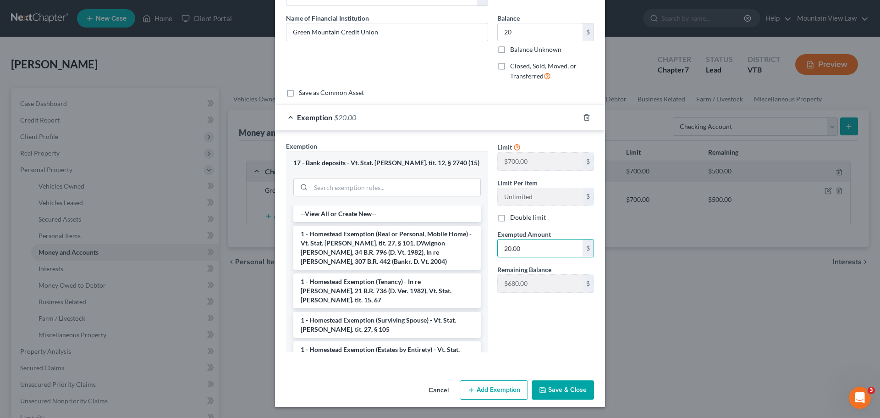
type input "20.00"
click at [569, 398] on button "Save & Close" at bounding box center [563, 389] width 62 height 19
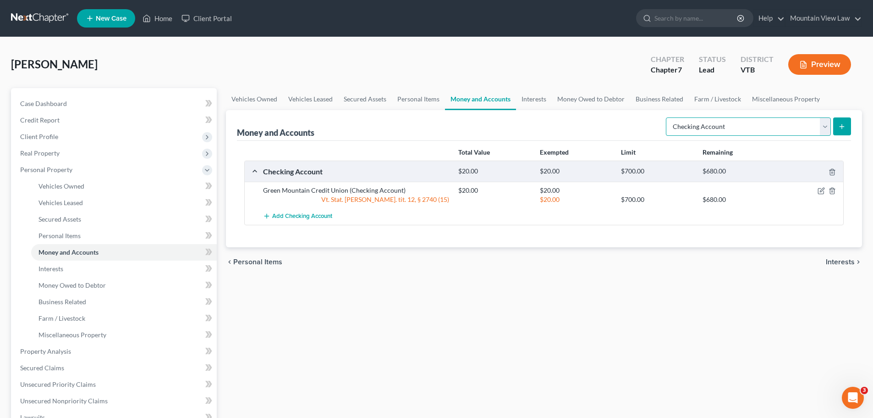
click at [826, 129] on select "Select Account Type Brokerage Cash on Hand Certificates of Deposit Checking Acc…" at bounding box center [748, 126] width 165 height 18
drag, startPoint x: 602, startPoint y: 237, endPoint x: 814, endPoint y: 158, distance: 226.0
click at [608, 233] on div "Total Value Exempted Limit Remaining Checking Account $20.00 $20.00 $700.00 $68…" at bounding box center [544, 194] width 614 height 106
click at [850, 125] on button "submit" at bounding box center [843, 126] width 18 height 18
click at [845, 127] on icon "submit" at bounding box center [842, 126] width 7 height 7
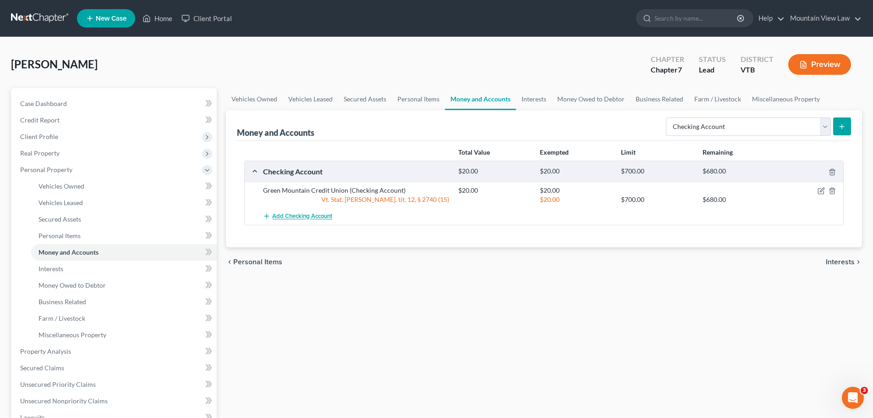
click at [318, 215] on span "Add Checking Account" at bounding box center [302, 216] width 60 height 7
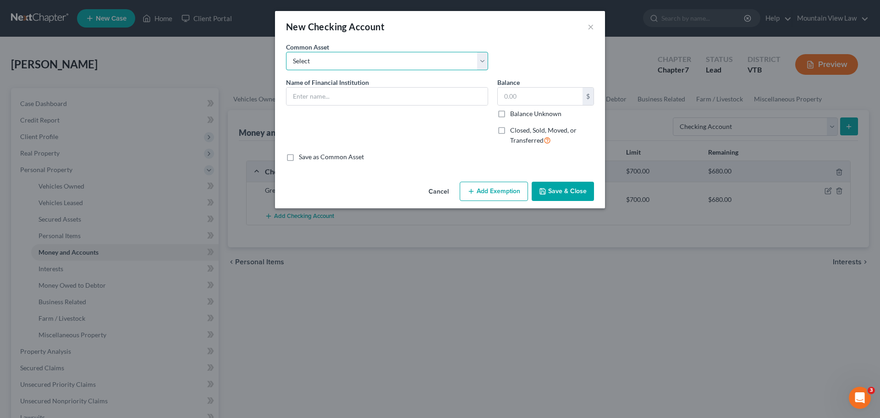
click at [368, 62] on select "Select EastRise Credit Union Northfield Savings Bank" at bounding box center [387, 61] width 202 height 18
click at [364, 128] on div "Name of Financial Institution *" at bounding box center [387, 114] width 211 height 75
click at [347, 97] on input "text" at bounding box center [387, 96] width 201 height 17
drag, startPoint x: 345, startPoint y: 99, endPoint x: 310, endPoint y: 103, distance: 34.6
click at [310, 103] on input "M&T Account" at bounding box center [387, 96] width 201 height 17
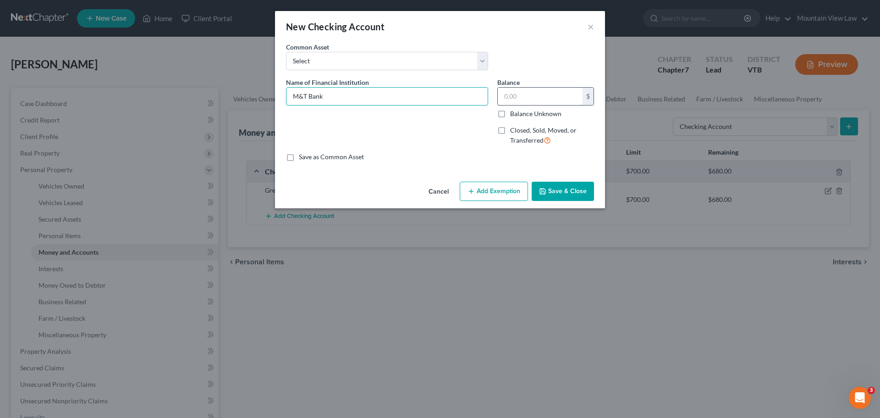
type input "M&T Bank"
click at [518, 98] on input "text" at bounding box center [540, 96] width 85 height 17
type input "600"
click at [499, 159] on div "Save as Common Asset" at bounding box center [440, 156] width 308 height 9
click at [499, 190] on button "Add Exemption" at bounding box center [494, 191] width 68 height 19
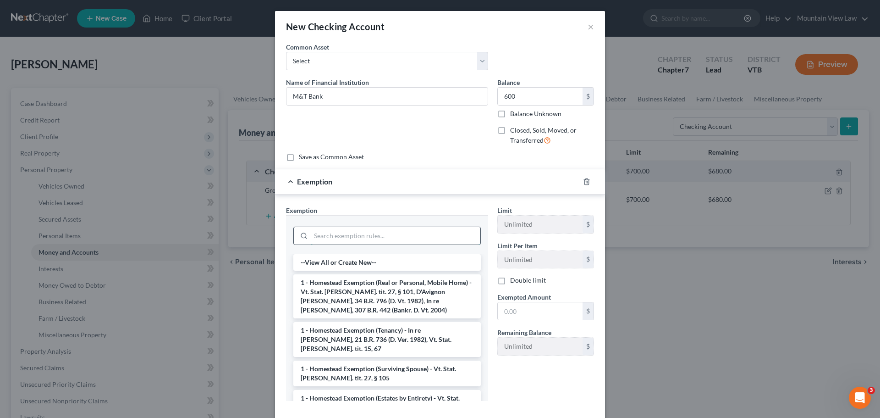
click at [430, 237] on input "search" at bounding box center [396, 235] width 170 height 17
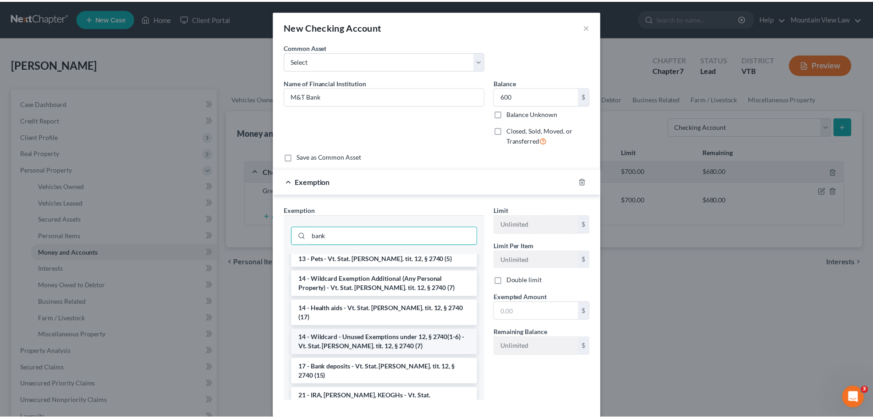
scroll to position [229, 0]
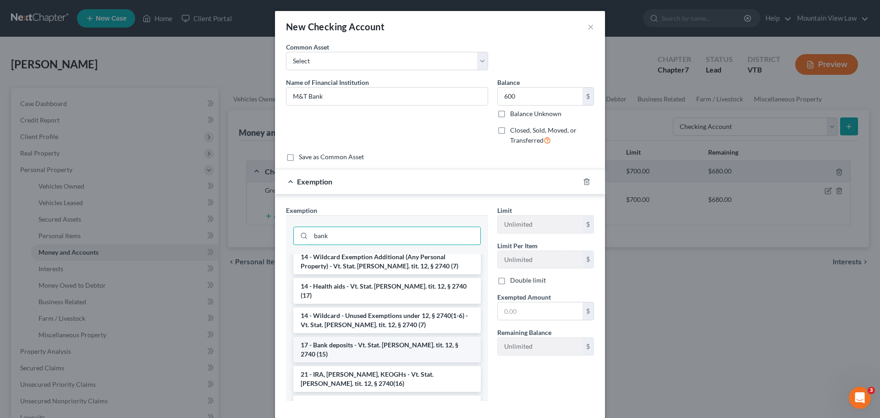
type input "bank"
click at [373, 337] on li "17 - Bank deposits - Vt. Stat. [PERSON_NAME]. tit. 12, § 2740 (15)" at bounding box center [387, 350] width 188 height 26
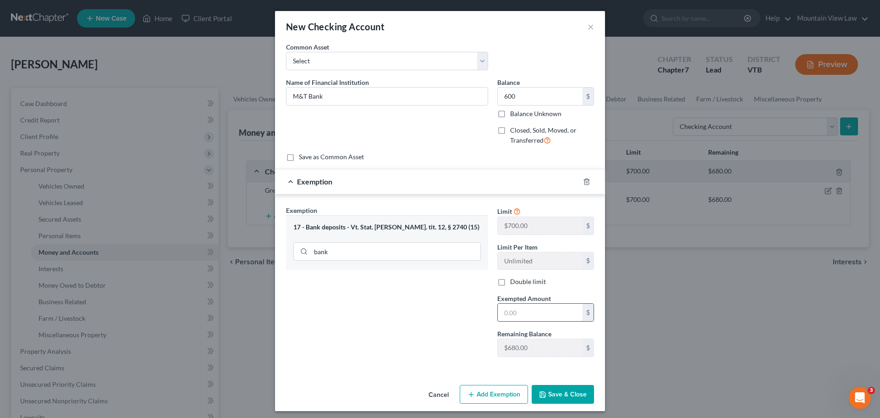
click at [522, 314] on input "text" at bounding box center [540, 312] width 85 height 17
type input "600"
click at [571, 397] on button "Save & Close" at bounding box center [563, 394] width 62 height 19
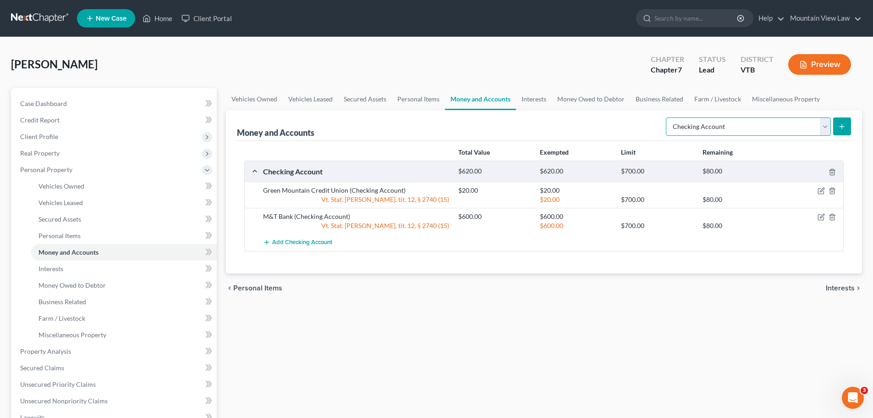
click at [827, 131] on select "Select Account Type Brokerage Cash on Hand Certificates of Deposit Checking Acc…" at bounding box center [748, 126] width 165 height 18
click at [560, 134] on div "Money and Accounts Select Account Type Brokerage Cash on Hand Certificates of D…" at bounding box center [544, 125] width 614 height 31
click at [536, 101] on link "Interests" at bounding box center [534, 99] width 36 height 22
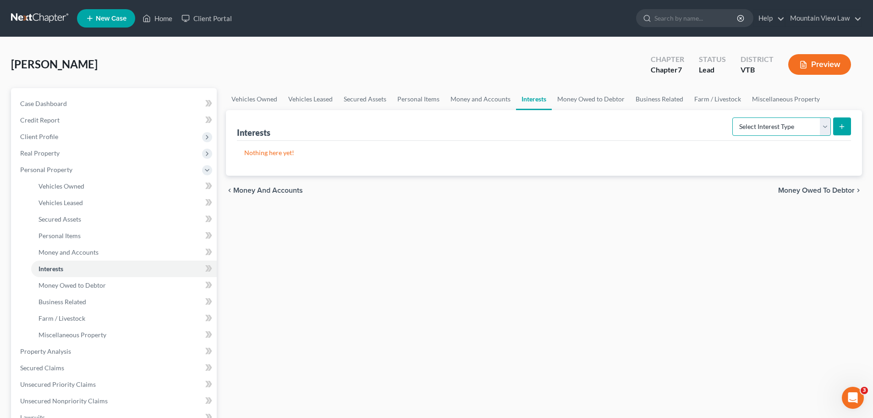
click at [759, 130] on select "Select Interest Type 401K Annuity Bond Education IRA Government Bond Government…" at bounding box center [782, 126] width 99 height 18
click at [696, 130] on div "Interests Select Interest Type 401K Annuity Bond Education IRA Government Bond …" at bounding box center [544, 125] width 614 height 31
click at [591, 100] on link "Money Owed to Debtor" at bounding box center [591, 99] width 78 height 22
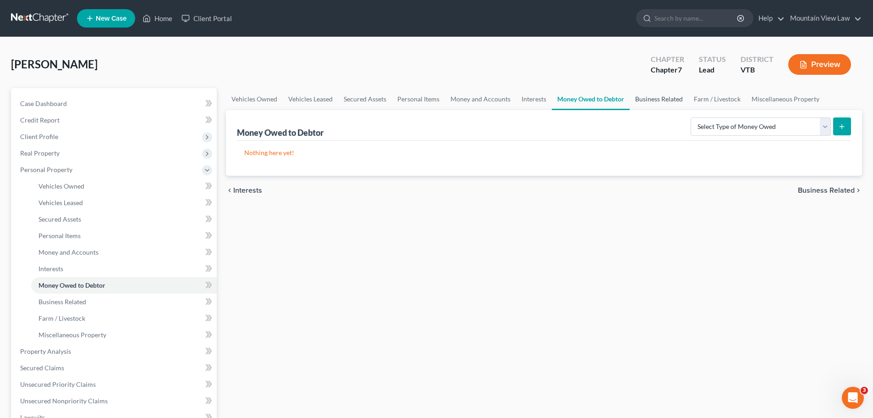
click at [665, 101] on link "Business Related" at bounding box center [659, 99] width 59 height 22
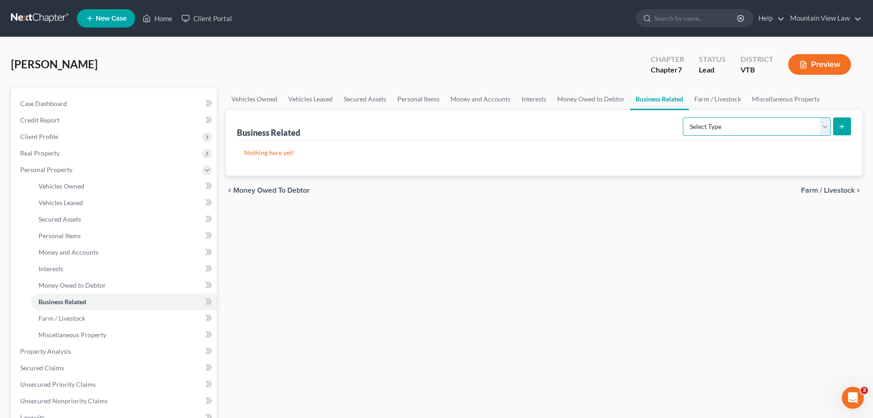
click at [727, 125] on select "Select Type Customer Lists Franchises Inventory Licenses Machinery Office Equip…" at bounding box center [757, 126] width 148 height 18
select select "office_equipment"
click at [684, 117] on select "Select Type Customer Lists Franchises Inventory Licenses Machinery Office Equip…" at bounding box center [757, 126] width 148 height 18
click at [840, 130] on icon "submit" at bounding box center [842, 126] width 7 height 7
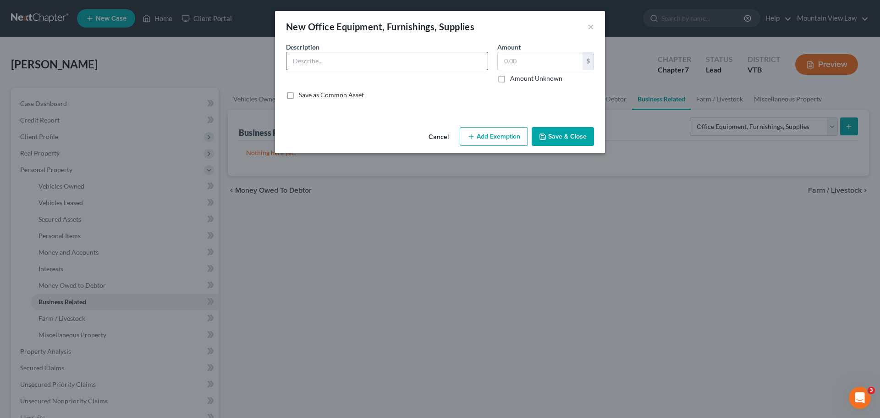
click at [373, 61] on input "text" at bounding box center [387, 60] width 201 height 17
type input "Massage table, oils, creams, etc"
click at [529, 65] on input "text" at bounding box center [540, 60] width 85 height 17
click at [494, 137] on button "Add Exemption" at bounding box center [494, 136] width 68 height 19
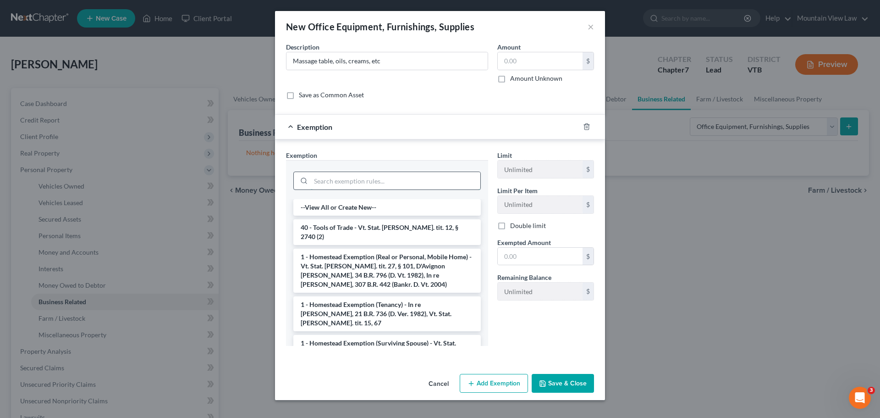
click at [406, 181] on input "search" at bounding box center [396, 180] width 170 height 17
click at [410, 232] on li "40 - Tools of Trade - Vt. Stat. [PERSON_NAME]. tit. 12, § 2740 (2)" at bounding box center [387, 232] width 188 height 26
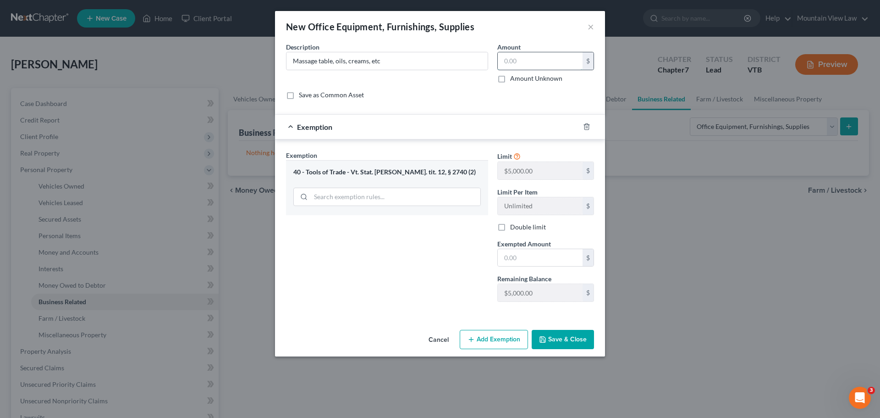
click at [559, 63] on input "text" at bounding box center [540, 60] width 85 height 17
type input "300"
click at [509, 106] on div "Description * Massage table, oils, creams, etc Amount 300.00 $ Amount Unknown B…" at bounding box center [440, 74] width 317 height 65
click at [539, 254] on input "text" at bounding box center [540, 257] width 85 height 17
type input "300"
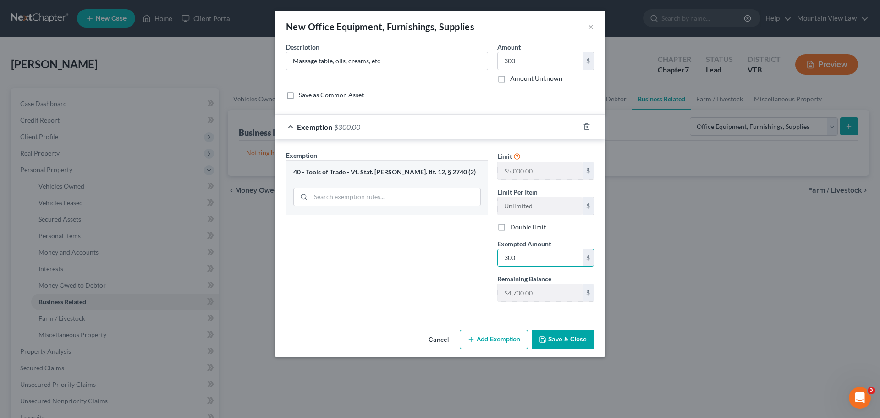
click at [430, 248] on div "Exemption Set must be selected for CA. Exemption * 40 - Tools of Trade - Vt. St…" at bounding box center [387, 229] width 211 height 159
click at [560, 342] on button "Save & Close" at bounding box center [563, 339] width 62 height 19
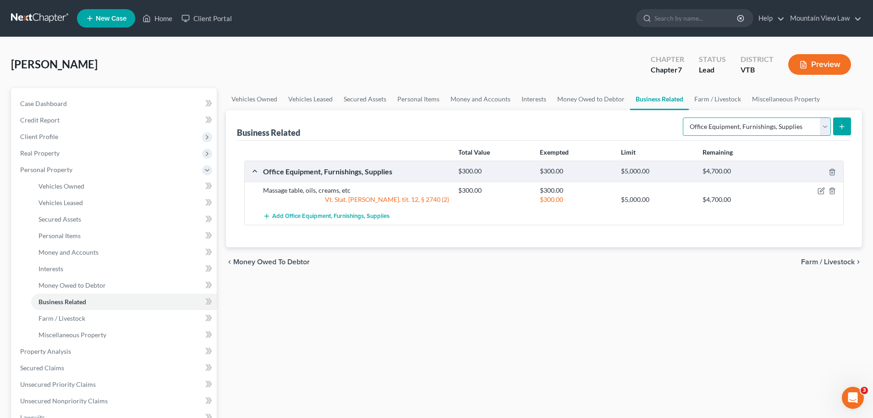
click at [825, 128] on select "Select Type Customer Lists Franchises Inventory Licenses Machinery Office Equip…" at bounding box center [757, 126] width 148 height 18
click at [646, 127] on div "Business Related Select Type Customer Lists Franchises Inventory Licenses Machi…" at bounding box center [544, 125] width 614 height 31
click at [712, 98] on link "Farm / Livestock" at bounding box center [718, 99] width 58 height 22
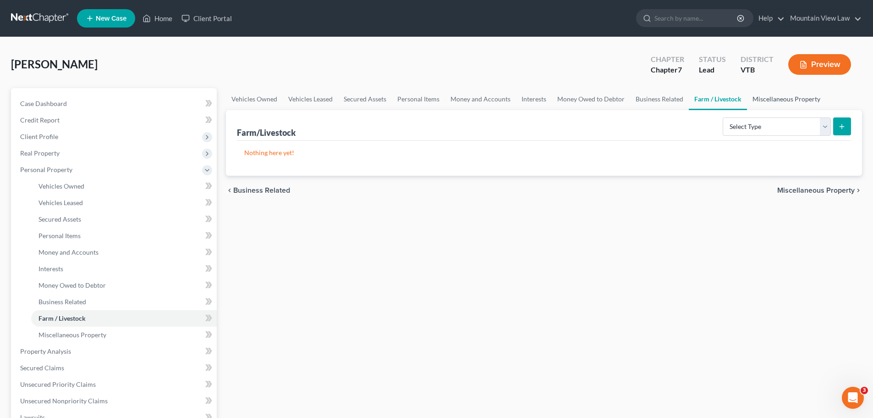
click at [769, 98] on link "Miscellaneous Property" at bounding box center [786, 99] width 79 height 22
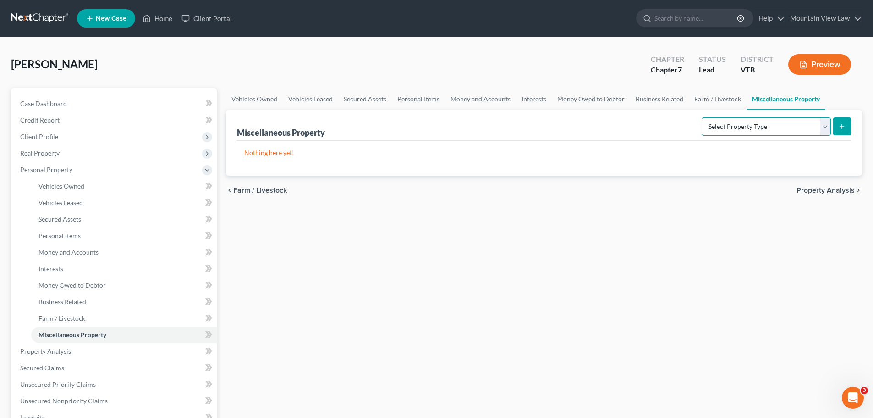
click at [756, 125] on select "Select Property Type Assigned for Creditor Benefit [DATE] Holding for Another N…" at bounding box center [766, 126] width 129 height 18
click at [610, 120] on div "Miscellaneous Property Select Property Type Assigned for Creditor Benefit [DATE…" at bounding box center [544, 125] width 614 height 31
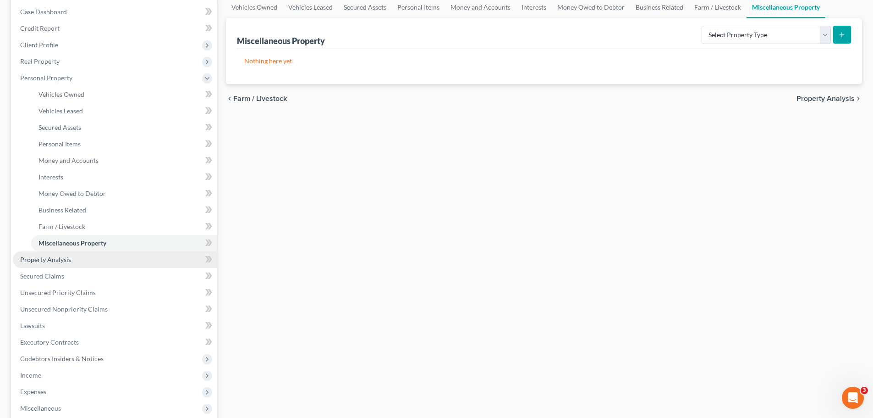
click at [74, 258] on link "Property Analysis" at bounding box center [115, 259] width 204 height 17
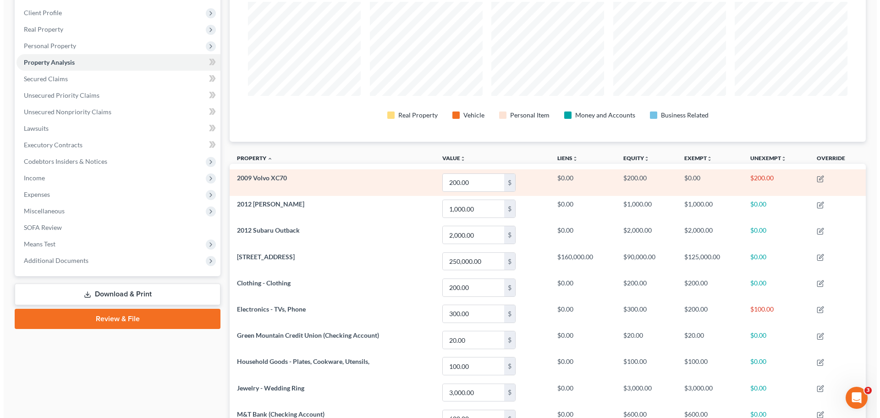
scroll to position [138, 0]
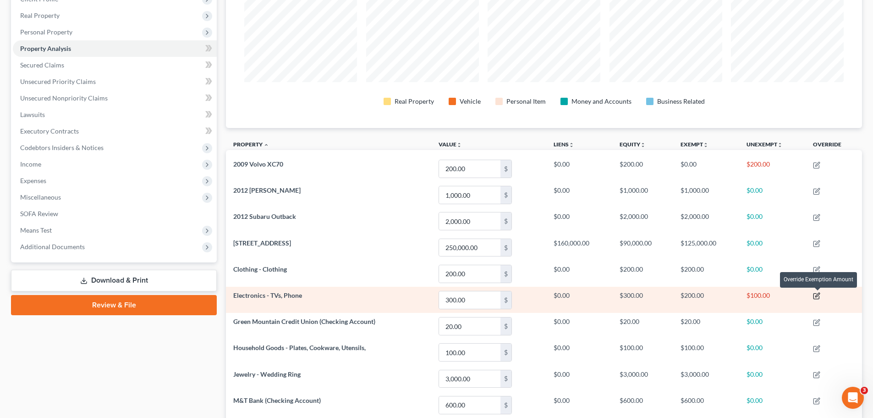
click at [818, 298] on icon "button" at bounding box center [816, 295] width 7 height 7
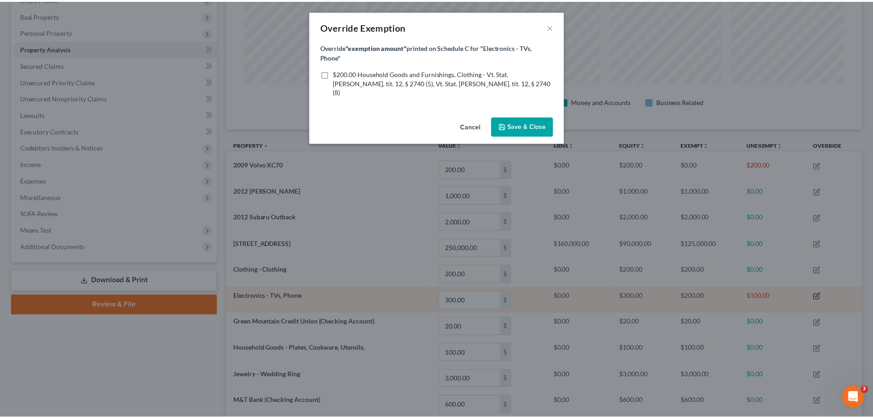
scroll to position [178, 641]
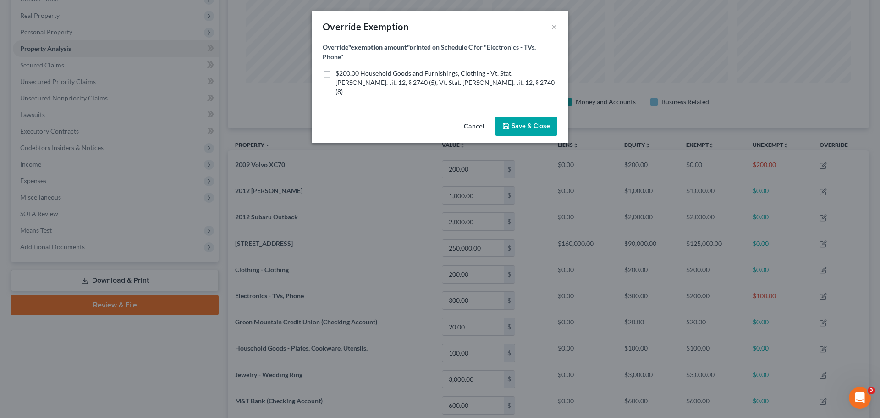
click at [474, 117] on button "Cancel" at bounding box center [474, 126] width 35 height 18
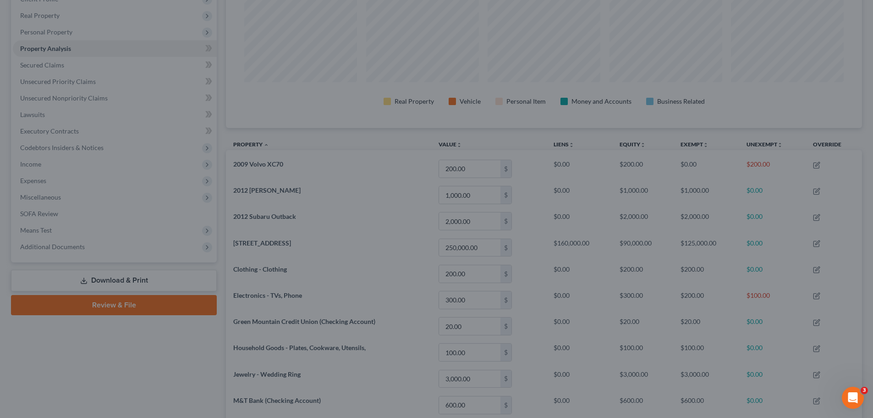
scroll to position [458302, 457843]
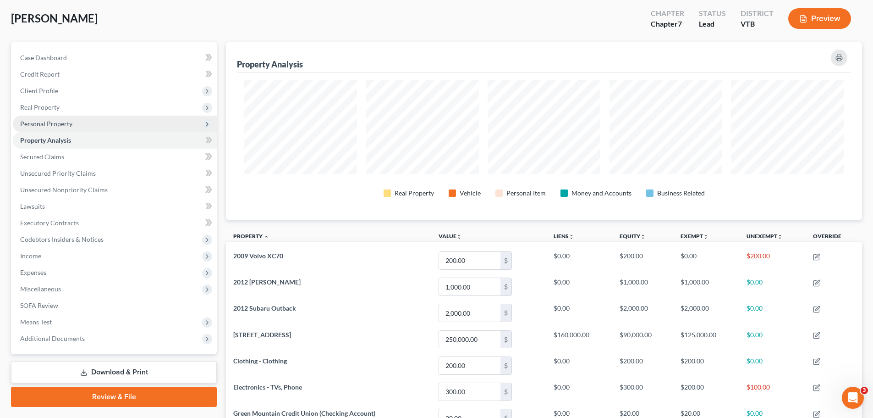
click at [66, 123] on span "Personal Property" at bounding box center [46, 124] width 52 height 8
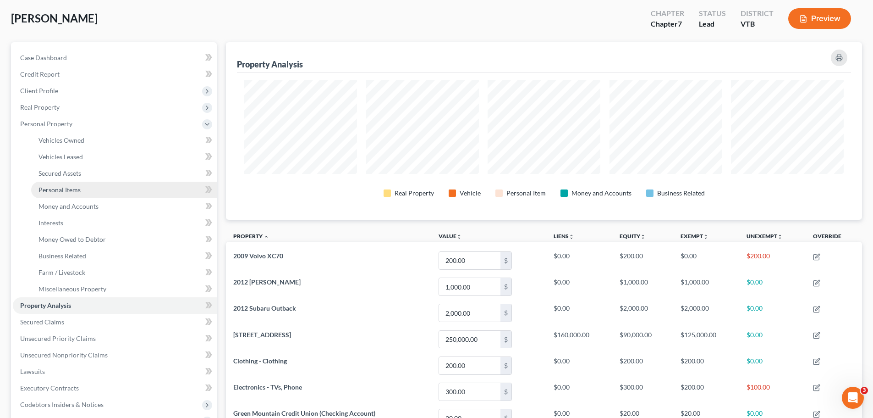
click at [88, 193] on link "Personal Items" at bounding box center [124, 190] width 186 height 17
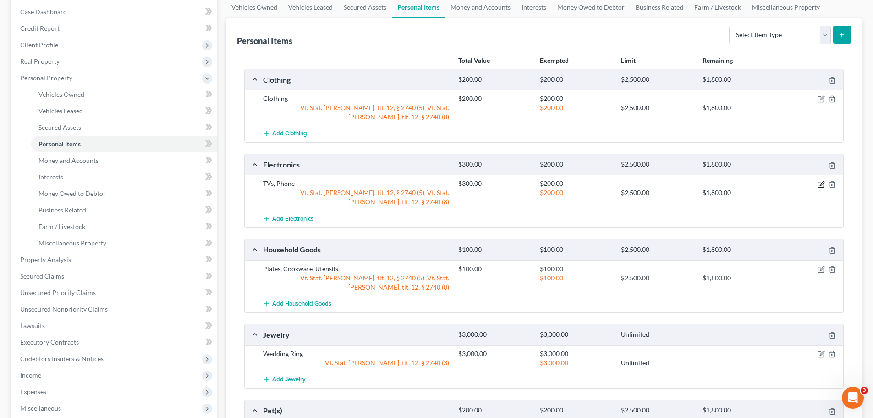
click at [819, 181] on icon "button" at bounding box center [821, 184] width 7 height 7
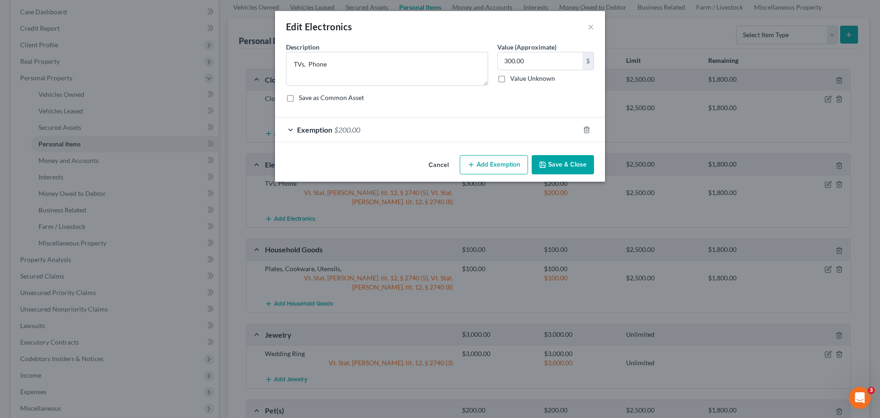
click at [505, 162] on button "Add Exemption" at bounding box center [494, 164] width 68 height 19
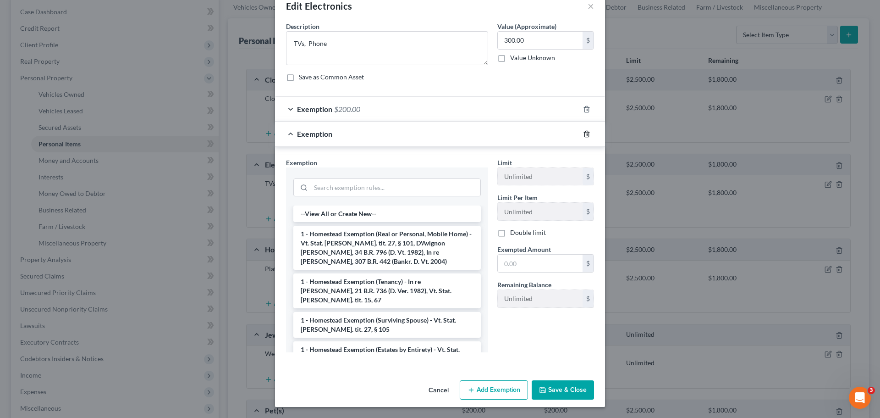
click at [586, 134] on icon "button" at bounding box center [586, 133] width 7 height 7
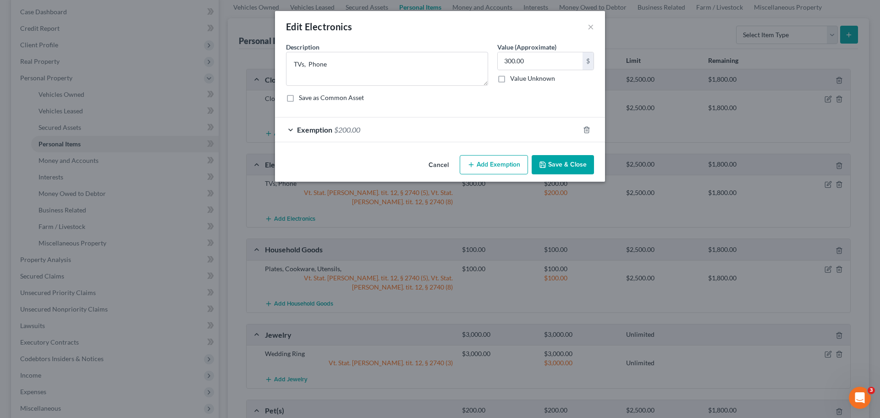
click at [519, 133] on div "Exemption $200.00" at bounding box center [427, 129] width 304 height 24
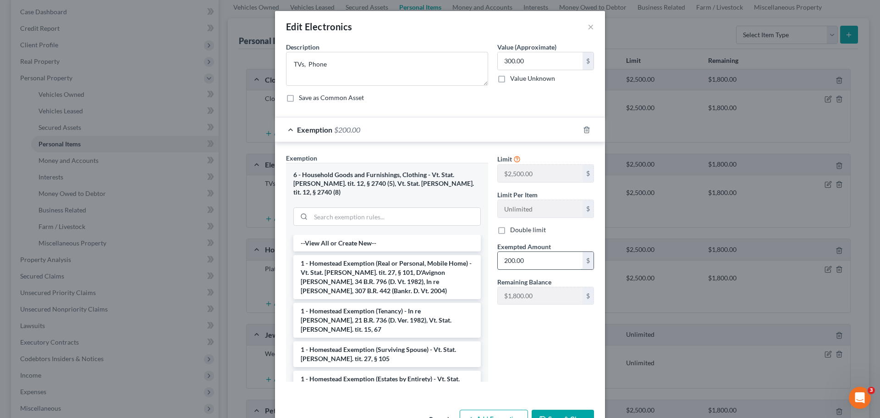
click at [503, 262] on input "200.00" at bounding box center [540, 260] width 85 height 17
type input "300.00"
click at [557, 339] on div "Limit $2,500.00 $ Limit Per Item Unlimited $ Double limit Exempted Amount * 300…" at bounding box center [546, 271] width 106 height 236
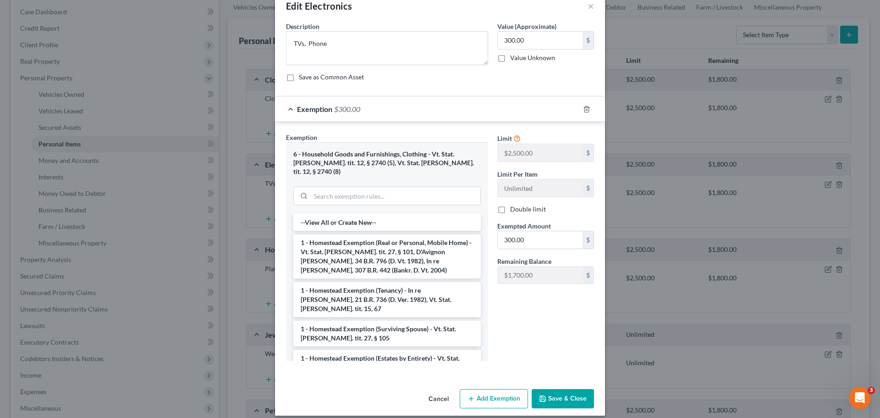
click at [567, 392] on button "Save & Close" at bounding box center [563, 398] width 62 height 19
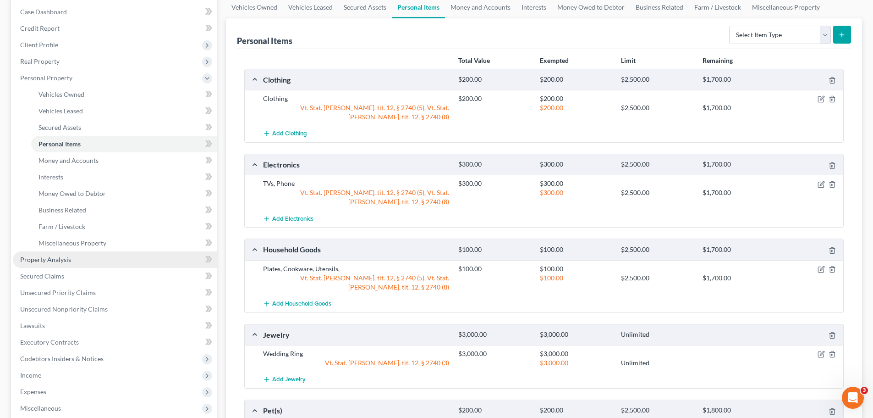
click at [86, 259] on link "Property Analysis" at bounding box center [115, 259] width 204 height 17
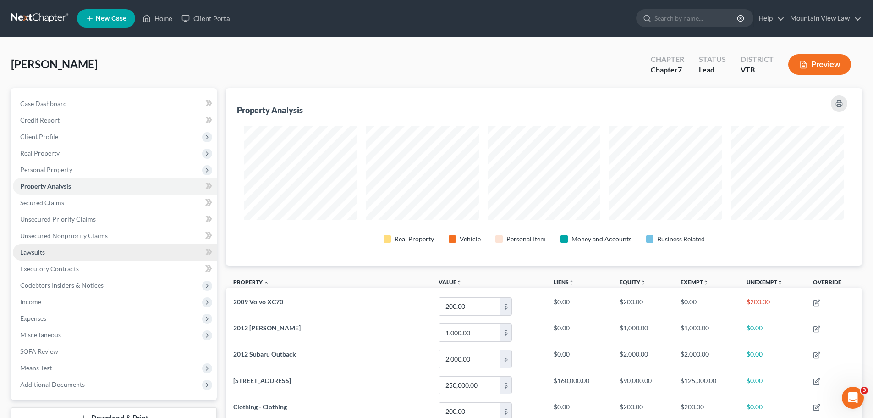
click at [107, 249] on link "Lawsuits" at bounding box center [115, 252] width 204 height 17
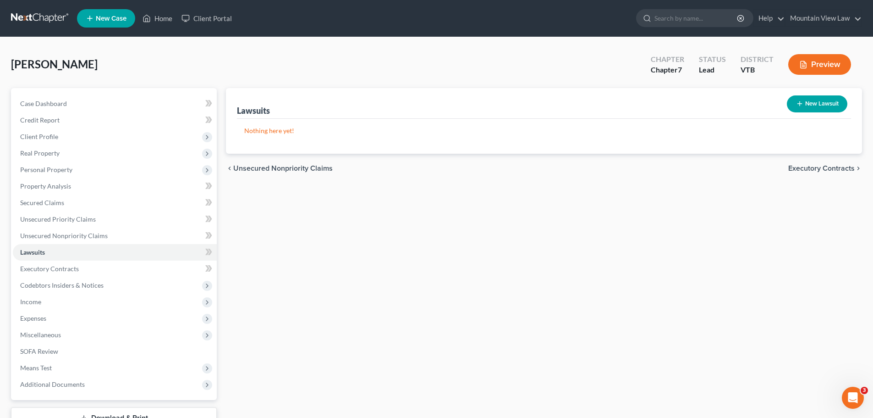
click at [808, 105] on button "New Lawsuit" at bounding box center [817, 103] width 61 height 17
select select "0"
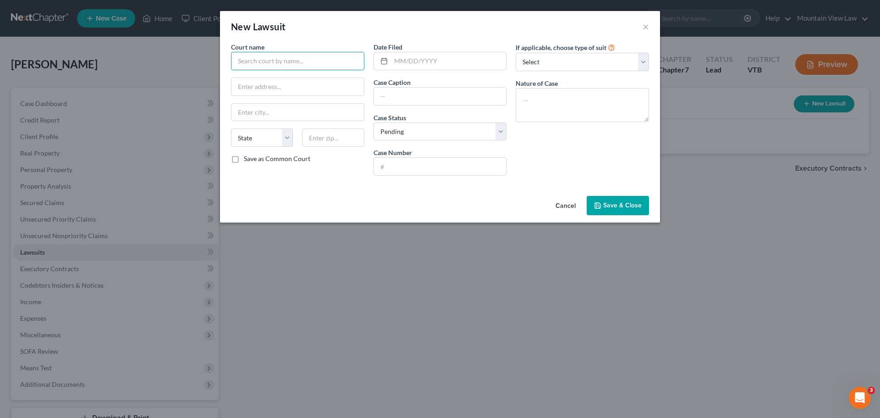
click at [305, 62] on input "text" at bounding box center [297, 61] width 133 height 18
click at [410, 99] on input "text" at bounding box center [440, 96] width 133 height 17
click at [414, 130] on select "Select Pending On Appeal Concluded" at bounding box center [440, 131] width 133 height 18
click at [424, 163] on input "text" at bounding box center [440, 166] width 133 height 17
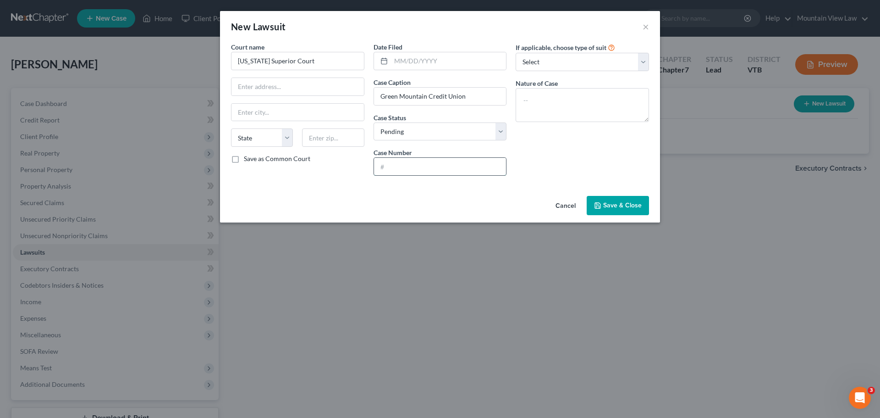
paste input "25-CV-02977"
click at [578, 62] on select "Select Repossession Garnishment Foreclosure Attached, Seized, Or Levied Other" at bounding box center [582, 62] width 133 height 18
click at [516, 53] on select "Select Repossession Garnishment Foreclosure Attached, Seized, Or Levied Other" at bounding box center [582, 62] width 133 height 18
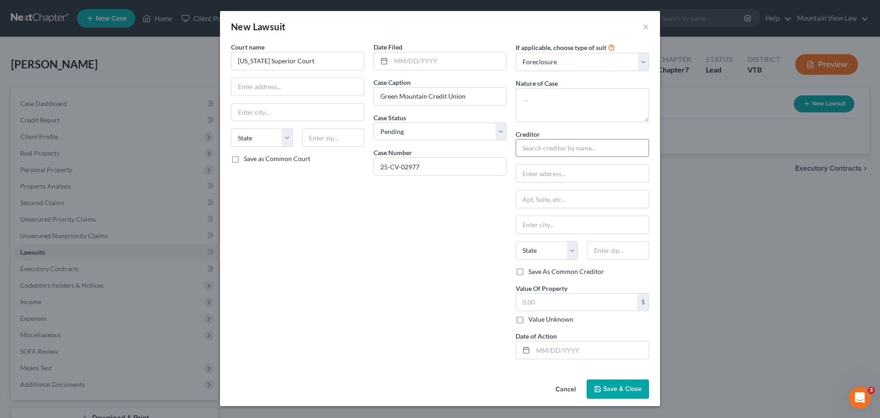
click at [571, 147] on input "text" at bounding box center [582, 148] width 133 height 18
click at [571, 304] on input "text" at bounding box center [576, 301] width 121 height 17
click at [400, 323] on div "Date Filed Case Caption Green Mountain Credit Union Case Status * Select Pendin…" at bounding box center [440, 204] width 143 height 324
click at [554, 355] on input "text" at bounding box center [591, 349] width 116 height 17
click at [620, 389] on span "Save & Close" at bounding box center [622, 389] width 39 height 8
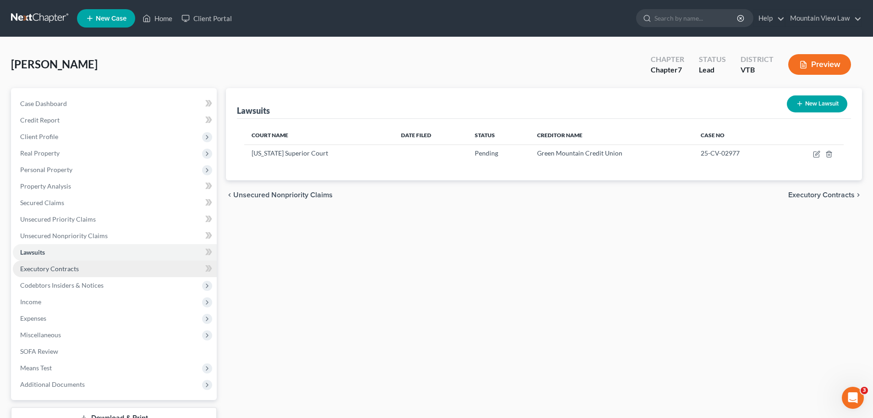
click at [145, 269] on link "Executory Contracts" at bounding box center [115, 268] width 204 height 17
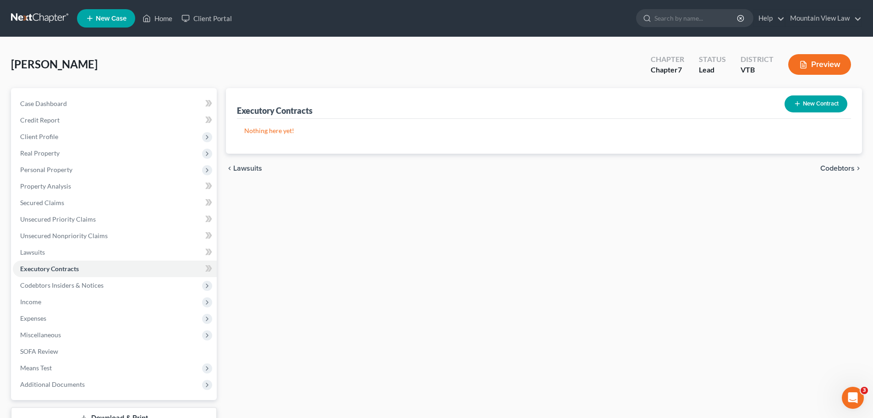
click at [821, 109] on button "New Contract" at bounding box center [816, 103] width 63 height 17
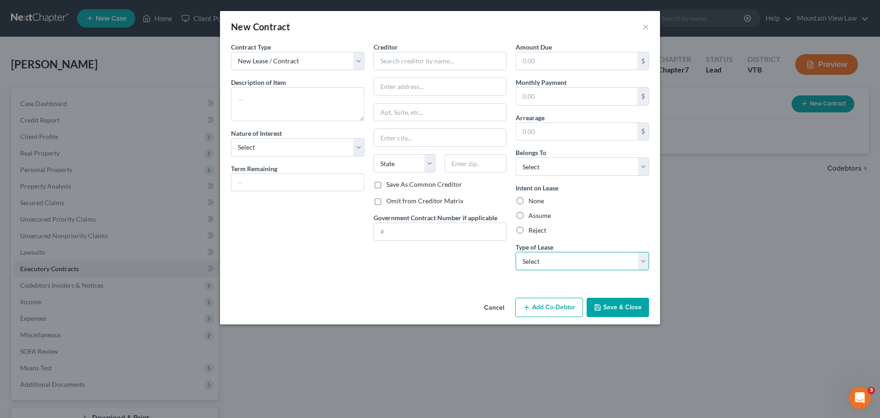
click at [589, 260] on select "Select Real Estate Car Other" at bounding box center [582, 261] width 133 height 18
click at [516, 252] on select "Select Real Estate Car Other" at bounding box center [582, 261] width 133 height 18
click at [322, 64] on select "New Lease / Contract New Timeshare" at bounding box center [297, 61] width 133 height 18
click at [493, 309] on button "Cancel" at bounding box center [494, 307] width 35 height 18
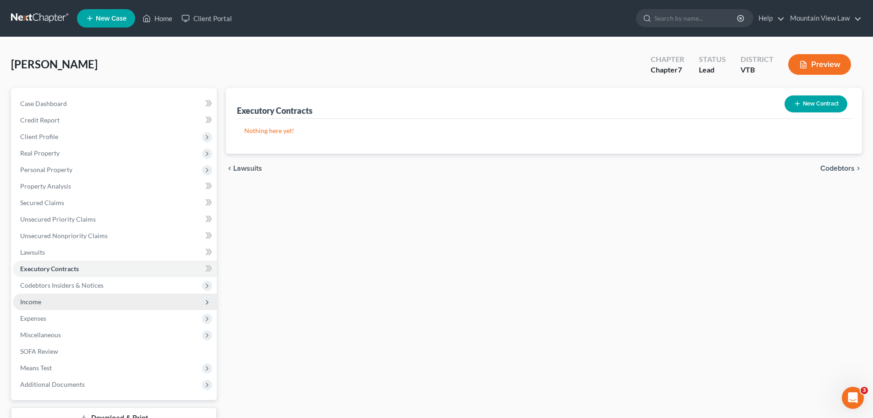
click at [110, 301] on span "Income" at bounding box center [115, 301] width 204 height 17
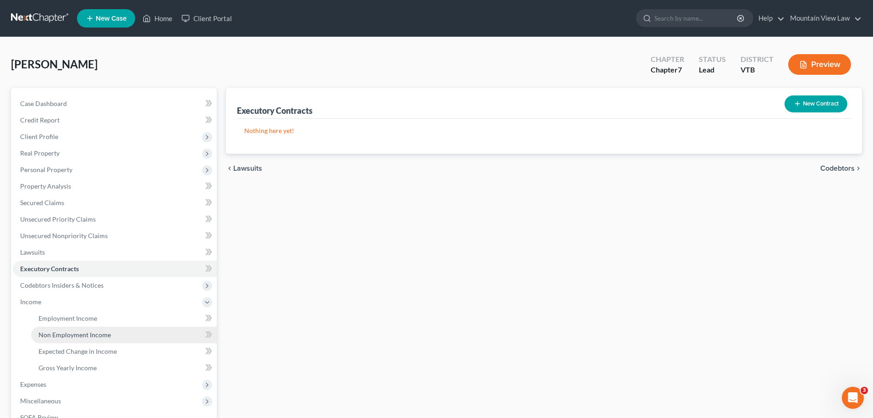
click at [103, 340] on link "Non Employment Income" at bounding box center [124, 334] width 186 height 17
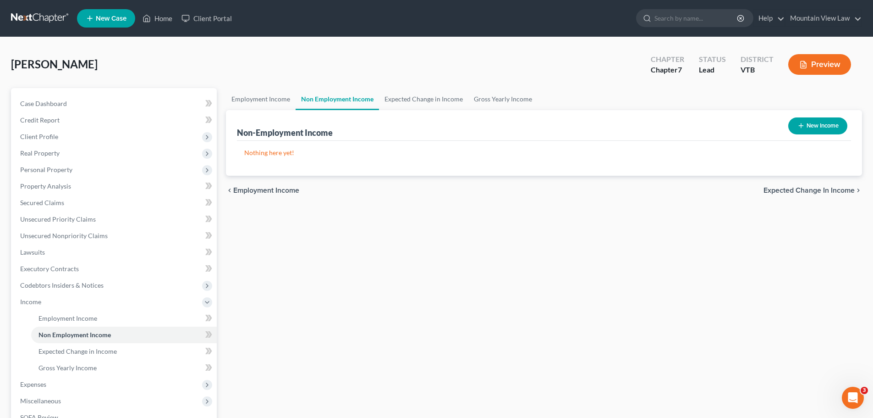
click at [809, 130] on button "New Income" at bounding box center [818, 125] width 59 height 17
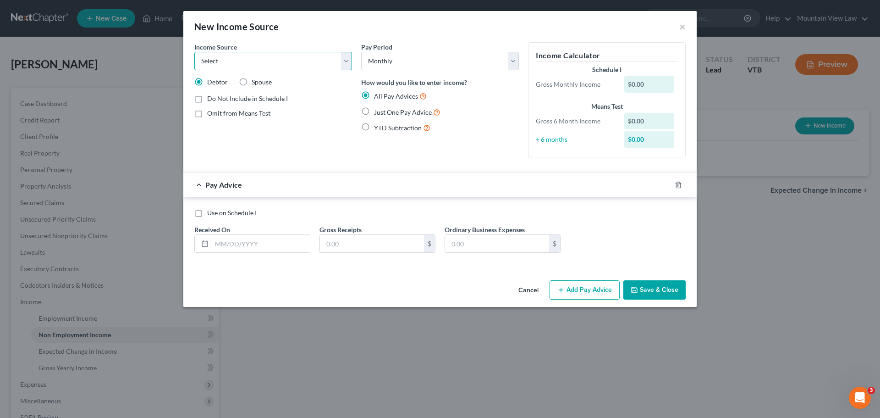
click at [350, 64] on select "Select Unemployment Disability (from employer) Pension Retirement Social Securi…" at bounding box center [273, 61] width 158 height 18
click at [194, 52] on select "Select Unemployment Disability (from employer) Pension Retirement Social Securi…" at bounding box center [273, 61] width 158 height 18
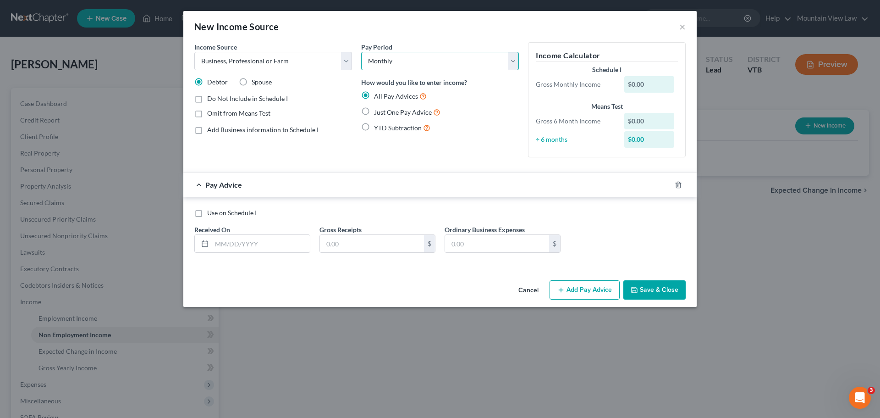
click at [466, 60] on select "Select Monthly Twice Monthly Every Other Week Weekly" at bounding box center [440, 61] width 158 height 18
click at [434, 29] on div "New Income Source ×" at bounding box center [439, 26] width 513 height 31
click at [207, 131] on label "Add Business information to Schedule I" at bounding box center [262, 129] width 111 height 9
click at [211, 131] on input "Add Business information to Schedule I" at bounding box center [214, 128] width 6 height 6
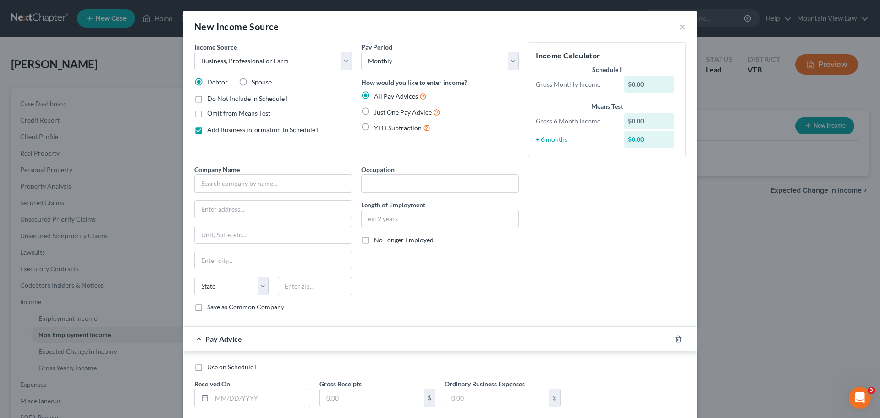
click at [207, 131] on label "Add Business information to Schedule I" at bounding box center [262, 129] width 111 height 9
click at [211, 131] on input "Add Business information to Schedule I" at bounding box center [214, 128] width 6 height 6
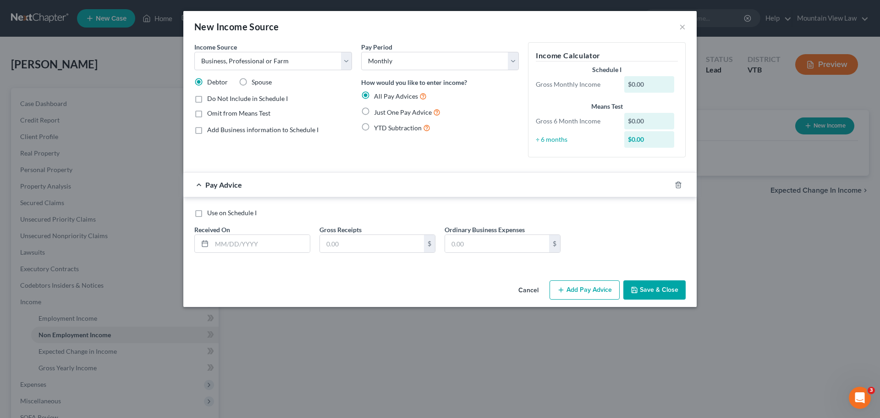
click at [374, 111] on label "Just One Pay Advice" at bounding box center [407, 112] width 66 height 11
click at [378, 111] on input "Just One Pay Advice" at bounding box center [381, 110] width 6 height 6
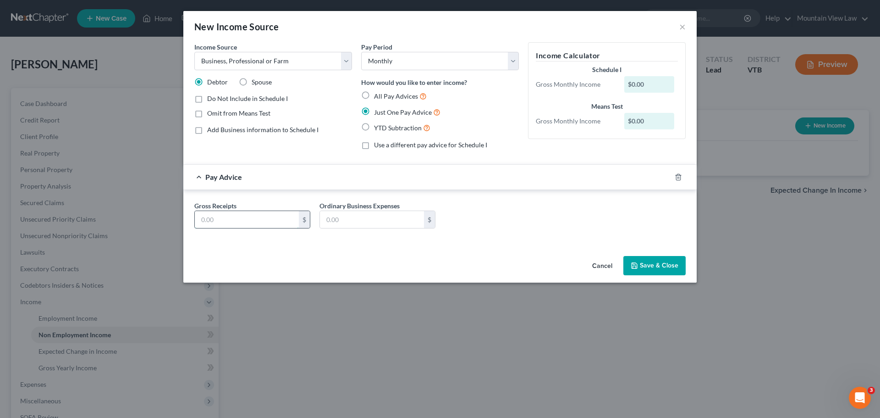
click at [234, 222] on input "text" at bounding box center [247, 219] width 104 height 17
click at [487, 233] on div "Gross Receipts 6,000 $ Ordinary Business Expenses $" at bounding box center [440, 218] width 501 height 35
click at [671, 260] on button "Save & Close" at bounding box center [655, 265] width 62 height 19
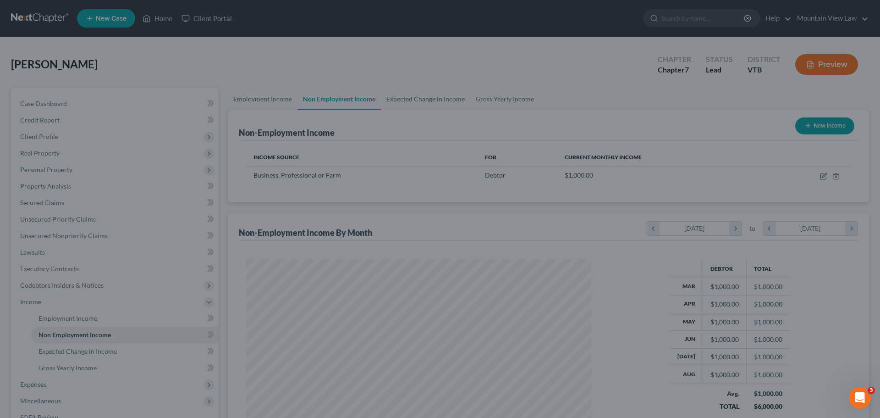
scroll to position [171, 360]
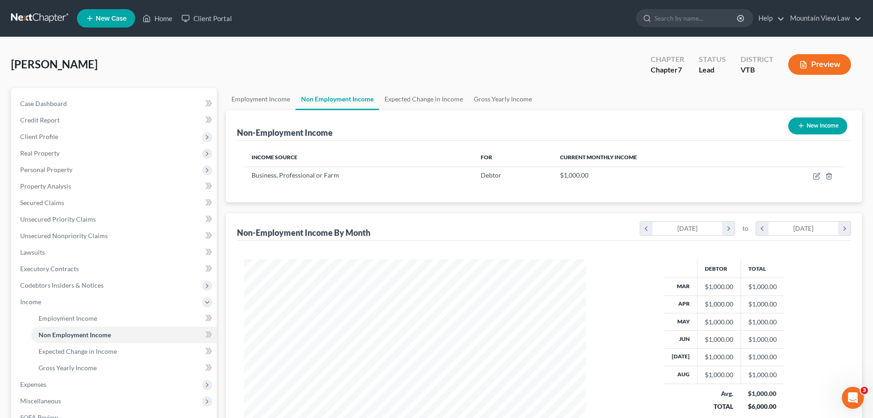
click at [817, 127] on button "New Income" at bounding box center [818, 125] width 59 height 17
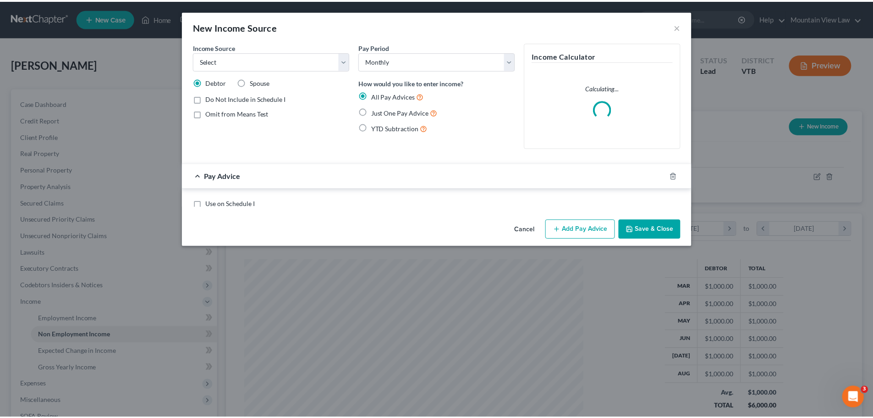
scroll to position [172, 364]
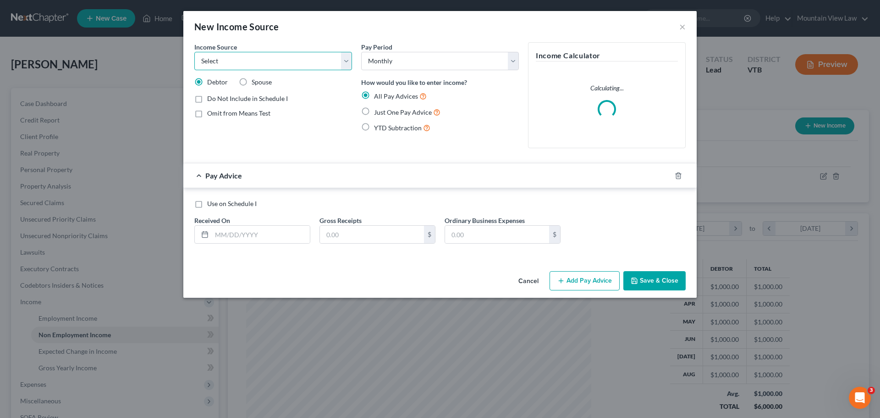
click at [320, 66] on select "Select Unemployment Disability (from employer) Pension Retirement Social Securi…" at bounding box center [273, 61] width 158 height 18
click at [194, 52] on select "Select Unemployment Disability (from employer) Pension Retirement Social Securi…" at bounding box center [273, 61] width 158 height 18
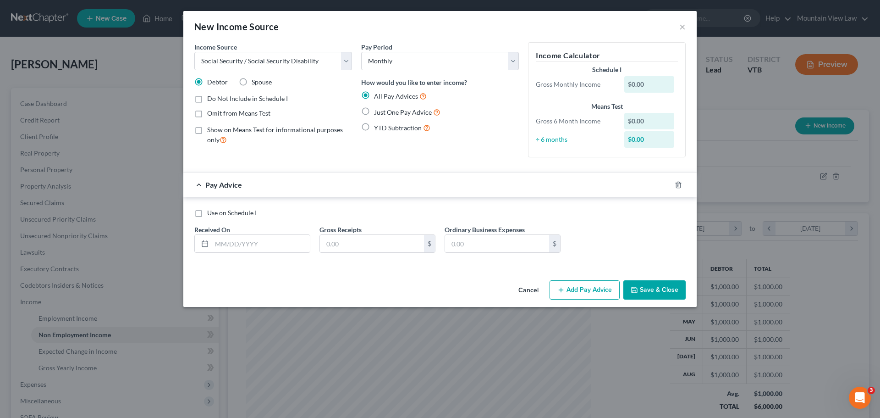
click at [374, 111] on label "Just One Pay Advice" at bounding box center [407, 112] width 66 height 11
click at [378, 111] on input "Just One Pay Advice" at bounding box center [381, 110] width 6 height 6
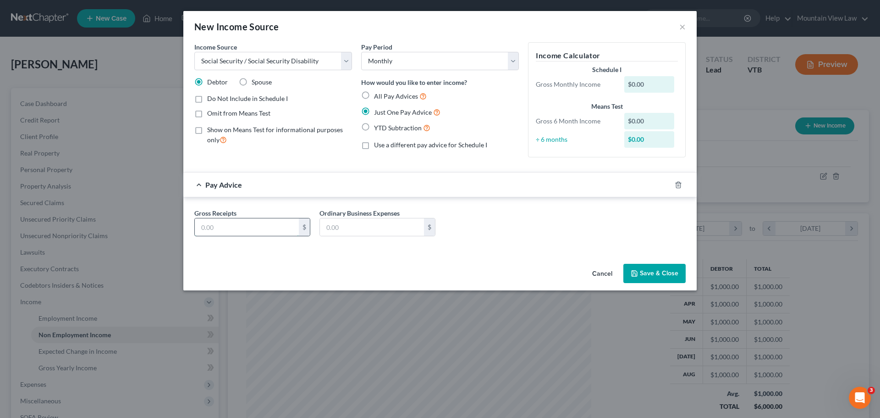
click at [273, 230] on input "text" at bounding box center [247, 226] width 104 height 17
click at [606, 229] on div "Gross Receipts 1,685 $ Ordinary Business Expenses $" at bounding box center [440, 225] width 501 height 35
click at [645, 274] on button "Save & Close" at bounding box center [655, 273] width 62 height 19
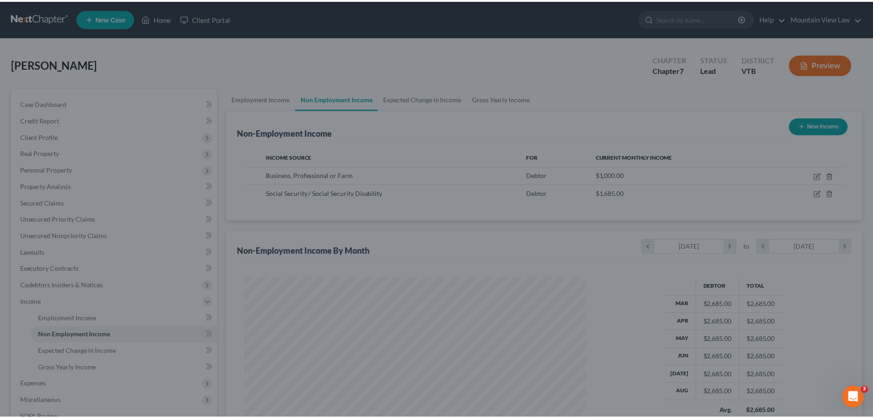
scroll to position [458309, 458119]
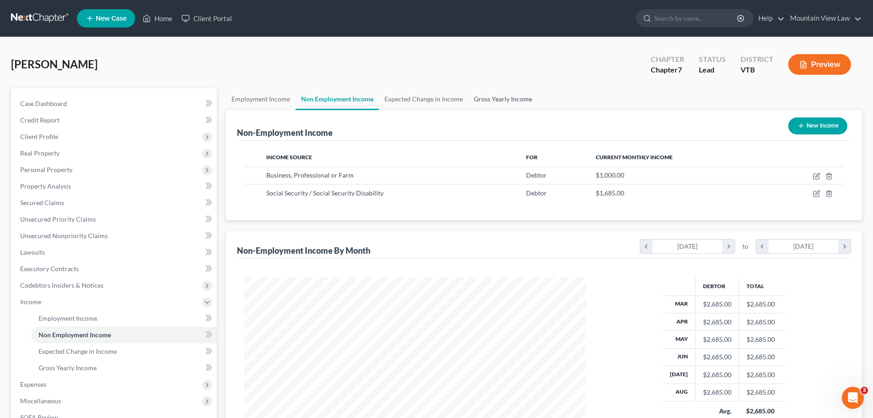
click at [487, 100] on link "Gross Yearly Income" at bounding box center [503, 99] width 69 height 22
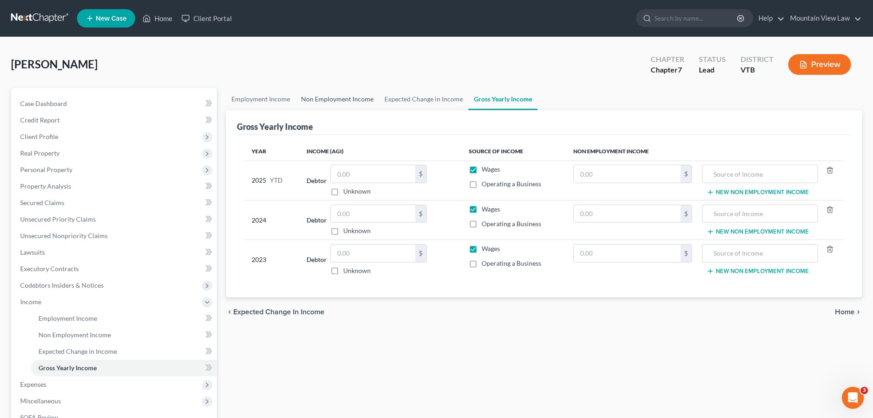
click at [326, 99] on link "Non Employment Income" at bounding box center [337, 99] width 83 height 22
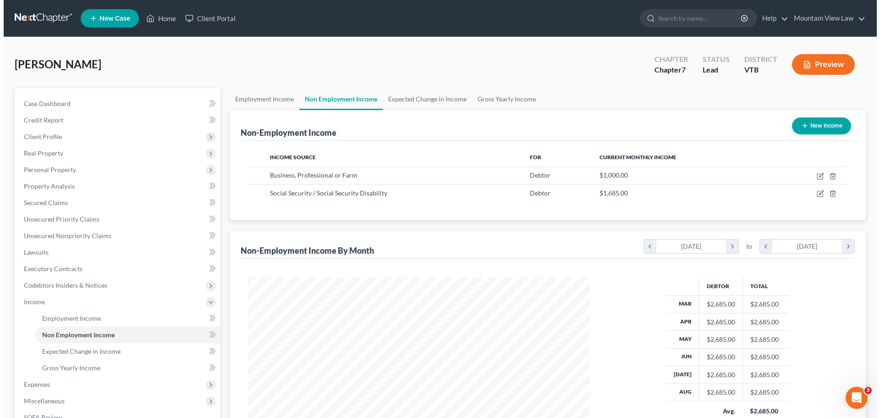
scroll to position [171, 360]
click at [812, 125] on button "New Income" at bounding box center [818, 125] width 59 height 17
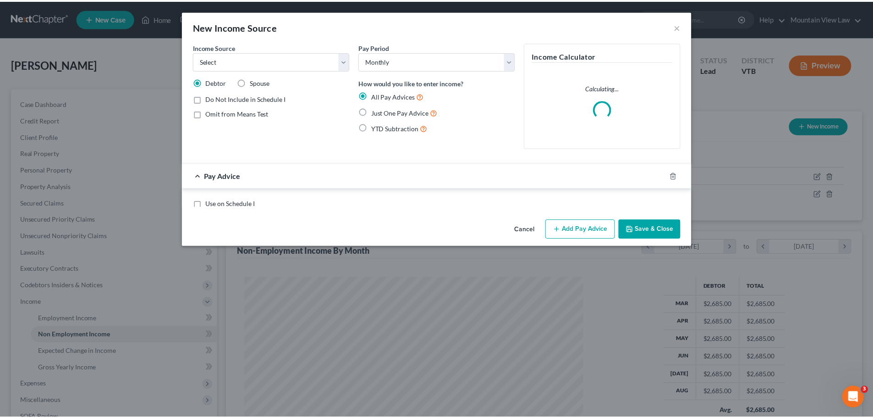
scroll to position [172, 364]
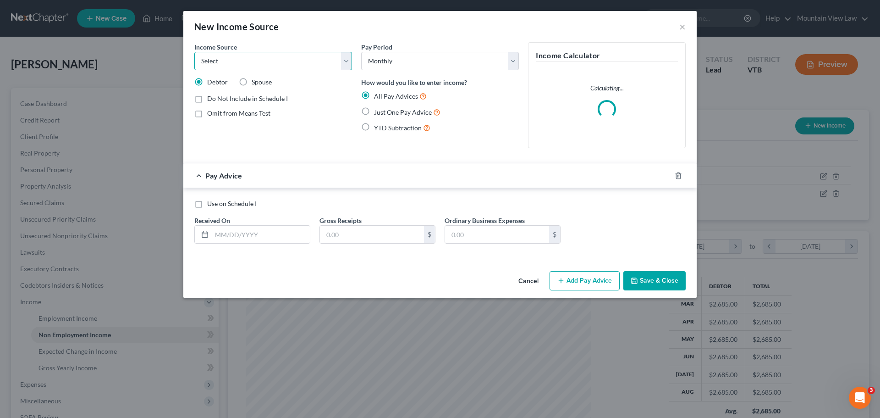
click at [341, 65] on select "Select Unemployment Disability (from employer) Pension Retirement Social Securi…" at bounding box center [273, 61] width 158 height 18
click at [194, 52] on select "Select Unemployment Disability (from employer) Pension Retirement Social Securi…" at bounding box center [273, 61] width 158 height 18
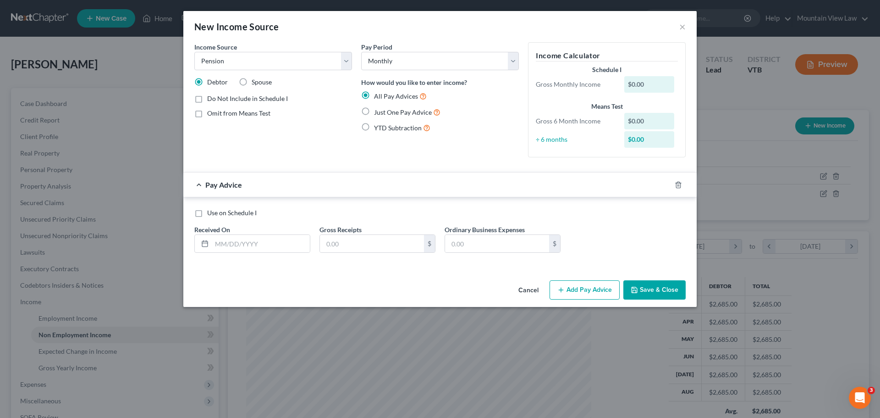
click at [252, 85] on label "Spouse" at bounding box center [262, 81] width 20 height 9
click at [255, 83] on input "Spouse" at bounding box center [258, 80] width 6 height 6
click at [207, 82] on label "Debtor" at bounding box center [217, 81] width 21 height 9
click at [211, 82] on input "Debtor" at bounding box center [214, 80] width 6 height 6
click at [374, 111] on label "Just One Pay Advice" at bounding box center [407, 112] width 66 height 11
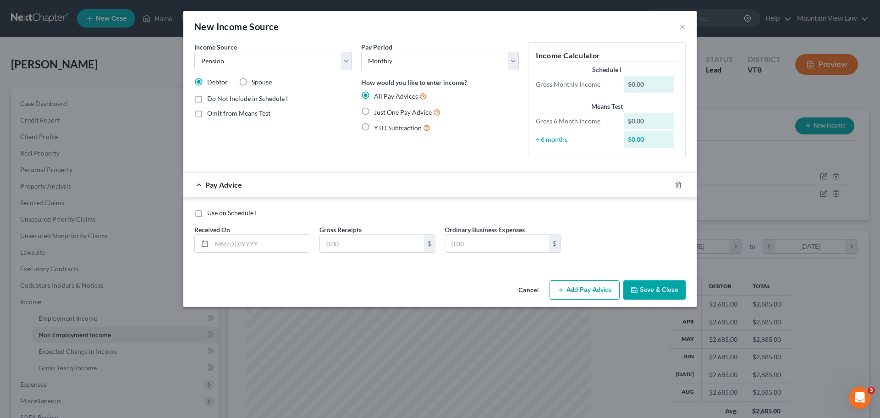
click at [378, 111] on input "Just One Pay Advice" at bounding box center [381, 110] width 6 height 6
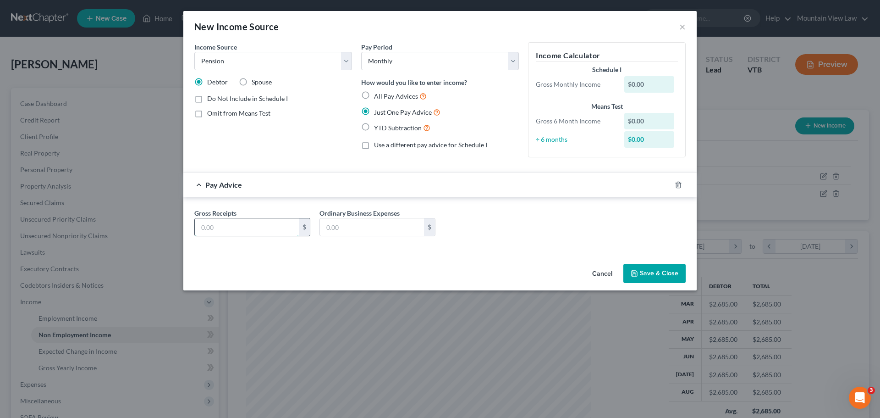
click at [248, 224] on input "text" at bounding box center [247, 226] width 104 height 17
click at [581, 221] on div "Gross Receipts 156.00 $ Ordinary Business Expenses $" at bounding box center [440, 225] width 501 height 35
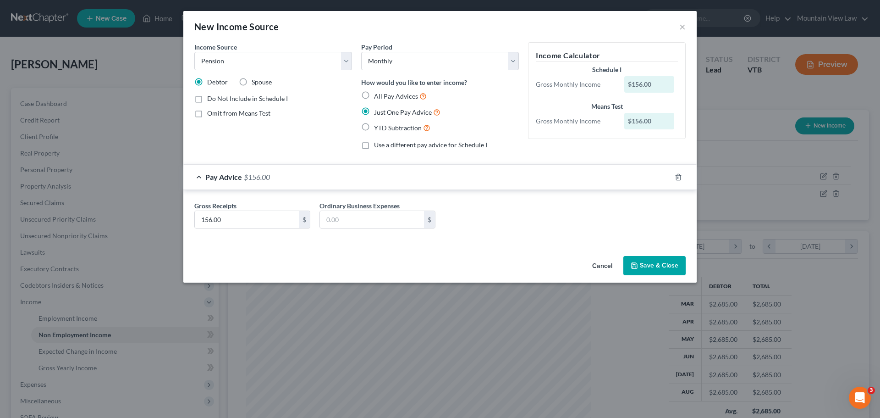
click at [655, 265] on button "Save & Close" at bounding box center [655, 265] width 62 height 19
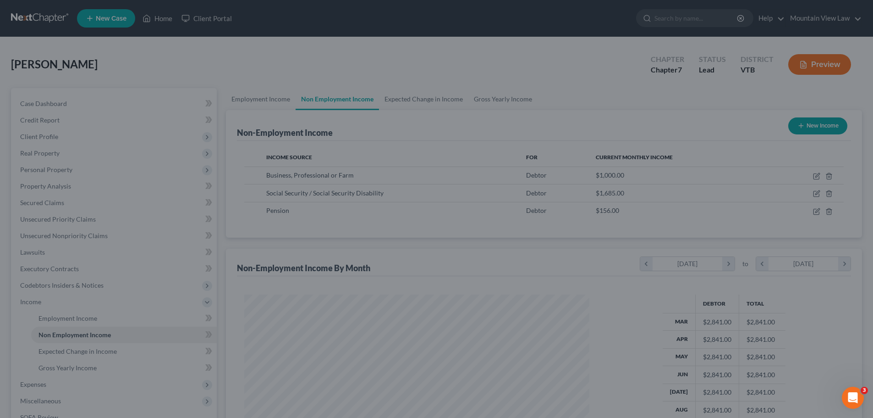
scroll to position [458309, 458119]
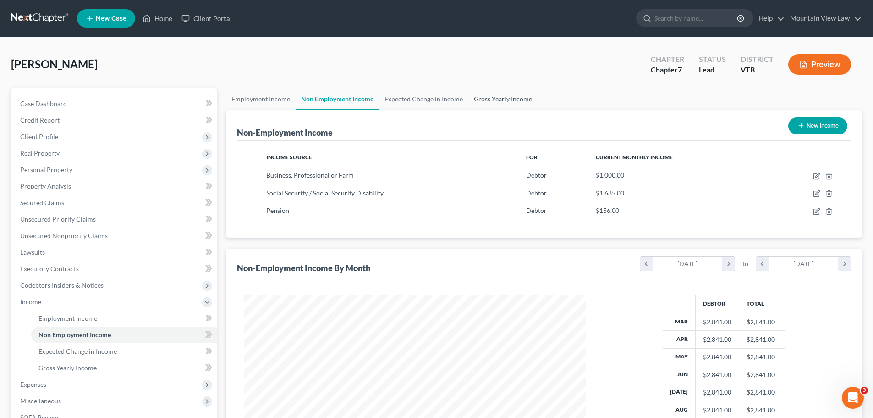
click at [506, 100] on link "Gross Yearly Income" at bounding box center [503, 99] width 69 height 22
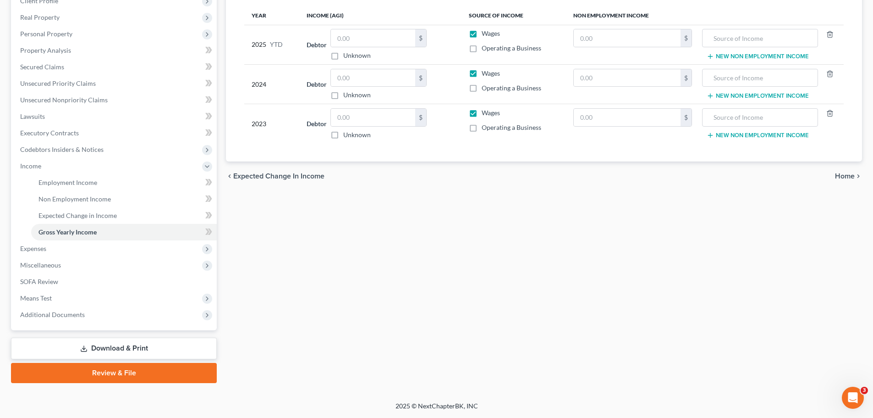
scroll to position [90, 0]
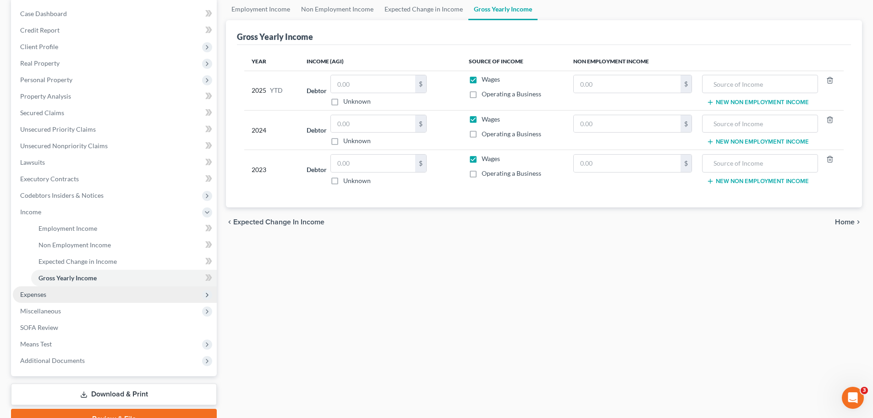
click at [126, 294] on span "Expenses" at bounding box center [115, 294] width 204 height 17
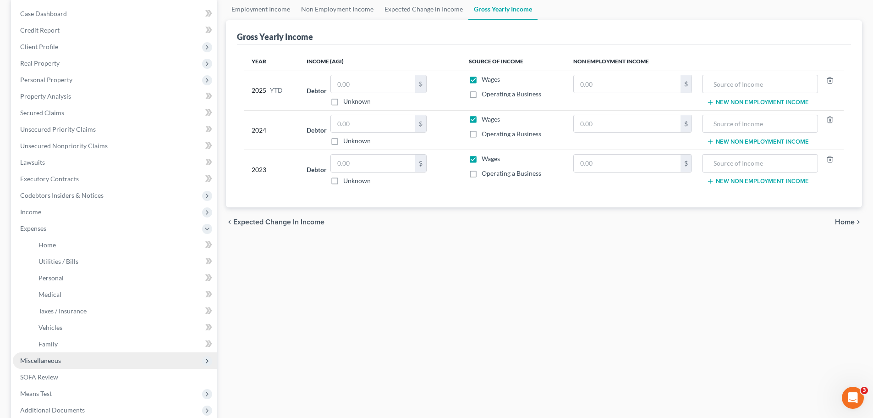
click at [125, 356] on span "Miscellaneous" at bounding box center [115, 360] width 204 height 17
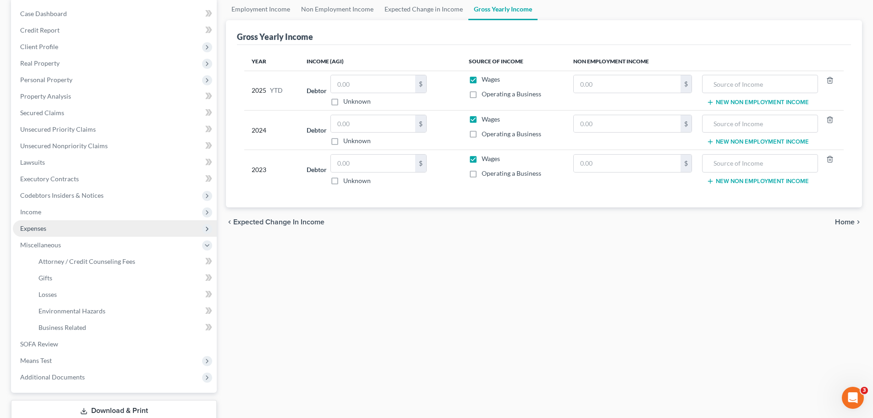
click at [119, 227] on span "Expenses" at bounding box center [115, 228] width 204 height 17
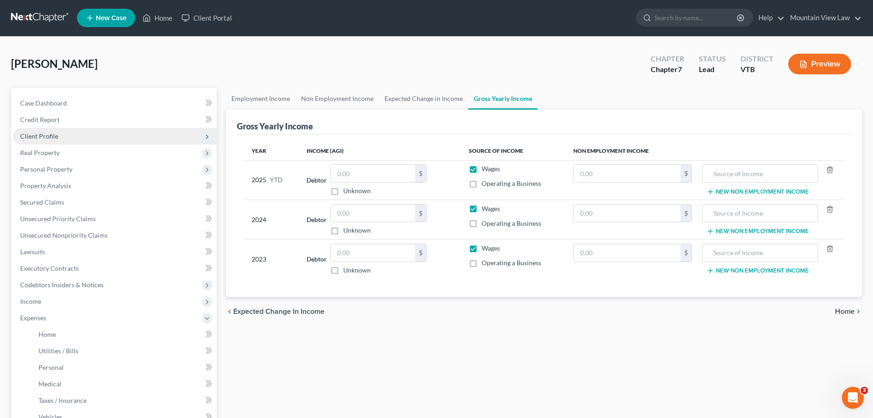
scroll to position [0, 0]
click at [66, 135] on span "Client Profile" at bounding box center [115, 136] width 204 height 17
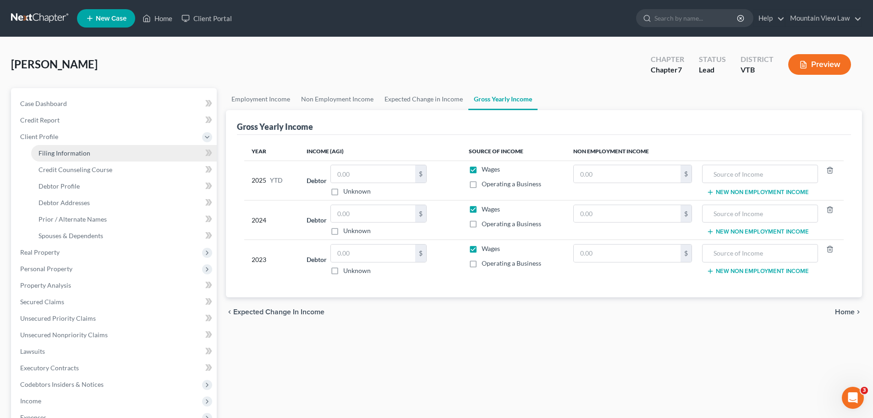
click at [79, 153] on span "Filing Information" at bounding box center [65, 153] width 52 height 8
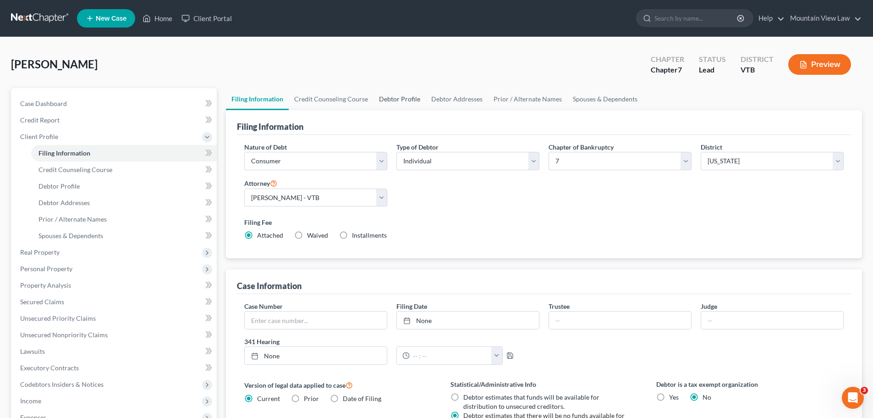
click at [409, 99] on link "Debtor Profile" at bounding box center [400, 99] width 52 height 22
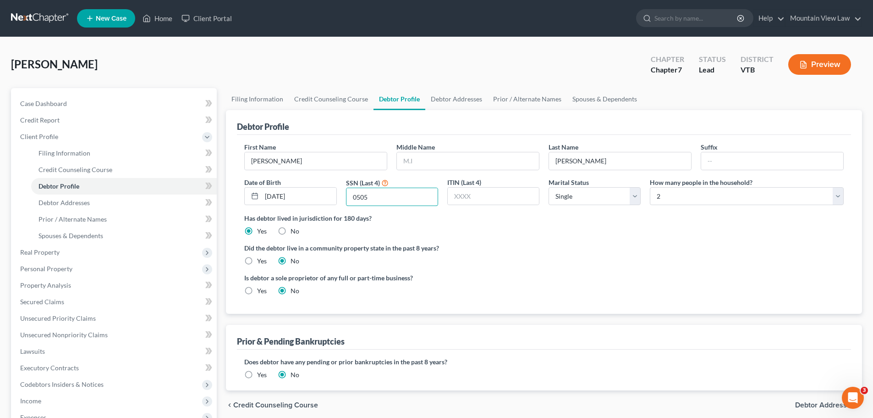
drag, startPoint x: 388, startPoint y: 196, endPoint x: 337, endPoint y: 193, distance: 51.0
click at [337, 193] on div "First Name [PERSON_NAME] Middle Name Last Name [PERSON_NAME] Date of Birth [DEM…" at bounding box center [544, 177] width 609 height 71
click at [111, 247] on span "Real Property" at bounding box center [115, 252] width 204 height 17
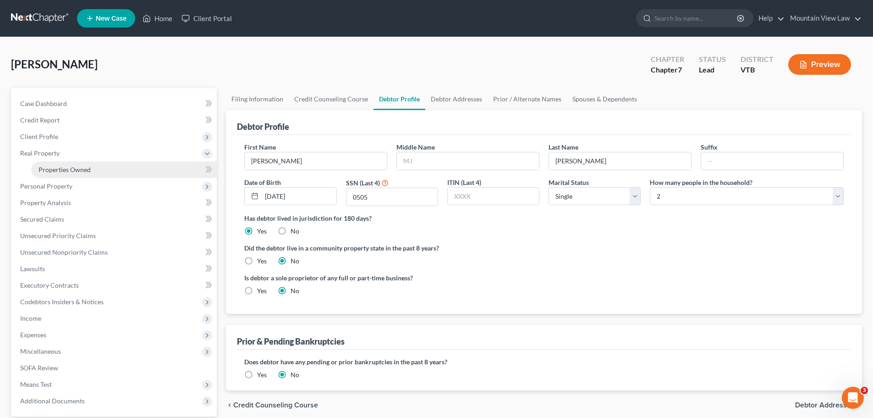
click at [132, 167] on link "Properties Owned" at bounding box center [124, 169] width 186 height 17
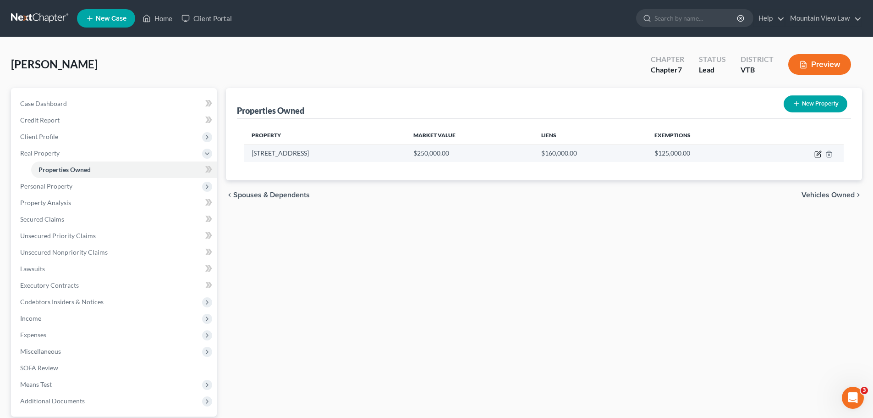
click at [817, 155] on icon "button" at bounding box center [819, 153] width 4 height 4
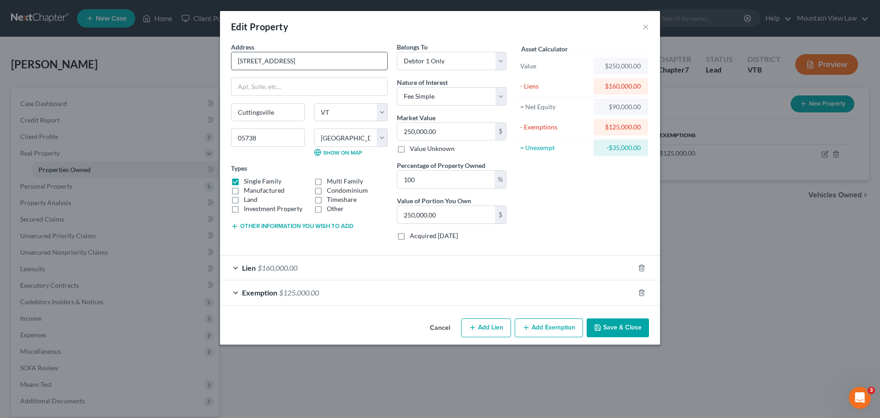
drag, startPoint x: 309, startPoint y: 61, endPoint x: 238, endPoint y: 67, distance: 70.9
click at [238, 67] on input "[STREET_ADDRESS]" at bounding box center [310, 60] width 156 height 17
click at [629, 329] on button "Save & Close" at bounding box center [618, 327] width 62 height 19
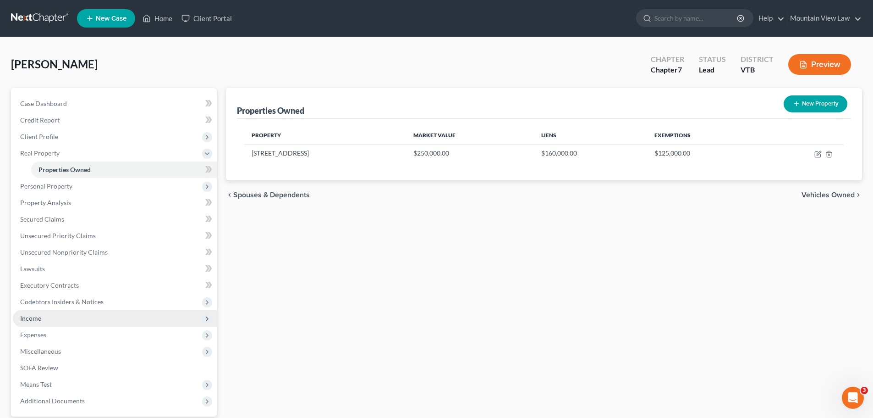
click at [131, 312] on span "Income" at bounding box center [115, 318] width 204 height 17
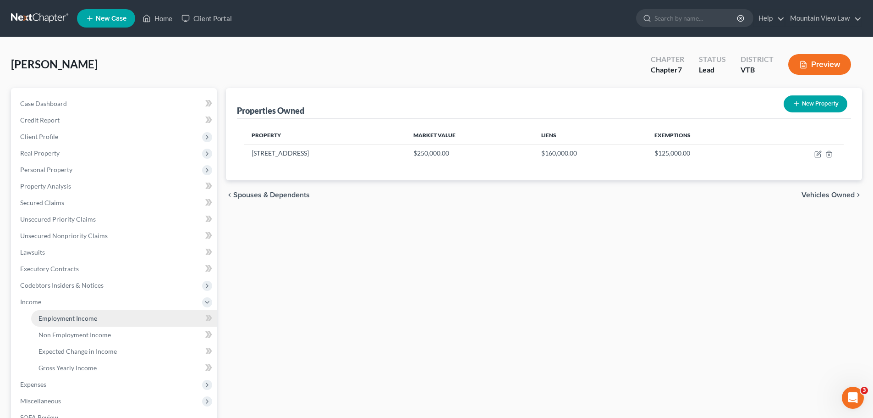
click at [109, 319] on link "Employment Income" at bounding box center [124, 318] width 186 height 17
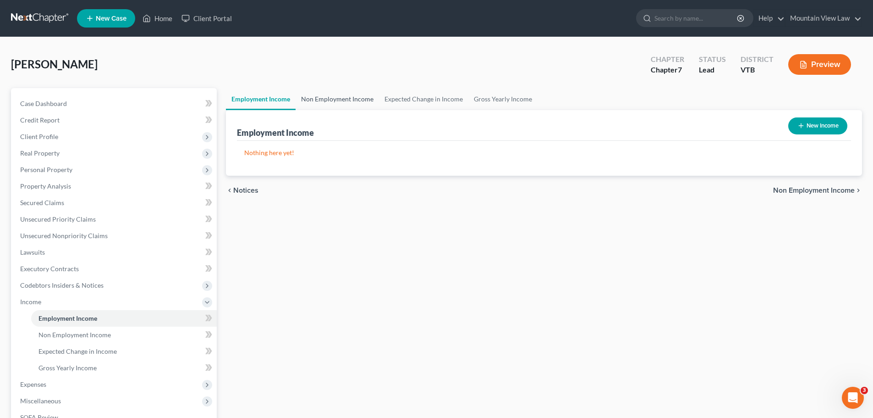
click at [341, 101] on link "Non Employment Income" at bounding box center [337, 99] width 83 height 22
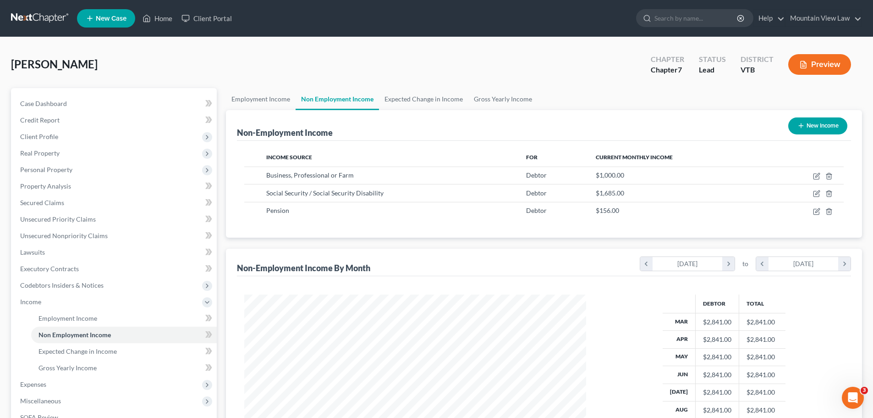
scroll to position [171, 360]
drag, startPoint x: 809, startPoint y: 344, endPoint x: 788, endPoint y: 336, distance: 22.1
click at [809, 344] on div "Debtor Total Mar $2,841.00 $2,841.00 Apr $2,841.00 $2,841.00 May $2,841.00 $2,8…" at bounding box center [725, 379] width 258 height 171
drag, startPoint x: 730, startPoint y: 321, endPoint x: 705, endPoint y: 320, distance: 25.3
click at [705, 320] on td "$2,841.00" at bounding box center [718, 321] width 44 height 17
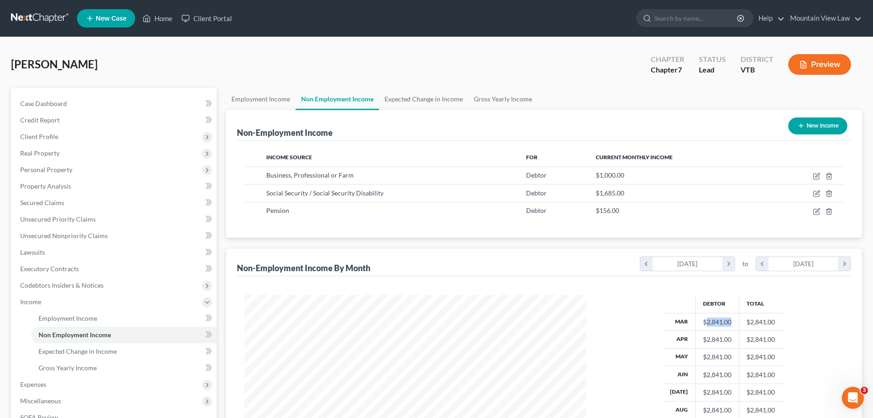
copy div "2,841.00"
click at [834, 241] on div "Non-Employment Income New Income Income Source For Current Monthly Income Busin…" at bounding box center [544, 298] width 636 height 377
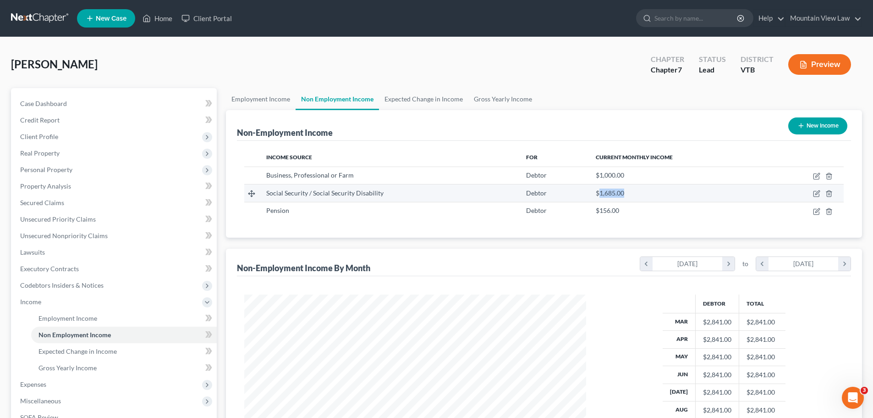
drag, startPoint x: 622, startPoint y: 193, endPoint x: 597, endPoint y: 193, distance: 24.8
click at [597, 193] on span "$1,685.00" at bounding box center [610, 193] width 28 height 8
copy span "1,685.00"
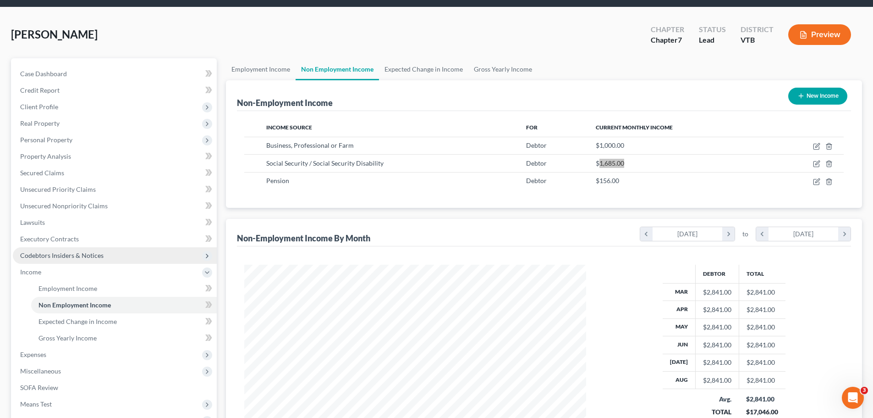
scroll to position [46, 0]
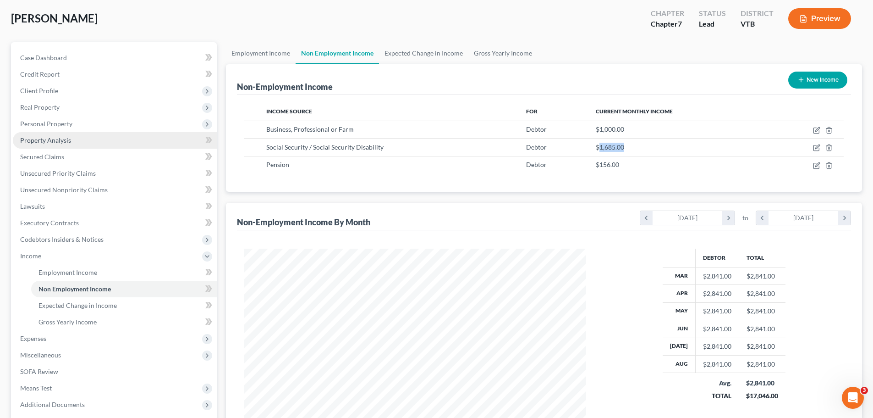
click at [80, 140] on link "Property Analysis" at bounding box center [115, 140] width 204 height 17
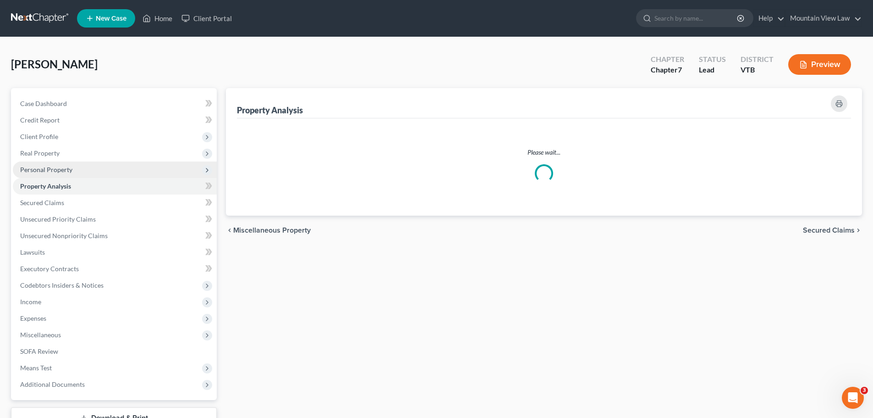
click at [75, 170] on span "Personal Property" at bounding box center [115, 169] width 204 height 17
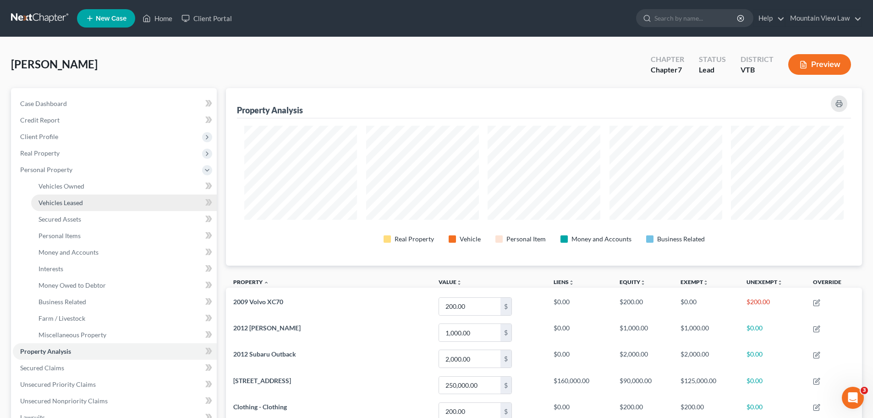
scroll to position [177, 636]
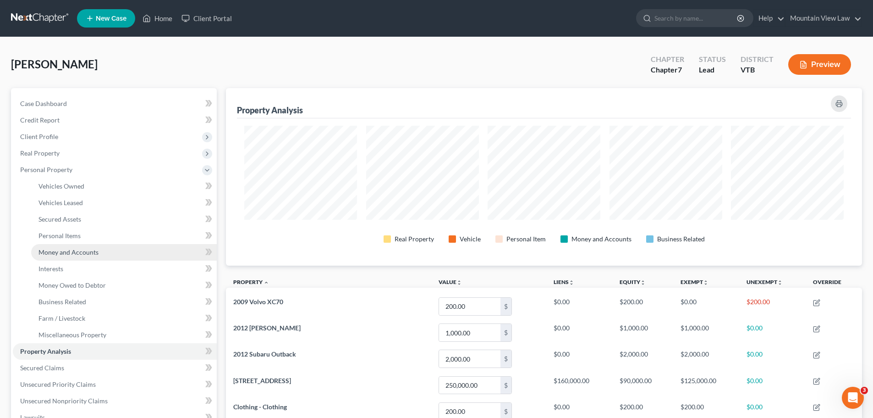
click at [91, 252] on span "Money and Accounts" at bounding box center [69, 252] width 60 height 8
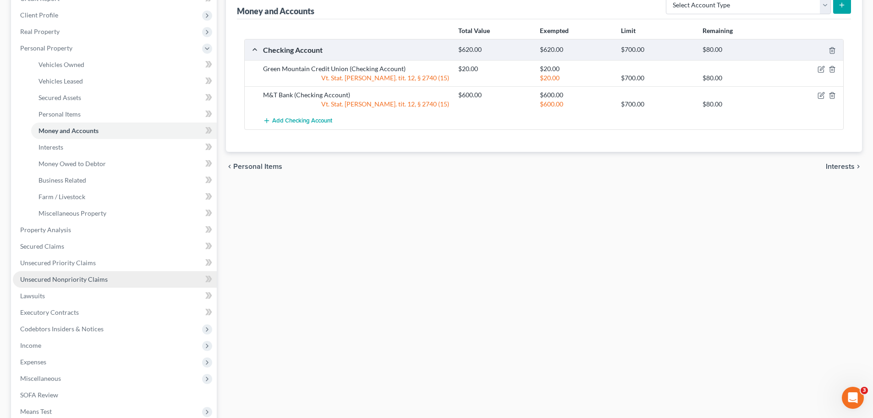
scroll to position [138, 0]
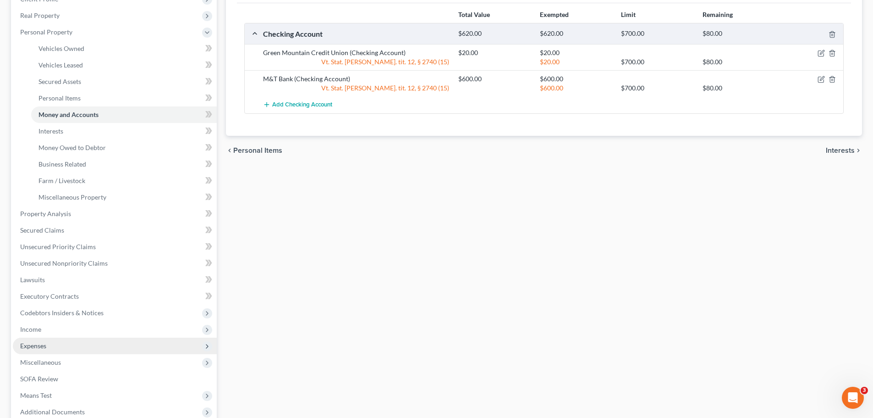
click at [128, 343] on span "Expenses" at bounding box center [115, 345] width 204 height 17
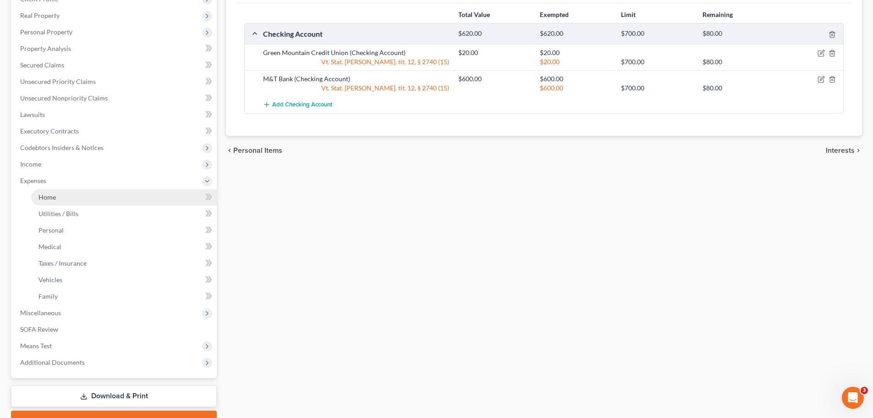
click at [76, 198] on link "Home" at bounding box center [124, 197] width 186 height 17
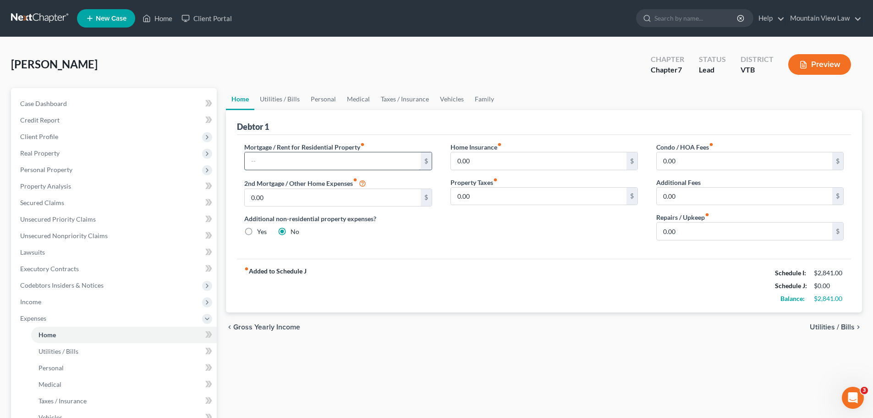
click at [402, 163] on input "text" at bounding box center [333, 160] width 176 height 17
click at [527, 222] on div "Home Insurance fiber_manual_record 0.00 $ Property Taxes fiber_manual_record 0.…" at bounding box center [545, 194] width 206 height 105
click at [471, 161] on input "0.00" at bounding box center [539, 160] width 176 height 17
click at [489, 196] on input "0.00" at bounding box center [539, 196] width 176 height 17
drag, startPoint x: 460, startPoint y: 269, endPoint x: 462, endPoint y: 265, distance: 4.8
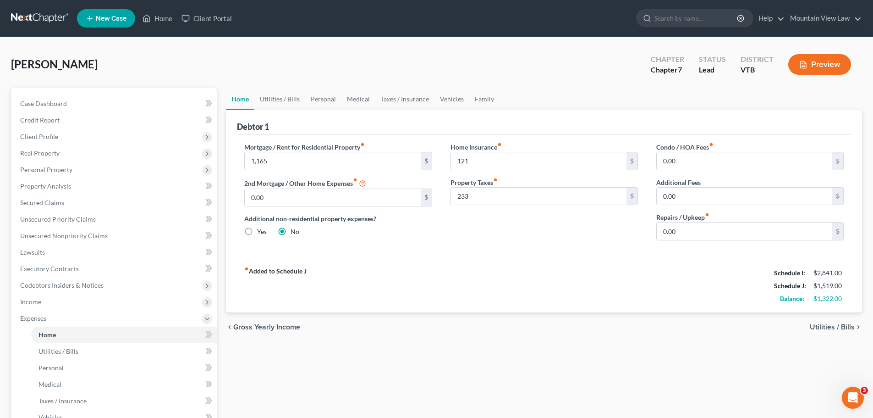
click at [461, 266] on div "fiber_manual_record Added to Schedule J Schedule I: $2,841.00 Schedule J: $1,51…" at bounding box center [544, 286] width 614 height 54
click at [829, 331] on span "Utilities / Bills" at bounding box center [832, 326] width 45 height 7
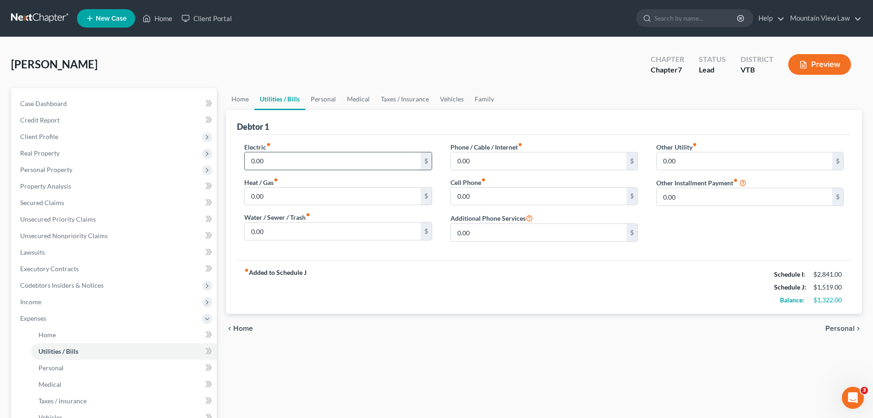
click at [374, 159] on input "0.00" at bounding box center [333, 160] width 176 height 17
click at [476, 160] on input "0.00" at bounding box center [539, 160] width 176 height 17
click at [480, 197] on input "0.00" at bounding box center [539, 196] width 176 height 17
click at [280, 196] on input "0.00" at bounding box center [333, 196] width 176 height 17
click at [300, 194] on input "0.00" at bounding box center [333, 196] width 176 height 17
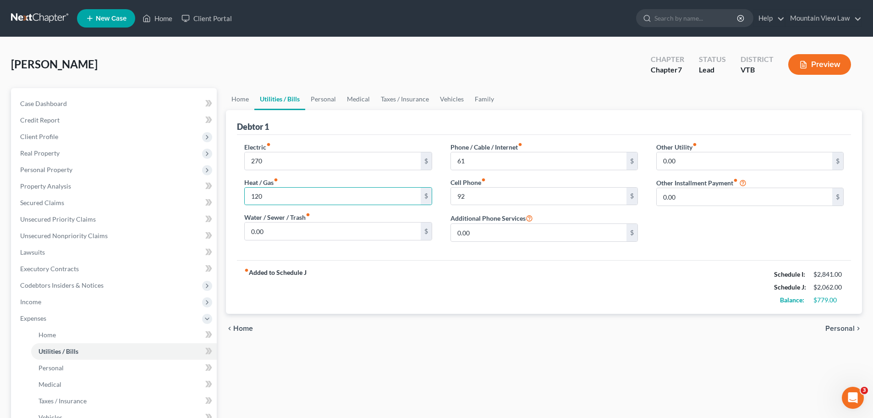
click at [499, 287] on div "fiber_manual_record Added to Schedule J Schedule I: $2,841.00 Schedule J: $2,06…" at bounding box center [544, 287] width 614 height 54
click at [284, 234] on input "0.00" at bounding box center [333, 230] width 176 height 17
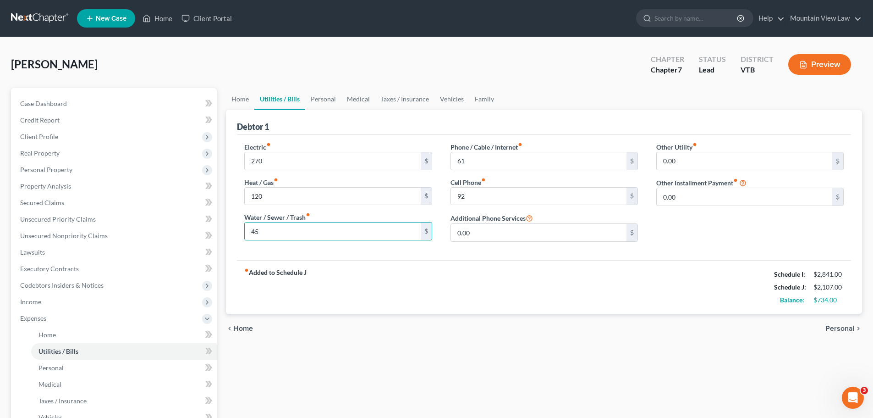
click at [598, 261] on div "fiber_manual_record Added to Schedule J Schedule I: $2,841.00 Schedule J: $2,10…" at bounding box center [544, 287] width 614 height 54
click at [838, 330] on span "Personal" at bounding box center [840, 328] width 29 height 7
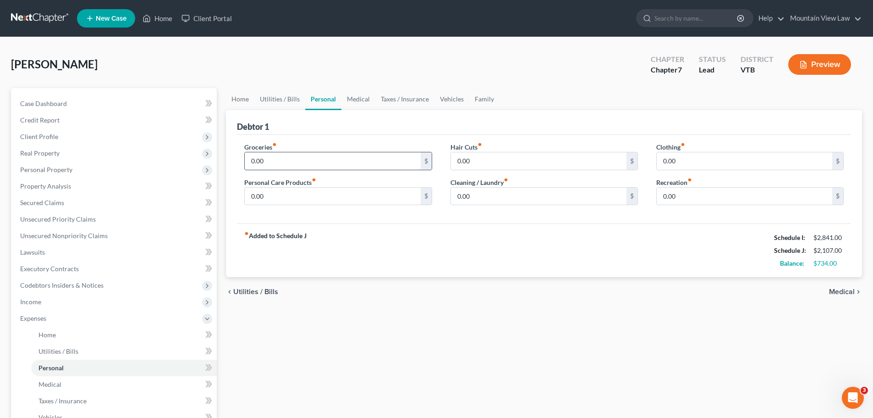
click at [276, 162] on input "0.00" at bounding box center [333, 160] width 176 height 17
click at [694, 159] on input "0.00" at bounding box center [745, 160] width 176 height 17
click at [481, 160] on input "0.00" at bounding box center [539, 160] width 176 height 17
click at [686, 159] on input "0.00" at bounding box center [745, 160] width 176 height 17
click at [310, 194] on input "0.00" at bounding box center [333, 196] width 176 height 17
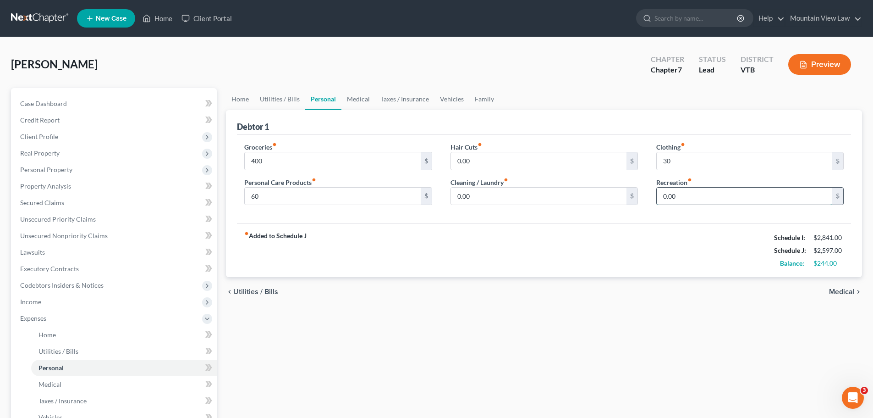
click at [684, 195] on input "0.00" at bounding box center [745, 196] width 176 height 17
click at [834, 291] on span "Medical" at bounding box center [842, 291] width 26 height 7
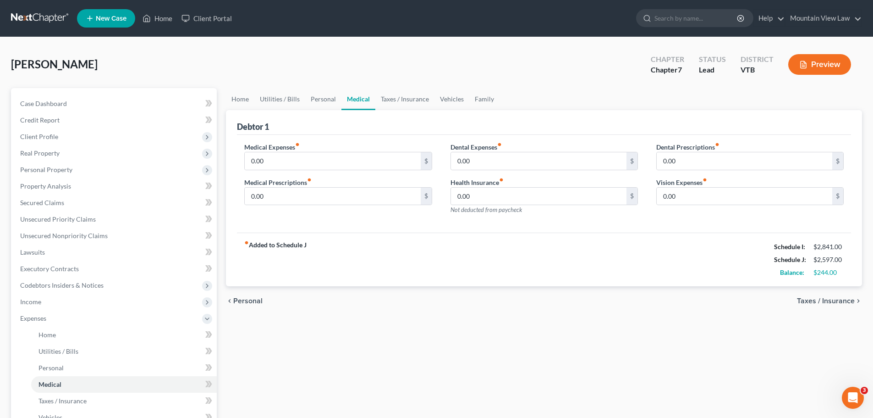
click at [245, 300] on span "Personal" at bounding box center [247, 300] width 29 height 7
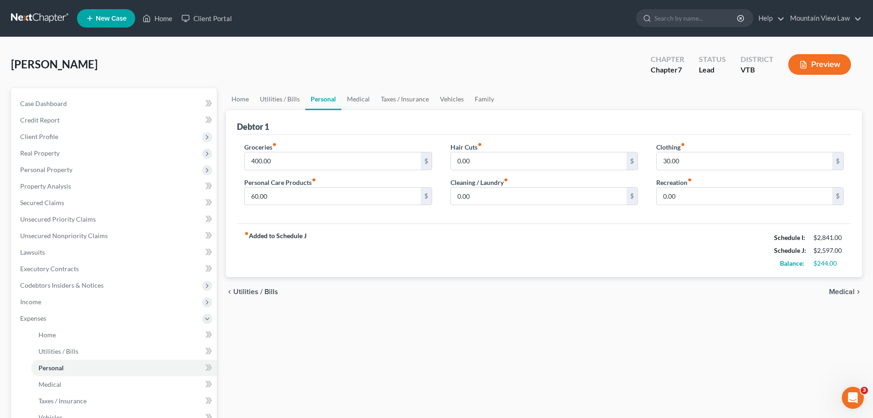
click at [841, 293] on span "Medical" at bounding box center [842, 291] width 26 height 7
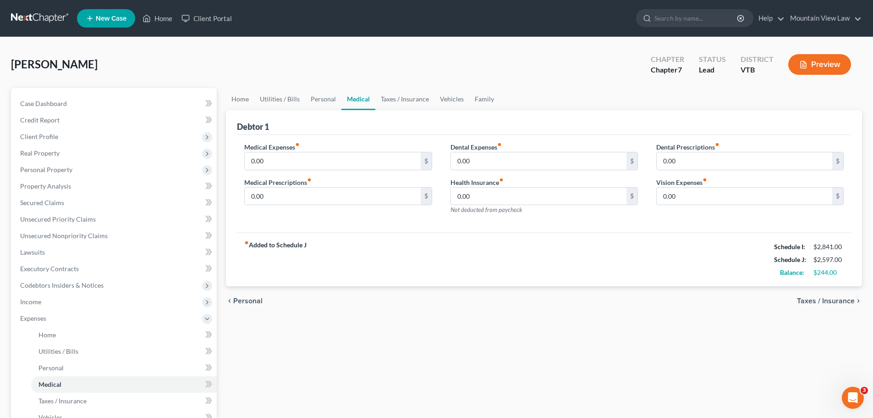
click at [243, 302] on span "Personal" at bounding box center [247, 300] width 29 height 7
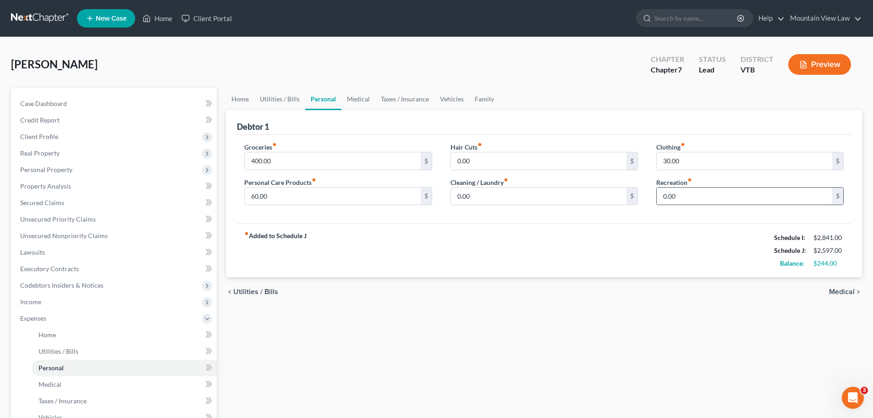
click at [697, 193] on input "0.00" at bounding box center [745, 196] width 176 height 17
click at [847, 293] on span "Medical" at bounding box center [842, 291] width 26 height 7
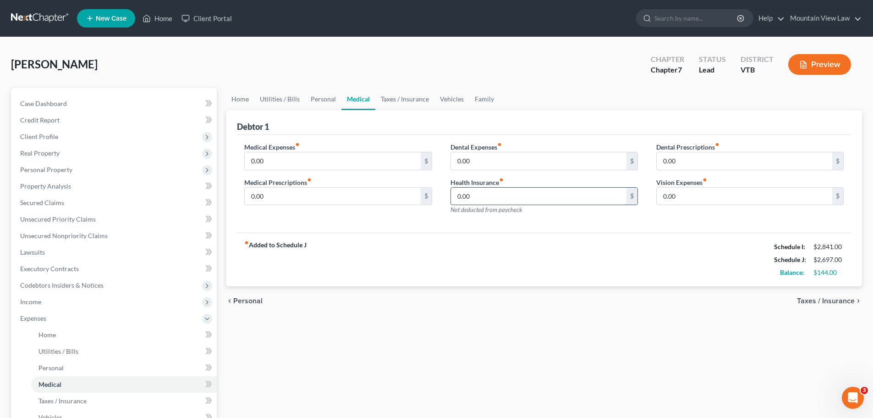
click at [474, 191] on input "0.00" at bounding box center [539, 196] width 176 height 17
click at [385, 219] on div "Medical Expenses fiber_manual_record 0.00 $ Medical Prescriptions fiber_manual_…" at bounding box center [338, 182] width 206 height 80
click at [694, 192] on input "0.00" at bounding box center [745, 196] width 176 height 17
click at [562, 231] on div "Medical Expenses fiber_manual_record 0.00 $ Medical Prescriptions fiber_manual_…" at bounding box center [544, 184] width 614 height 98
click at [419, 101] on link "Taxes / Insurance" at bounding box center [404, 99] width 59 height 22
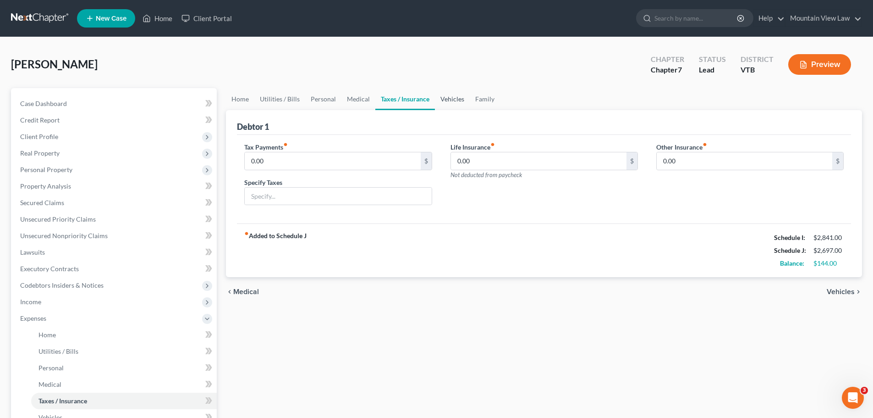
click at [450, 103] on link "Vehicles" at bounding box center [452, 99] width 35 height 22
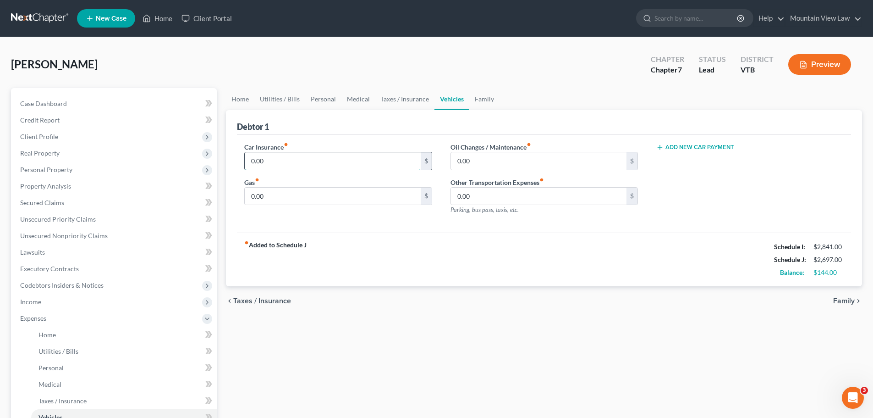
click at [288, 163] on input "0.00" at bounding box center [333, 160] width 176 height 17
click at [281, 199] on input "0.00" at bounding box center [333, 196] width 176 height 17
click at [544, 162] on input "0.00" at bounding box center [539, 160] width 176 height 17
click at [591, 258] on div "fiber_manual_record Added to Schedule J Schedule I: $2,841.00 Schedule J: $3,22…" at bounding box center [544, 259] width 614 height 54
click at [491, 100] on link "Family" at bounding box center [484, 99] width 30 height 22
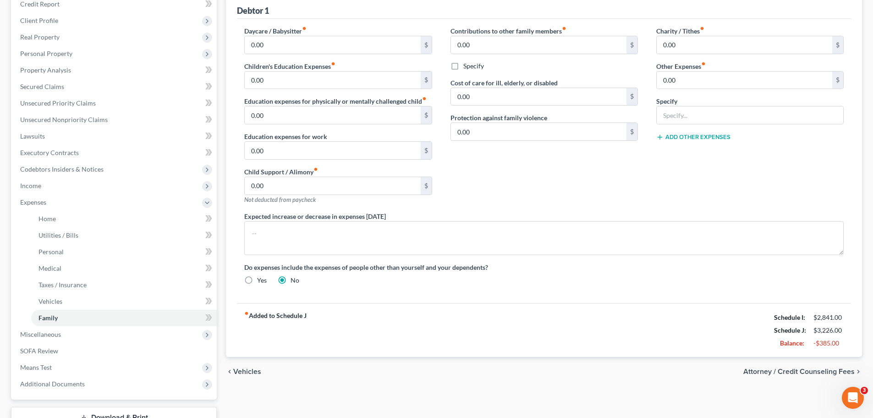
scroll to position [138, 0]
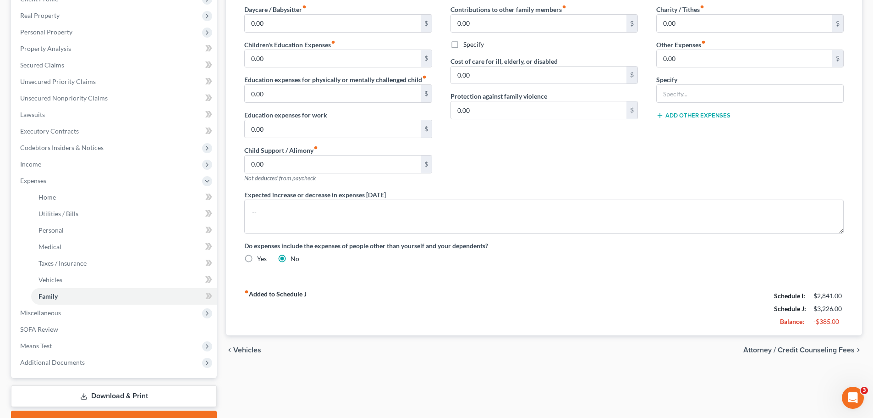
click at [778, 348] on span "Attorney / Credit Counseling Fees" at bounding box center [799, 349] width 111 height 7
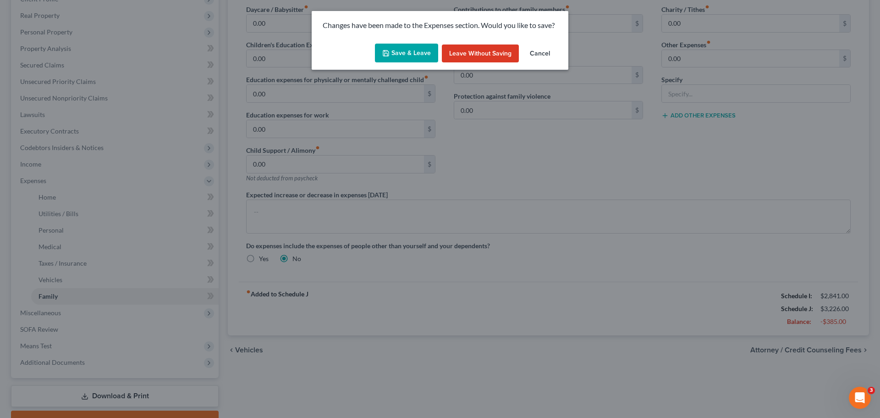
click at [414, 53] on button "Save & Leave" at bounding box center [406, 53] width 63 height 19
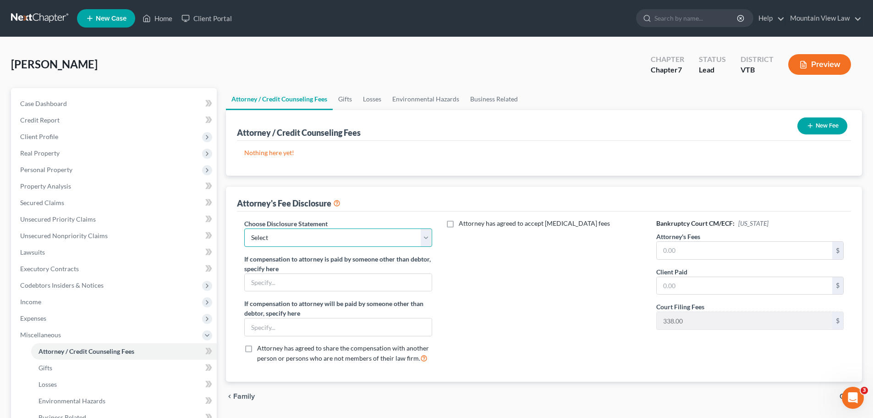
click at [426, 246] on select "Select Mountain View Law" at bounding box center [338, 237] width 188 height 18
click at [244, 228] on select "Select Mountain View Law" at bounding box center [338, 237] width 188 height 18
click at [696, 254] on input "text" at bounding box center [745, 250] width 176 height 17
click at [626, 297] on div "Attorney has agreed to accept [MEDICAL_DATA] fees" at bounding box center [545, 295] width 206 height 152
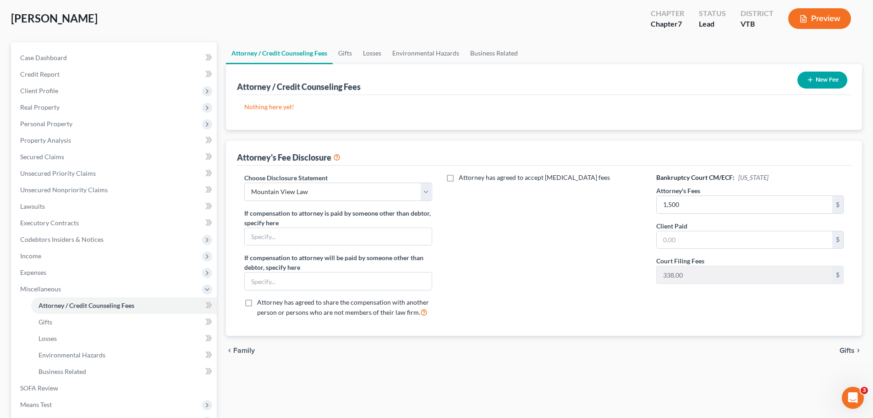
click at [849, 354] on span "Gifts" at bounding box center [847, 350] width 15 height 7
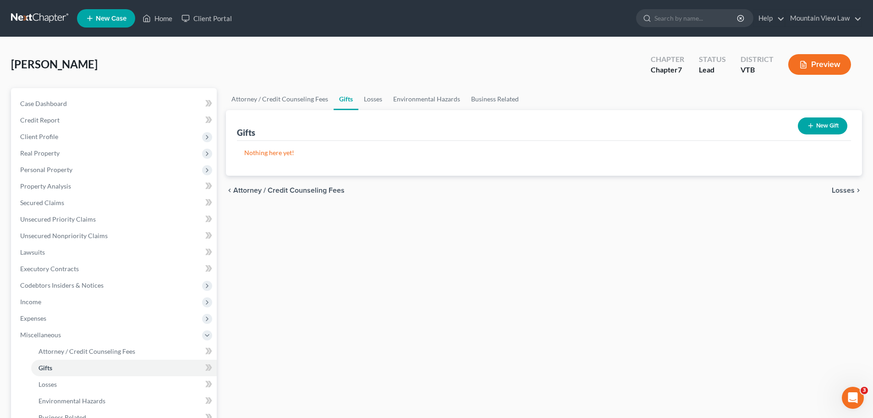
click at [845, 191] on span "Losses" at bounding box center [843, 190] width 23 height 7
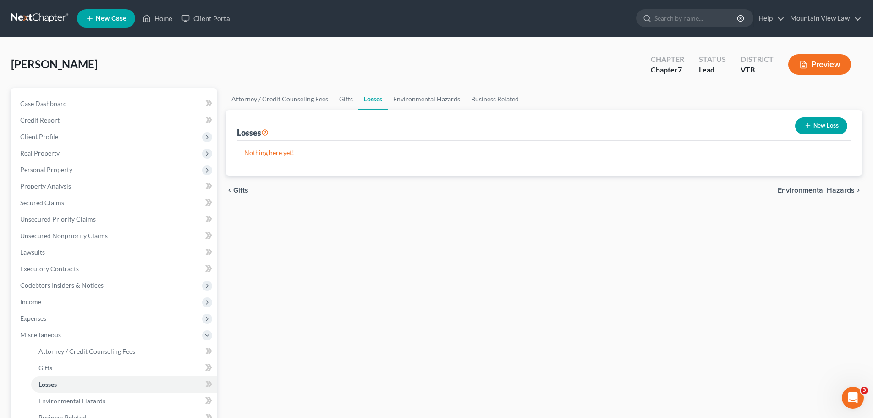
click at [817, 192] on span "Environmental Hazards" at bounding box center [816, 190] width 77 height 7
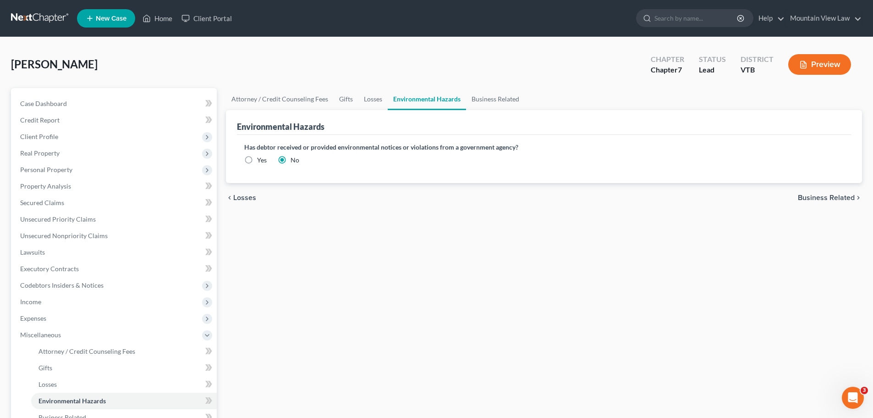
click at [817, 196] on span "Business Related" at bounding box center [826, 197] width 57 height 7
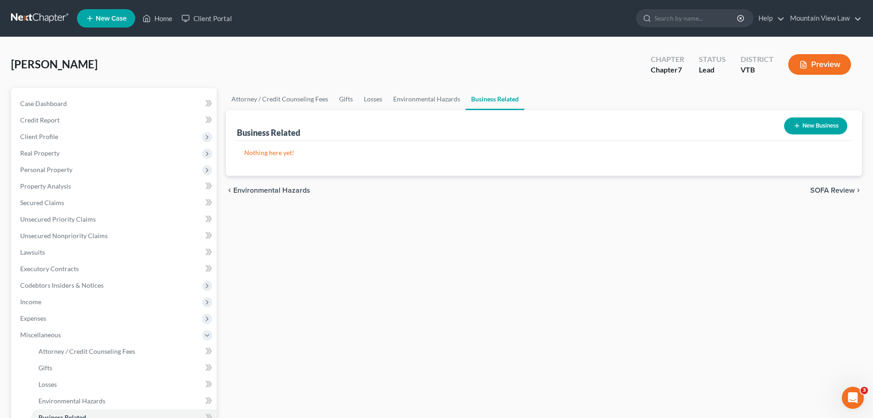
click at [814, 122] on button "New Business" at bounding box center [815, 125] width 63 height 17
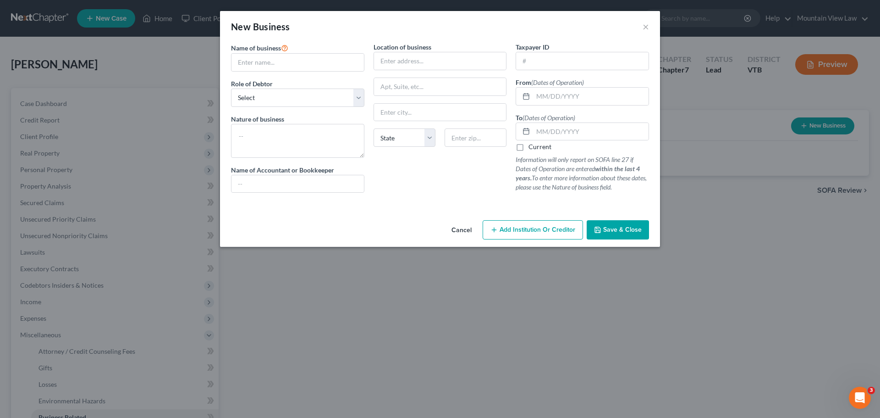
click at [467, 228] on button "Cancel" at bounding box center [461, 230] width 35 height 18
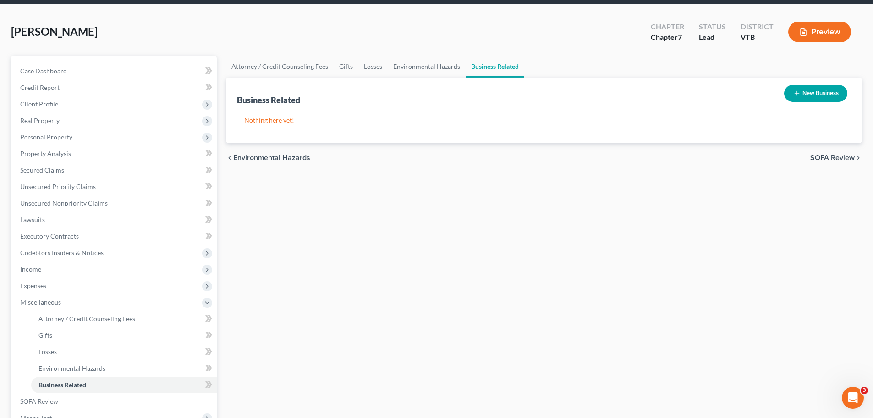
scroll to position [92, 0]
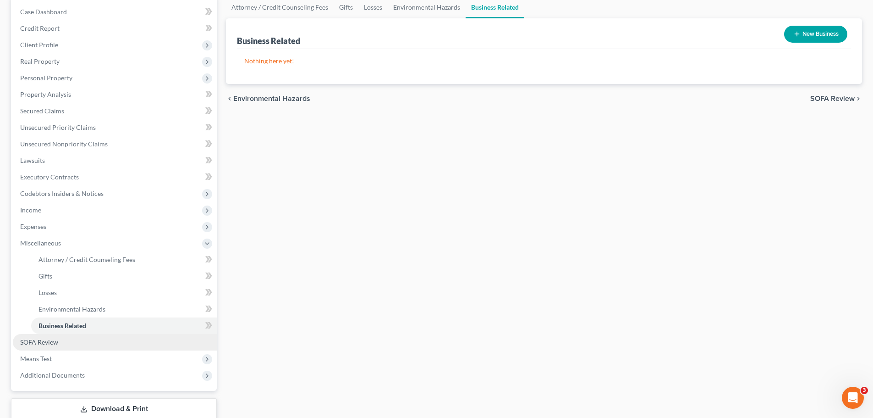
click at [136, 344] on link "SOFA Review" at bounding box center [115, 342] width 204 height 17
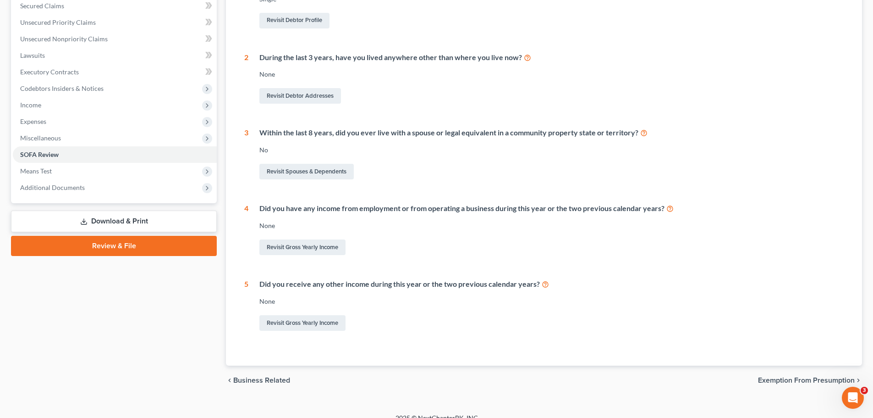
scroll to position [209, 0]
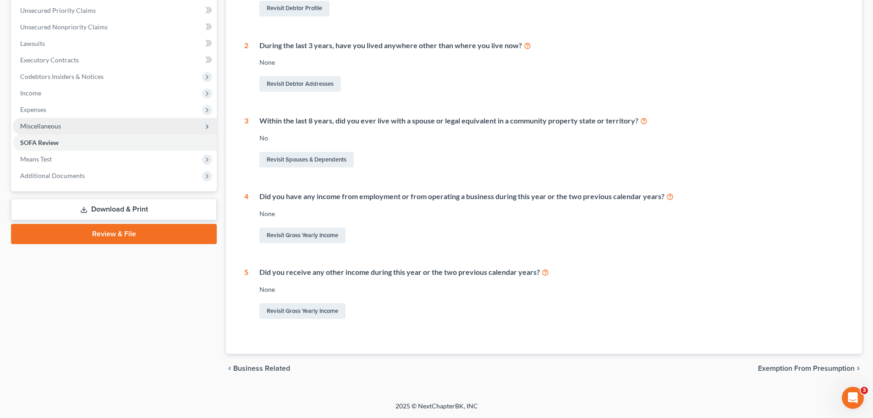
click at [65, 127] on span "Miscellaneous" at bounding box center [115, 126] width 204 height 17
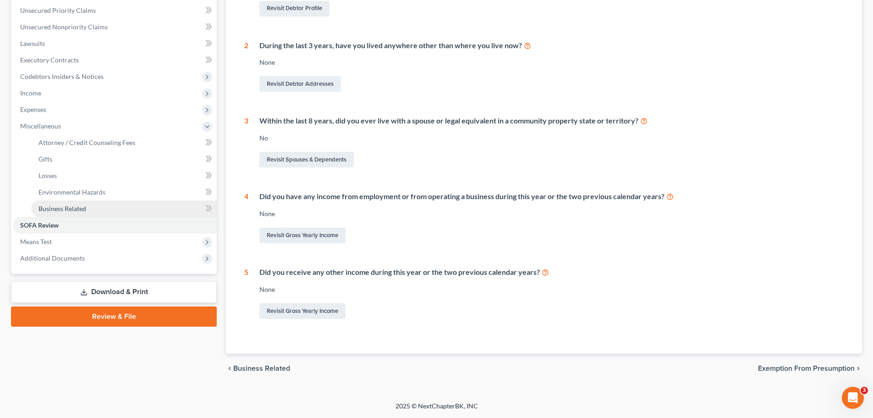
click at [77, 207] on span "Business Related" at bounding box center [63, 208] width 48 height 8
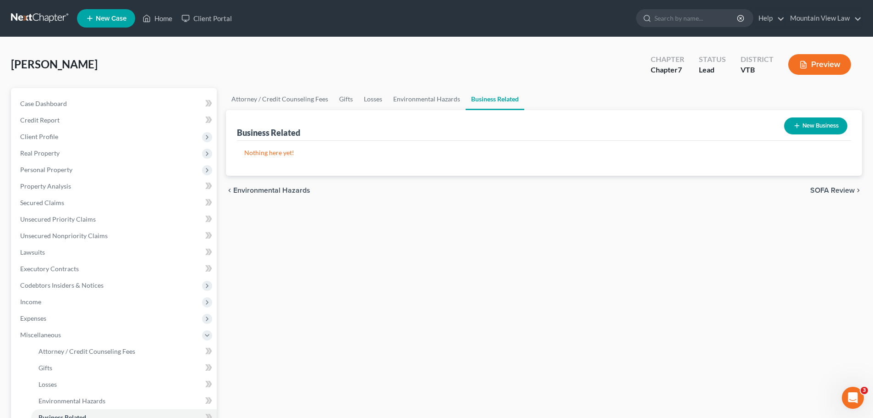
click at [820, 133] on button "New Business" at bounding box center [815, 125] width 63 height 17
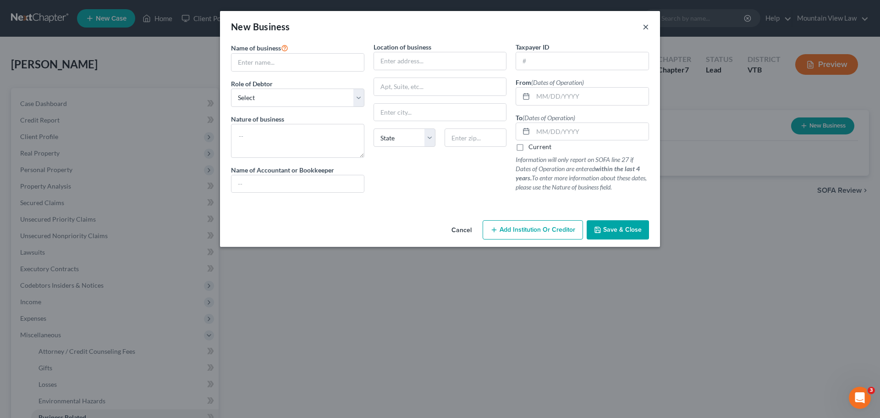
click at [646, 28] on button "×" at bounding box center [646, 26] width 6 height 11
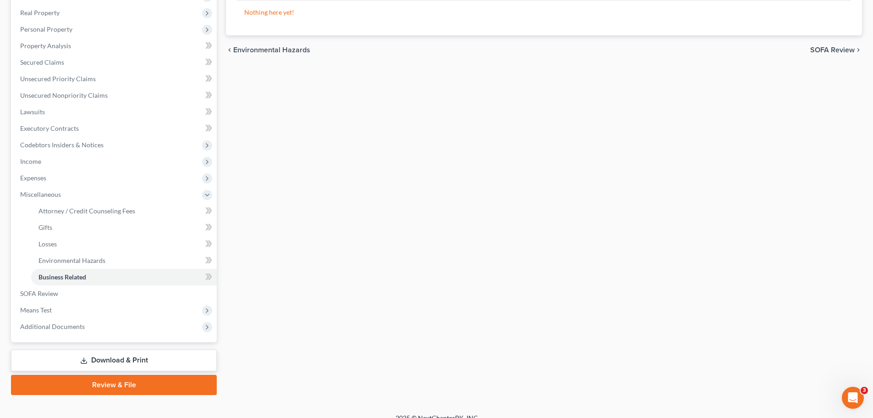
scroll to position [152, 0]
